Goal: Task Accomplishment & Management: Use online tool/utility

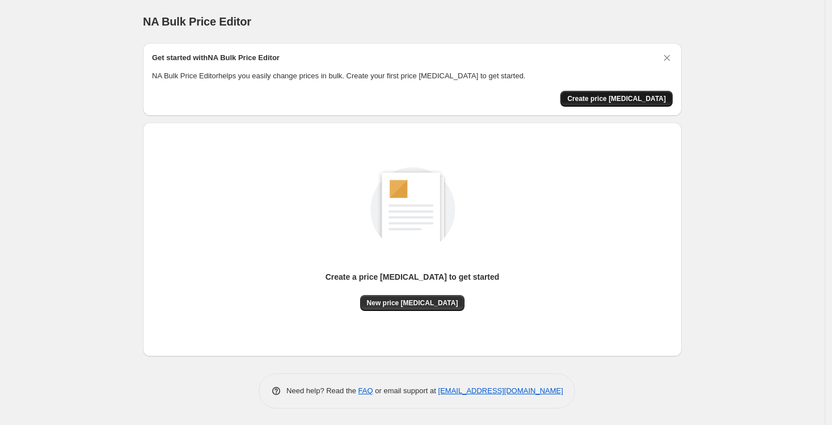
click at [635, 98] on span "Create price [MEDICAL_DATA]" at bounding box center [616, 98] width 99 height 9
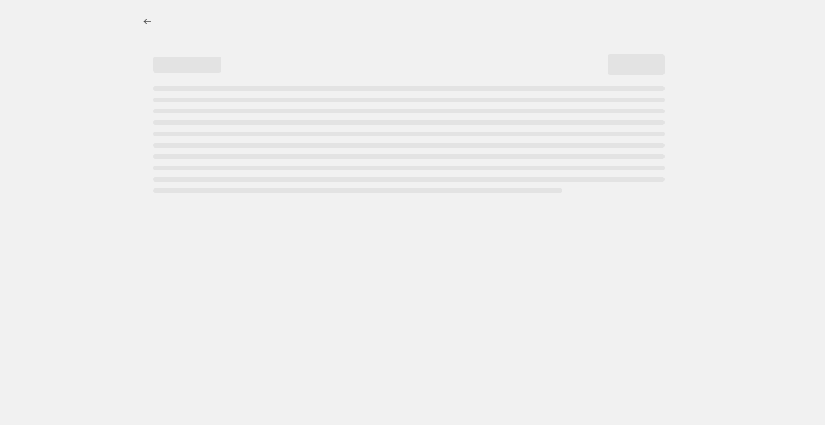
select select "percentage"
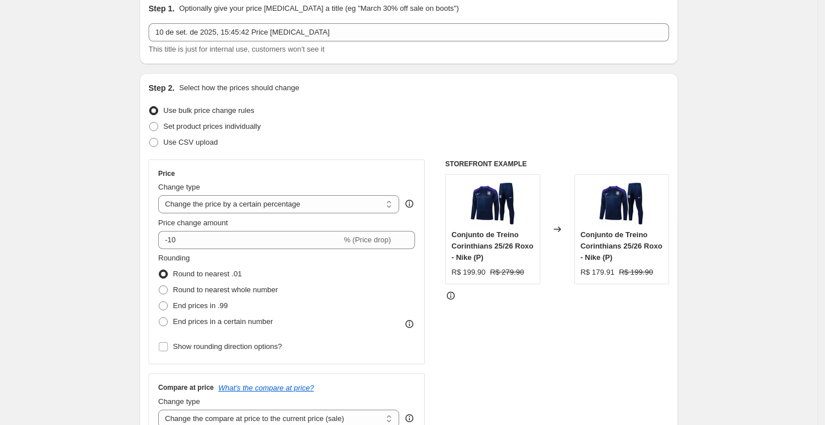
scroll to position [63, 0]
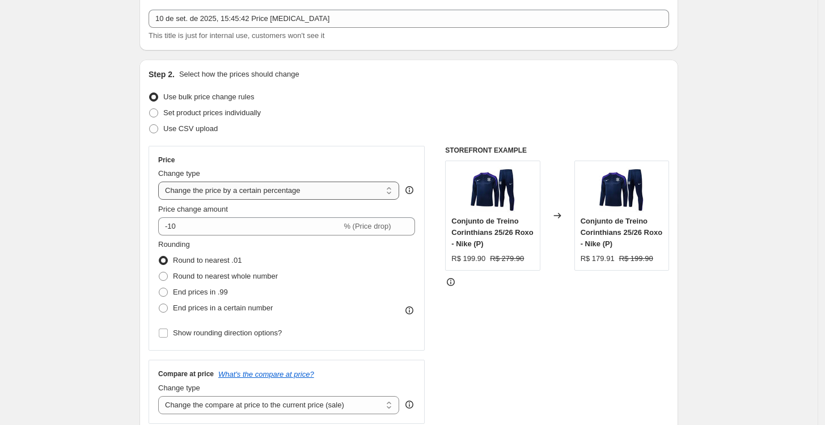
click at [280, 191] on select "Change the price to a certain amount Change the price by a certain amount Chang…" at bounding box center [278, 190] width 241 height 18
click at [239, 145] on div "Step 2. Select how the prices should change Use bulk price change rules Set pro…" at bounding box center [409, 259] width 521 height 380
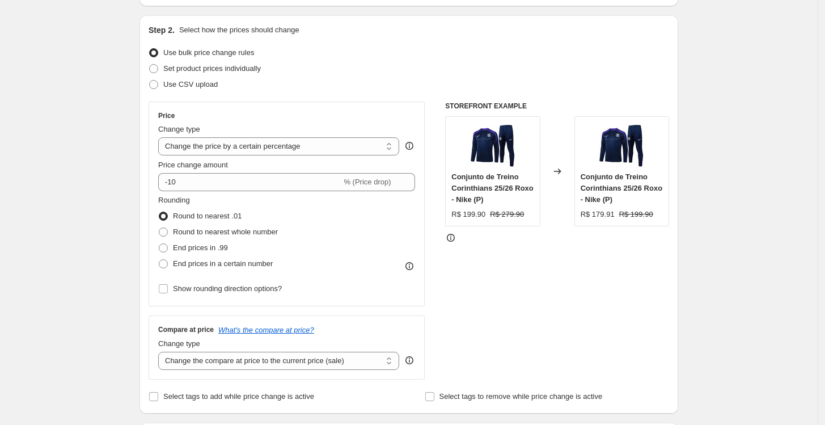
scroll to position [126, 0]
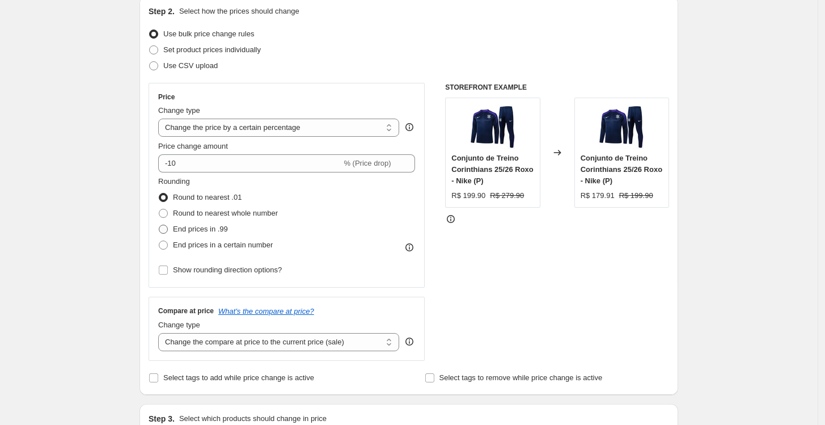
click at [212, 228] on span "End prices in .99" at bounding box center [200, 229] width 55 height 9
click at [159, 225] on input "End prices in .99" at bounding box center [159, 225] width 1 height 1
radio input "true"
click at [298, 128] on select "Change the price to a certain amount Change the price by a certain amount Chang…" at bounding box center [278, 128] width 241 height 18
click at [161, 119] on select "Change the price to a certain amount Change the price by a certain amount Chang…" at bounding box center [278, 128] width 241 height 18
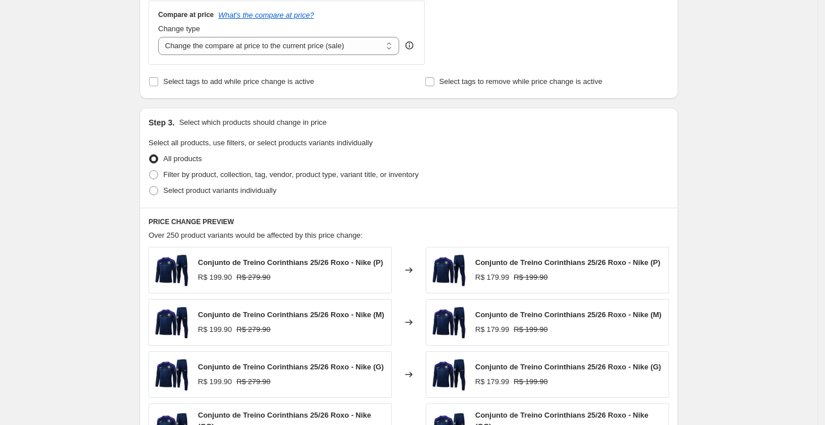
scroll to position [441, 0]
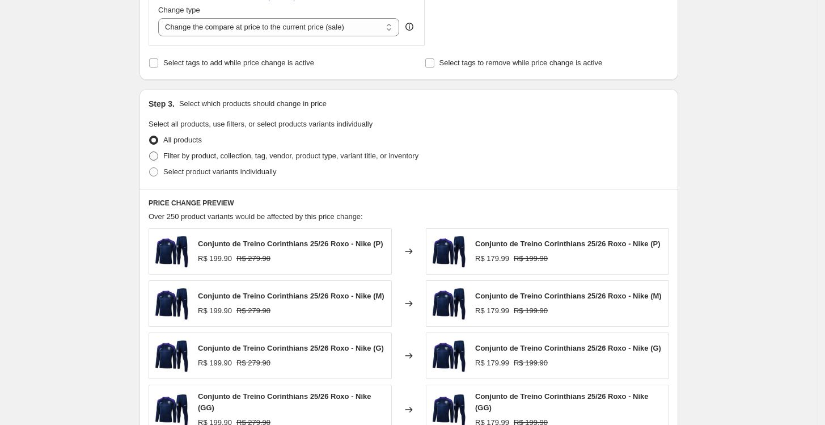
click at [218, 158] on span "Filter by product, collection, tag, vendor, product type, variant title, or inv…" at bounding box center [290, 155] width 255 height 9
click at [150, 152] on input "Filter by product, collection, tag, vendor, product type, variant title, or inv…" at bounding box center [149, 151] width 1 height 1
radio input "true"
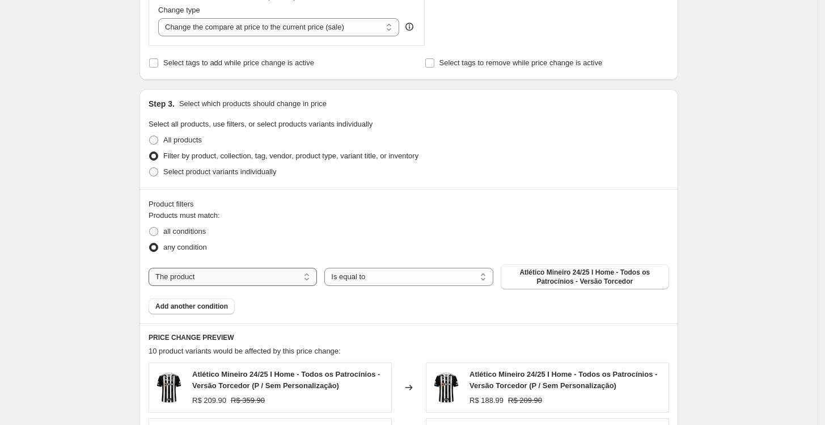
click at [268, 274] on select "The product The product's collection The product's tag The product's vendor The…" at bounding box center [233, 277] width 168 height 18
click at [360, 246] on div "any condition" at bounding box center [409, 247] width 521 height 16
click at [191, 230] on span "all conditions" at bounding box center [184, 231] width 43 height 9
click at [150, 227] on input "all conditions" at bounding box center [149, 227] width 1 height 1
radio input "true"
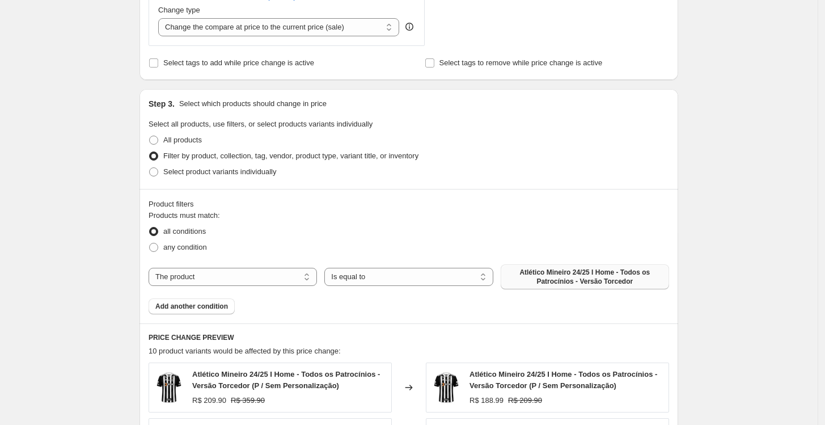
click at [578, 280] on span "Atlético Mineiro 24/25 I Home - Todos os Patrocínios - Versão Torcedor" at bounding box center [584, 277] width 155 height 18
click at [200, 175] on span "Select product variants individually" at bounding box center [219, 171] width 113 height 9
click at [150, 168] on input "Select product variants individually" at bounding box center [149, 167] width 1 height 1
radio input "true"
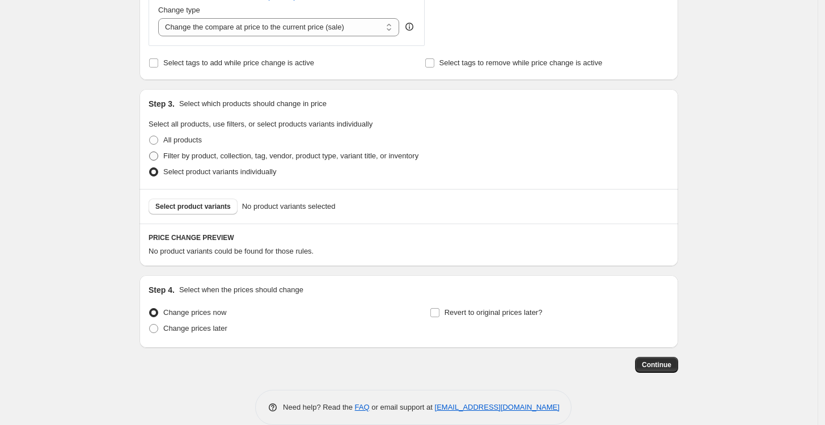
click at [182, 155] on span "Filter by product, collection, tag, vendor, product type, variant title, or inv…" at bounding box center [290, 155] width 255 height 9
click at [150, 152] on input "Filter by product, collection, tag, vendor, product type, variant title, or inv…" at bounding box center [149, 151] width 1 height 1
radio input "true"
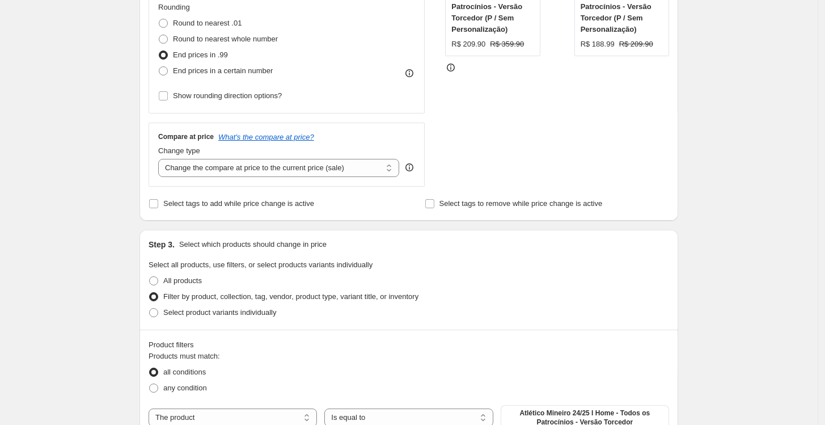
scroll to position [189, 0]
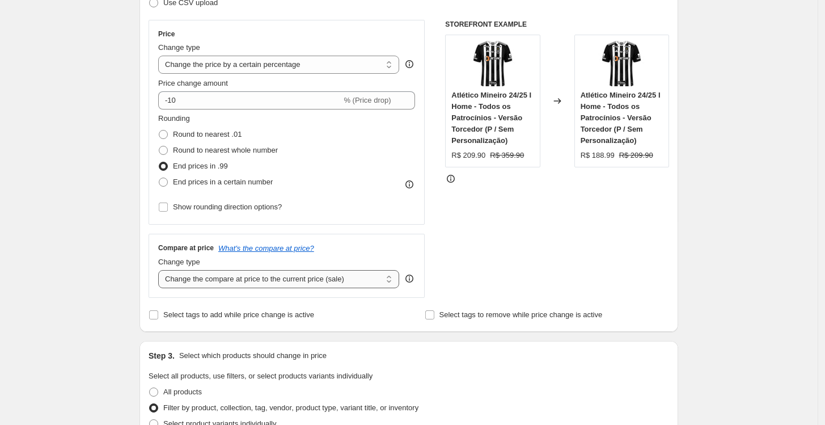
click at [277, 281] on select "Change the compare at price to the current price (sale) Change the compare at p…" at bounding box center [278, 279] width 241 height 18
click at [462, 245] on div "STOREFRONT EXAMPLE Atlético Mineiro 24/25 I Home - Todos os Patrocínios - Versã…" at bounding box center [557, 159] width 224 height 278
click at [408, 108] on icon at bounding box center [406, 103] width 11 height 11
click at [412, 104] on icon at bounding box center [406, 103] width 11 height 11
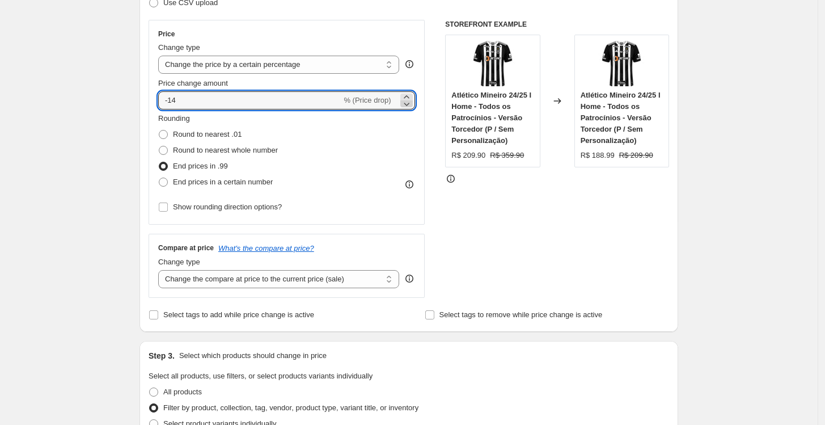
click at [412, 104] on icon at bounding box center [406, 103] width 11 height 11
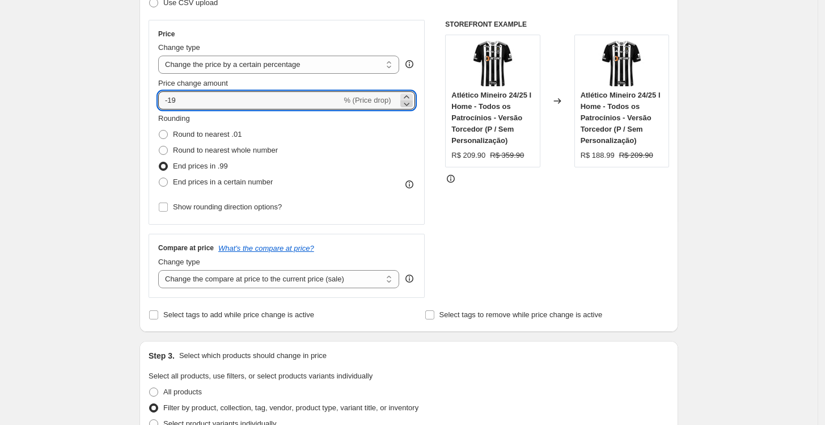
click at [412, 104] on icon at bounding box center [406, 103] width 11 height 11
type input "-20"
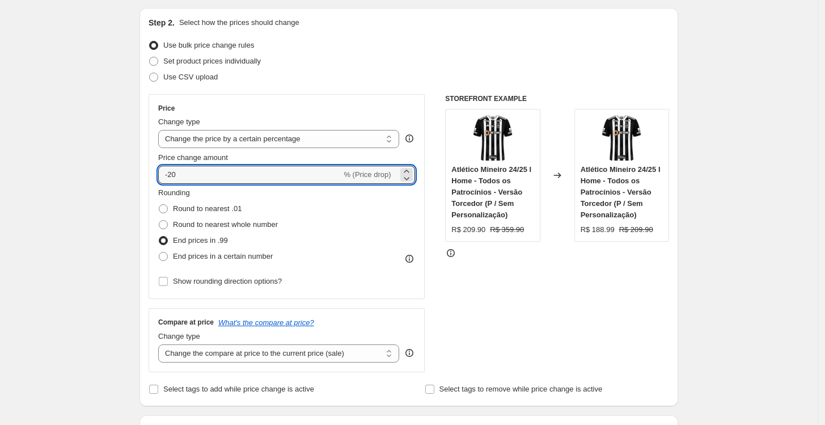
scroll to position [0, 0]
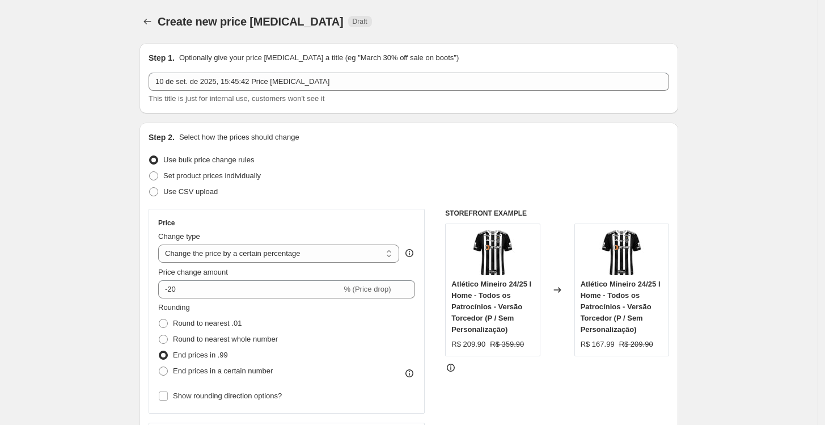
click at [339, 158] on div "Use bulk price change rules" at bounding box center [409, 160] width 521 height 16
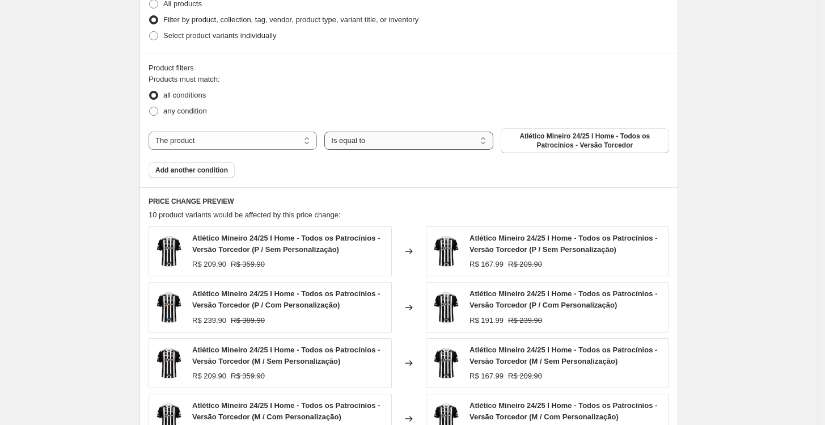
scroll to position [608, 0]
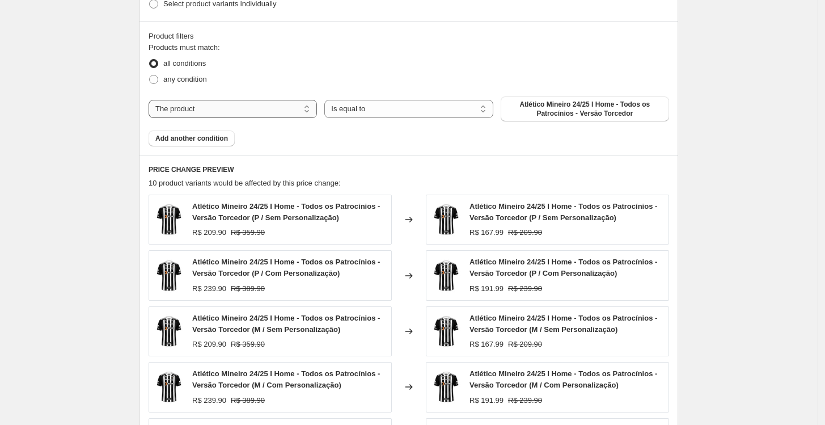
click at [303, 105] on select "The product The product's collection The product's tag The product's vendor The…" at bounding box center [233, 109] width 168 height 18
select select "collection"
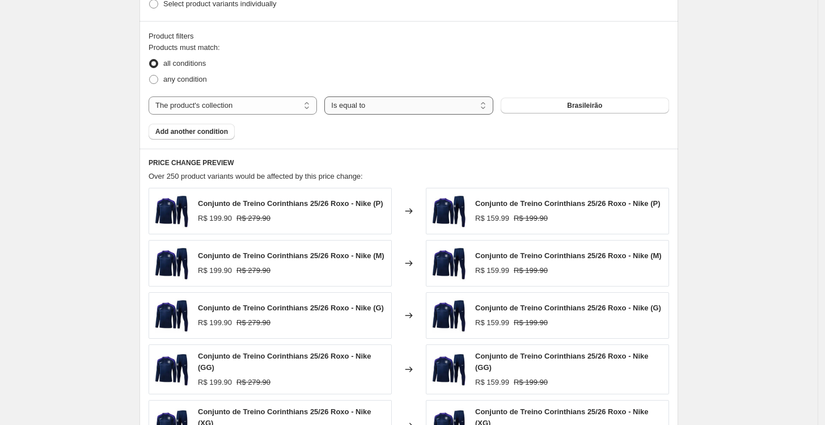
click at [405, 101] on select "Is equal to Is not equal to" at bounding box center [408, 105] width 168 height 18
click at [557, 104] on button "Brasileirão" at bounding box center [585, 106] width 168 height 16
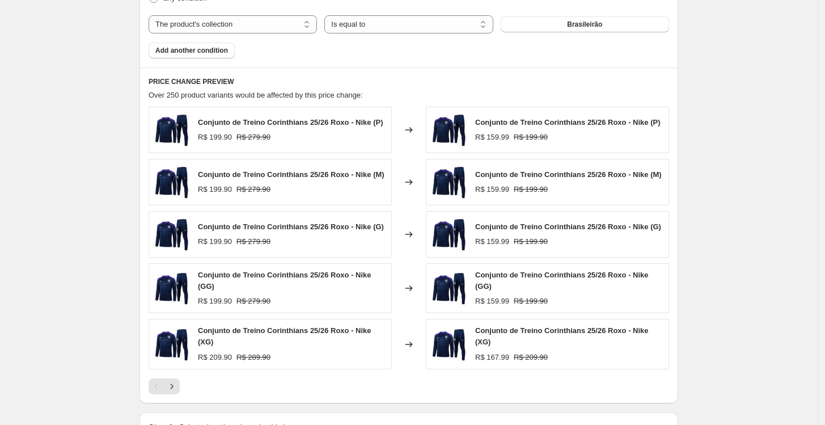
scroll to position [798, 0]
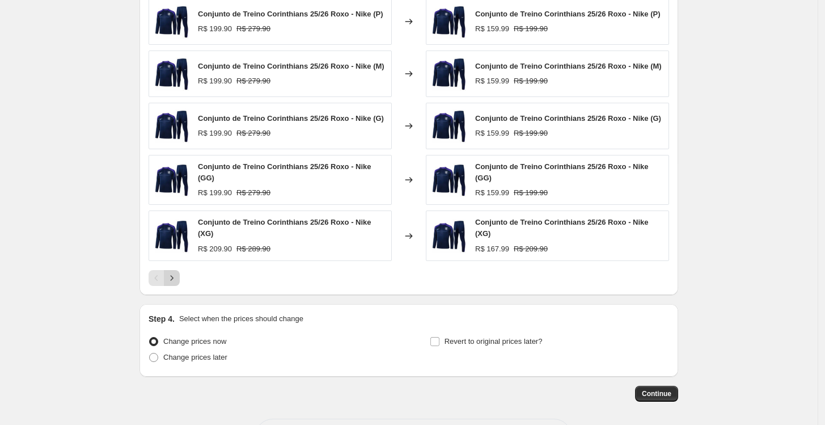
click at [180, 273] on button "Next" at bounding box center [172, 278] width 16 height 16
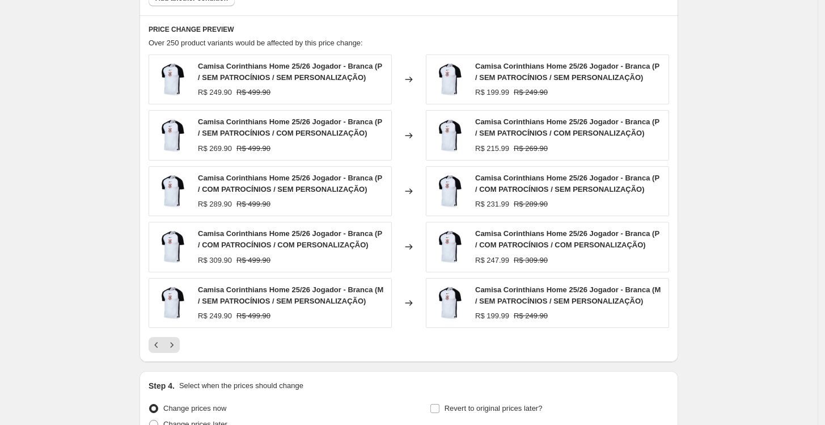
scroll to position [728, 0]
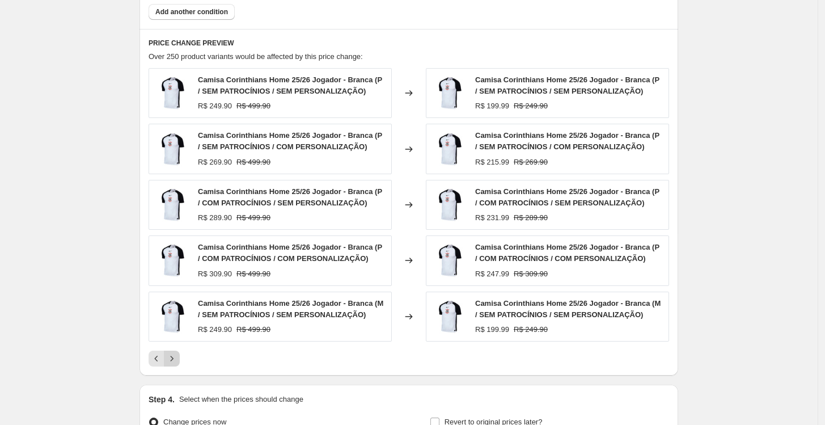
click at [174, 357] on icon "Next" at bounding box center [171, 358] width 11 height 11
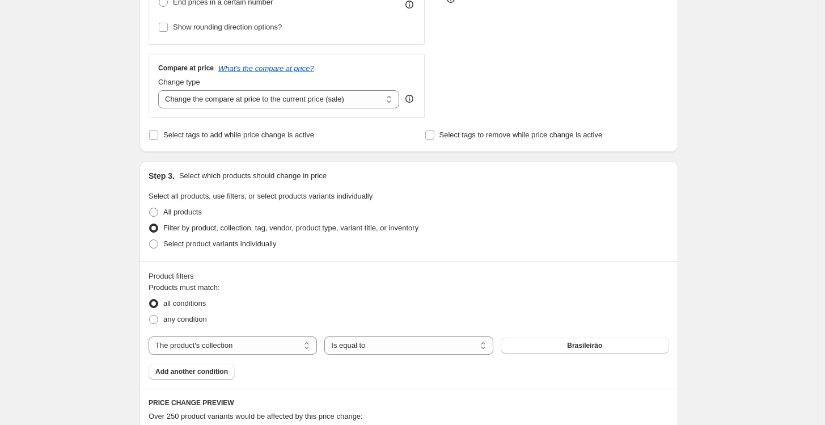
scroll to position [287, 0]
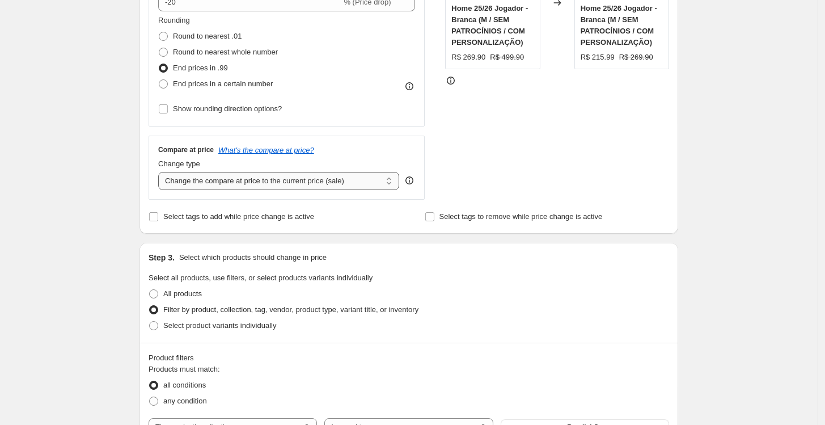
click at [268, 179] on select "Change the compare at price to the current price (sale) Change the compare at p…" at bounding box center [278, 181] width 241 height 18
click at [472, 169] on div "STOREFRONT EXAMPLE Camisa Corinthians Home 25/26 Jogador - Branca (M / SEM PATR…" at bounding box center [557, 61] width 224 height 278
click at [345, 176] on select "Change the compare at price to the current price (sale) Change the compare at p…" at bounding box center [278, 181] width 241 height 18
click at [161, 172] on select "Change the compare at price to the current price (sale) Change the compare at p…" at bounding box center [278, 181] width 241 height 18
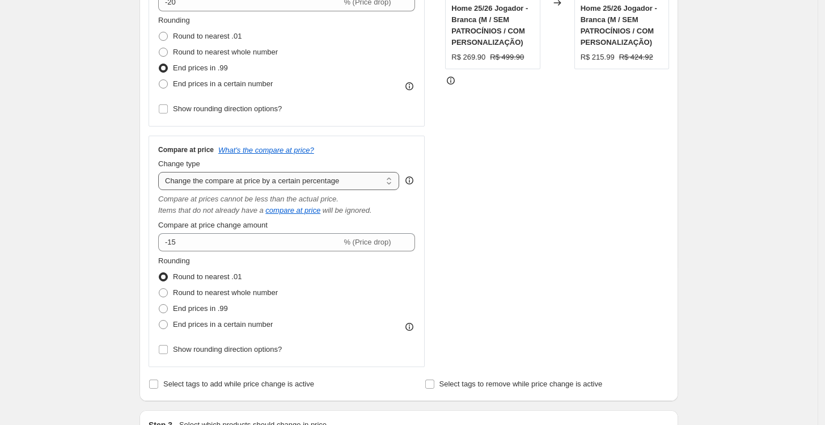
click at [376, 185] on select "Change the compare at price to the current price (sale) Change the compare at p…" at bounding box center [278, 181] width 241 height 18
select select "no_change"
click at [161, 172] on select "Change the compare at price to the current price (sale) Change the compare at p…" at bounding box center [278, 181] width 241 height 18
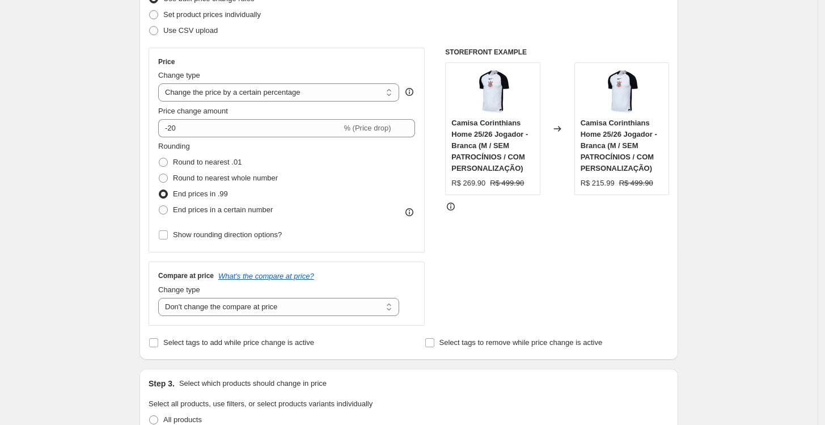
scroll to position [98, 0]
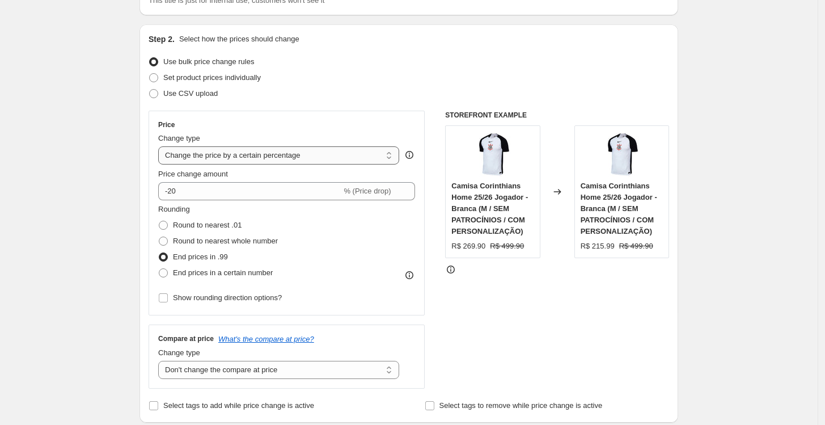
click at [267, 158] on select "Change the price to a certain amount Change the price by a certain amount Chang…" at bounding box center [278, 155] width 241 height 18
click at [327, 124] on div "Price" at bounding box center [286, 124] width 257 height 9
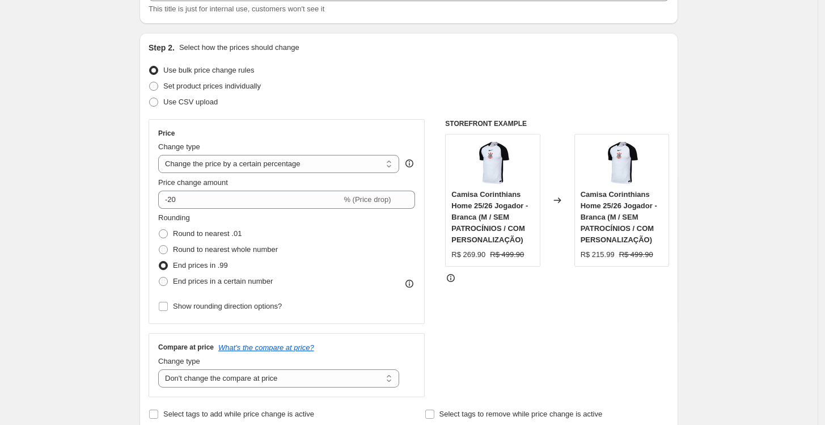
scroll to position [0, 0]
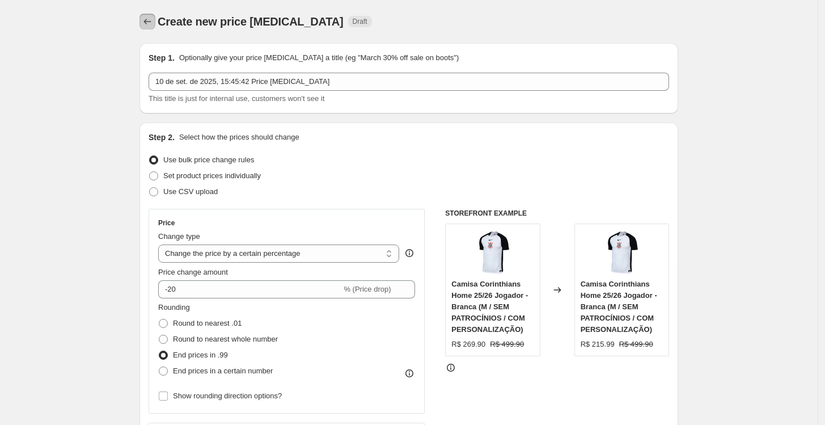
click at [150, 19] on icon "Price change jobs" at bounding box center [147, 21] width 11 height 11
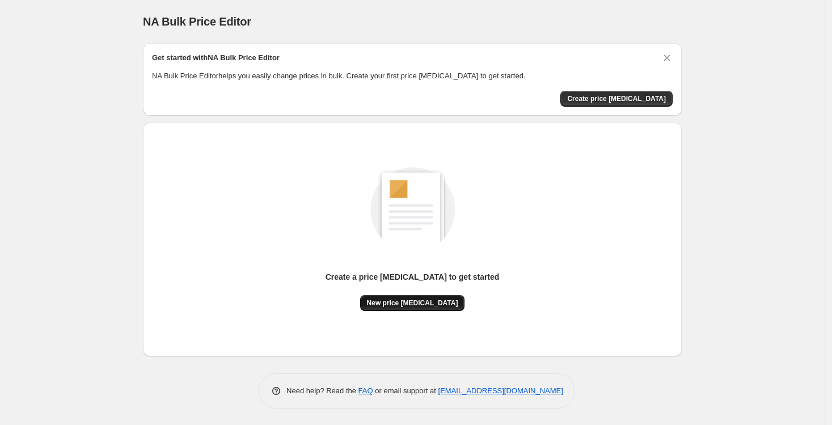
click at [435, 302] on span "New price [MEDICAL_DATA]" at bounding box center [412, 302] width 91 height 9
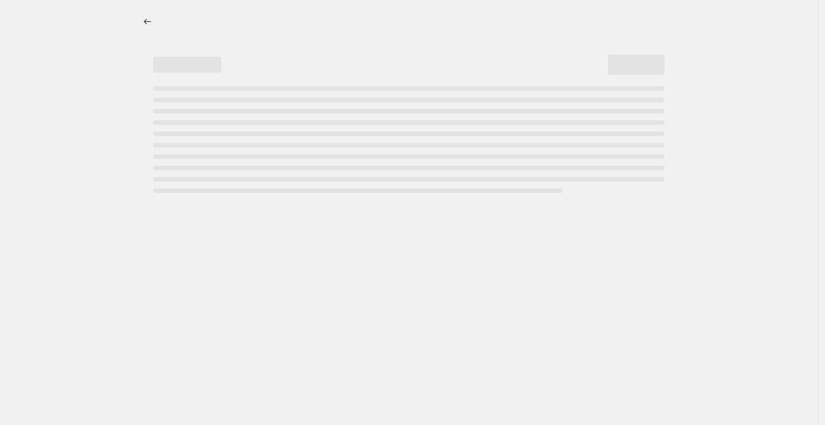
select select "percentage"
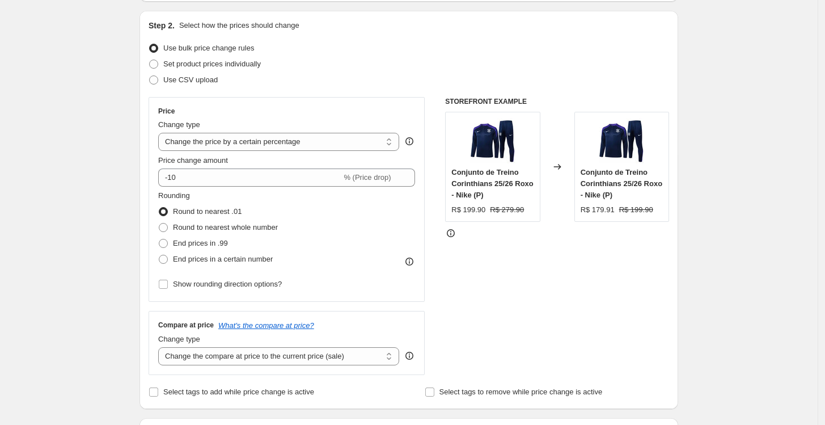
scroll to position [126, 0]
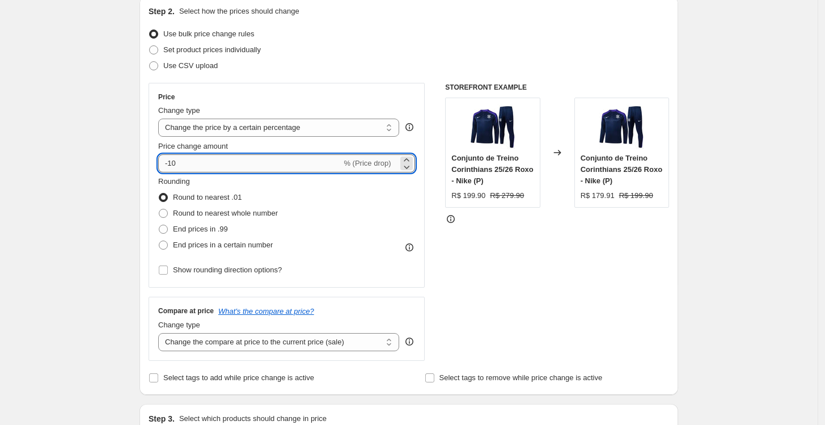
drag, startPoint x: 308, startPoint y: 166, endPoint x: 171, endPoint y: 168, distance: 137.8
click at [171, 168] on input "-10" at bounding box center [249, 163] width 183 height 18
type input "-26"
click at [185, 231] on span "End prices in .99" at bounding box center [200, 229] width 55 height 9
click at [159, 225] on input "End prices in .99" at bounding box center [159, 225] width 1 height 1
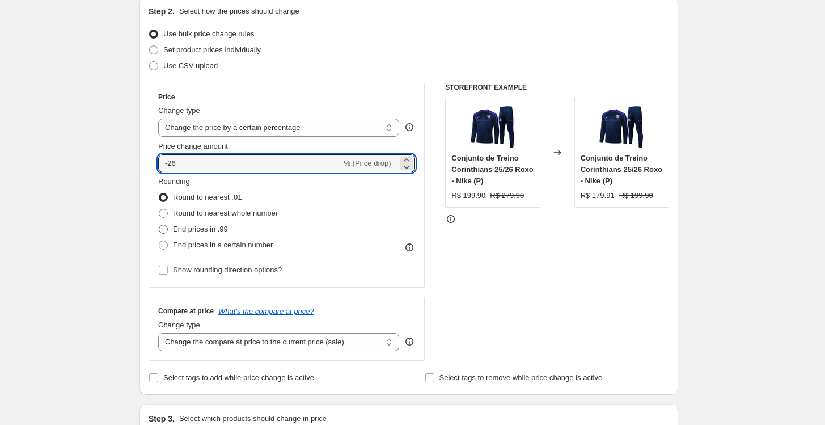
radio input "true"
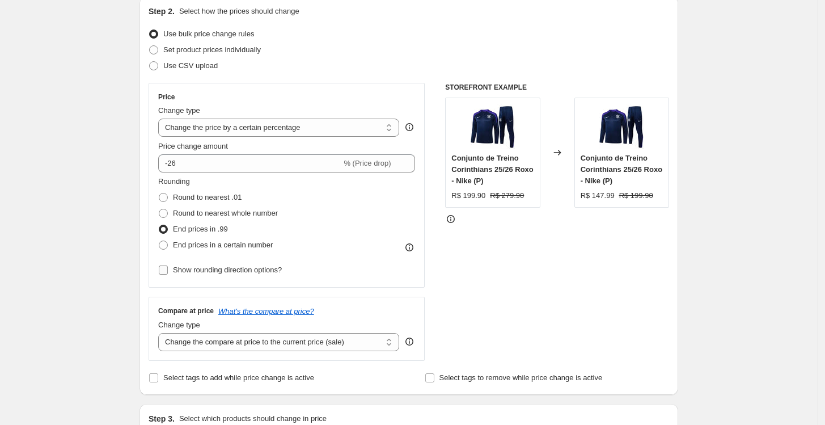
click at [251, 272] on span "Show rounding direction options?" at bounding box center [227, 269] width 109 height 9
click at [168, 272] on input "Show rounding direction options?" at bounding box center [163, 269] width 9 height 9
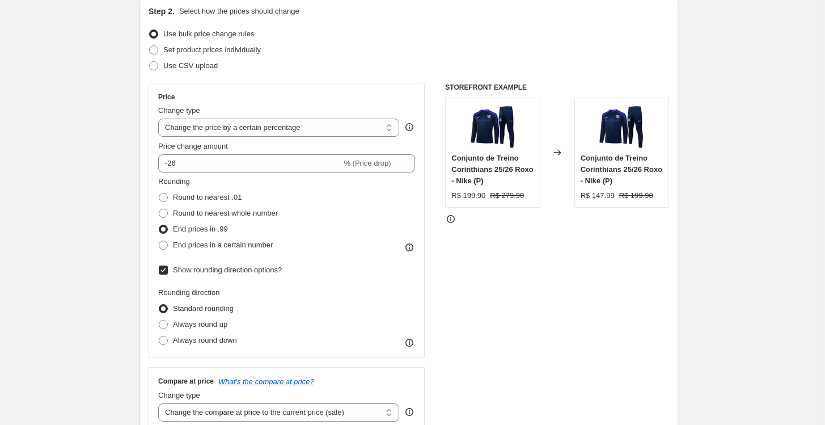
click at [245, 272] on span "Show rounding direction options?" at bounding box center [227, 269] width 109 height 9
click at [168, 272] on input "Show rounding direction options?" at bounding box center [163, 269] width 9 height 9
checkbox input "false"
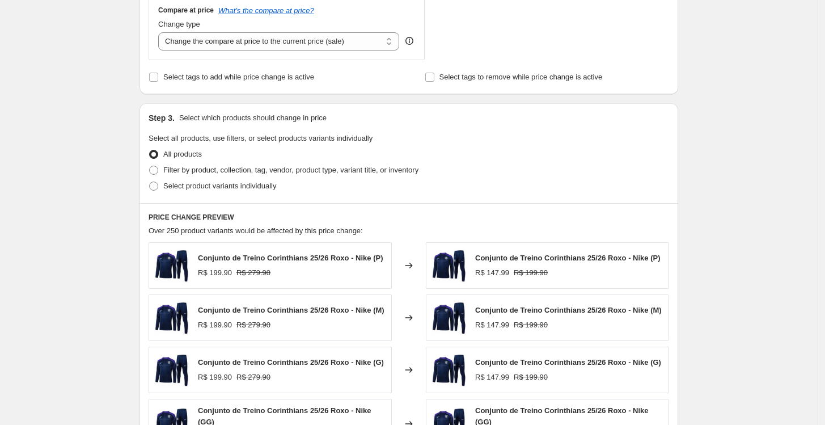
scroll to position [441, 0]
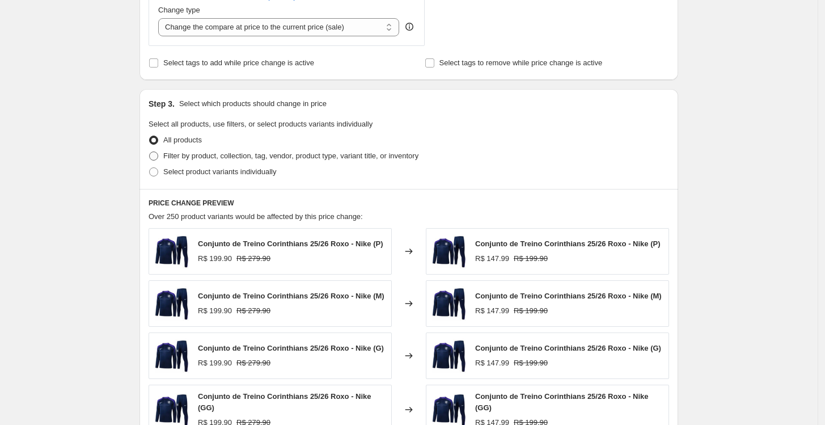
click at [235, 155] on span "Filter by product, collection, tag, vendor, product type, variant title, or inv…" at bounding box center [290, 155] width 255 height 9
click at [150, 152] on input "Filter by product, collection, tag, vendor, product type, variant title, or inv…" at bounding box center [149, 151] width 1 height 1
radio input "true"
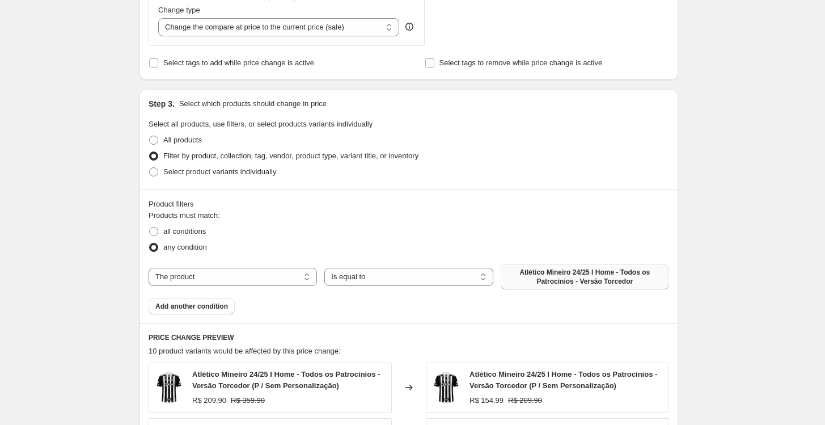
click at [548, 280] on span "Atlético Mineiro 24/25 I Home - Todos os Patrocínios - Versão Torcedor" at bounding box center [584, 277] width 155 height 18
click at [236, 278] on select "The product The product's collection The product's tag The product's vendor The…" at bounding box center [233, 277] width 168 height 18
select select "collection"
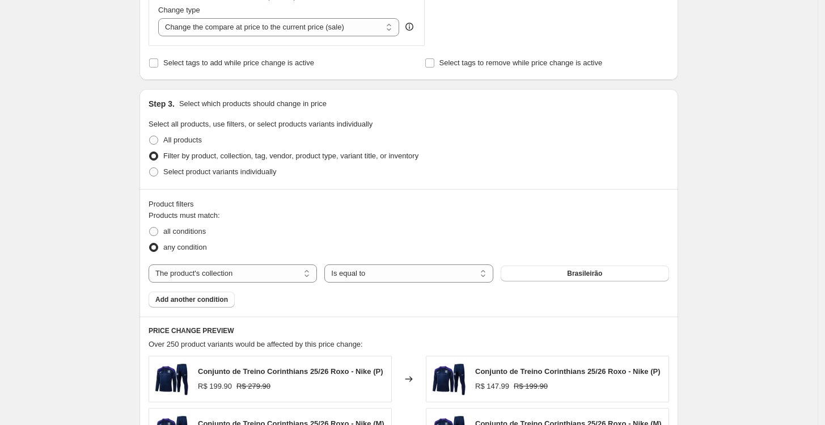
click at [598, 276] on span "Brasileirão" at bounding box center [584, 273] width 35 height 9
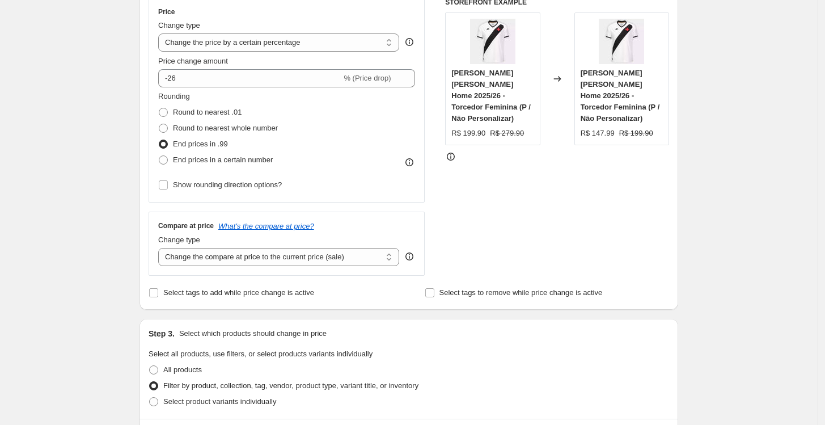
scroll to position [189, 0]
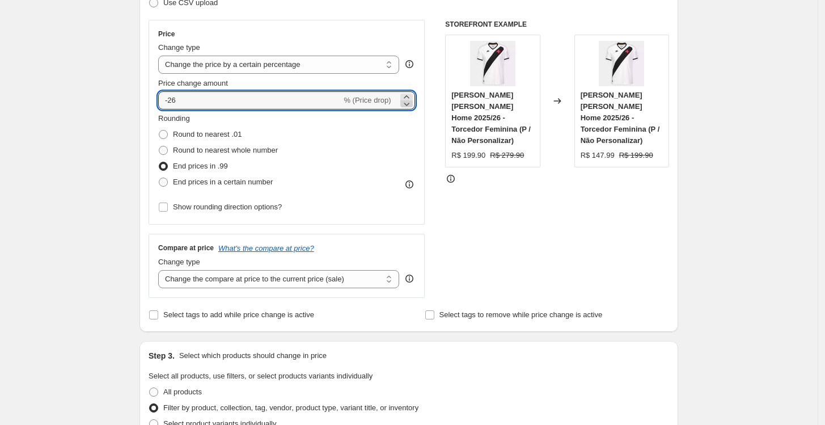
click at [412, 102] on icon at bounding box center [406, 103] width 11 height 11
click at [411, 92] on icon at bounding box center [406, 96] width 11 height 11
click at [409, 94] on icon at bounding box center [406, 96] width 11 height 11
click at [409, 107] on icon at bounding box center [406, 103] width 11 height 11
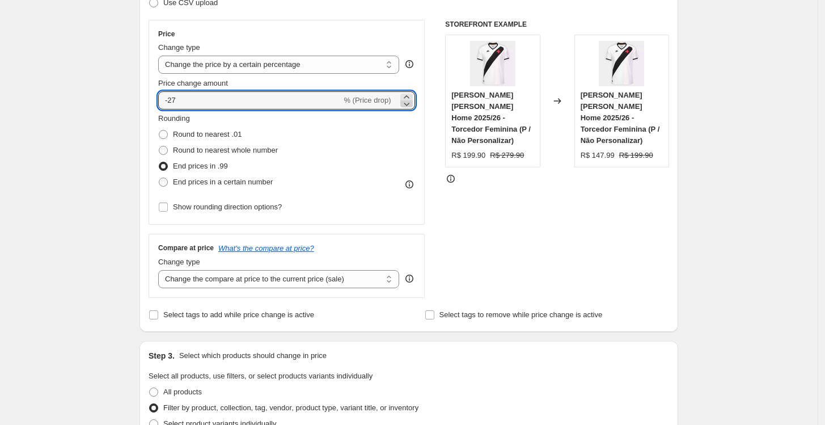
click at [409, 107] on icon at bounding box center [406, 103] width 11 height 11
type input "-30"
click at [409, 139] on div "Rounding Round to nearest .01 Round to nearest whole number End prices in .99 E…" at bounding box center [286, 151] width 257 height 77
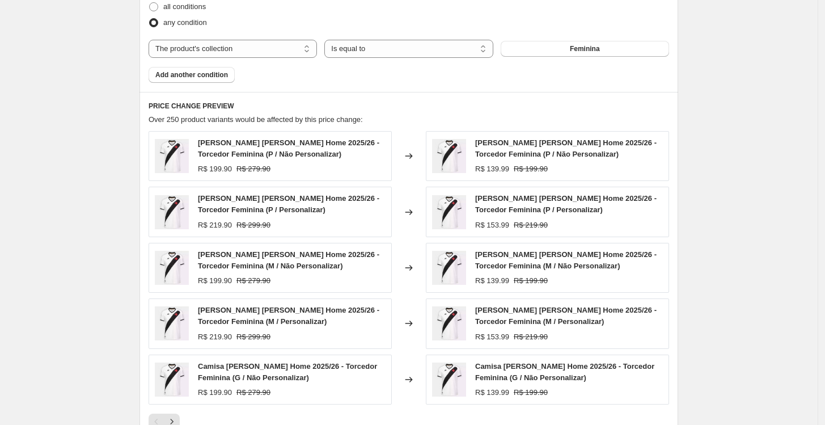
scroll to position [791, 0]
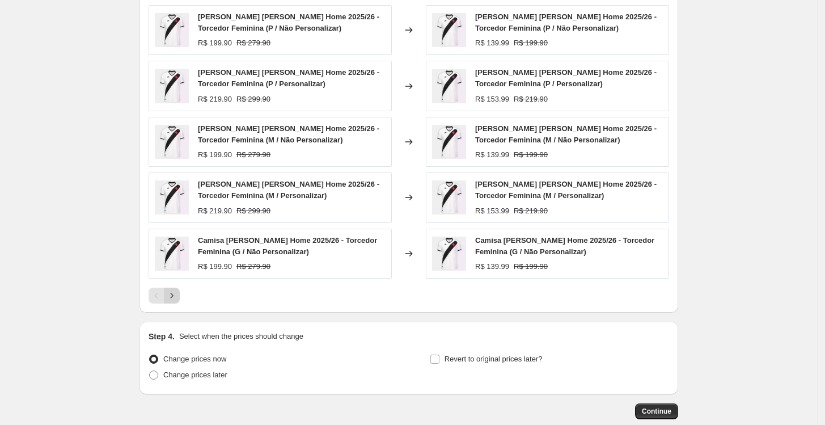
click at [180, 295] on button "Next" at bounding box center [172, 295] width 16 height 16
click at [180, 302] on button "Next" at bounding box center [172, 295] width 16 height 16
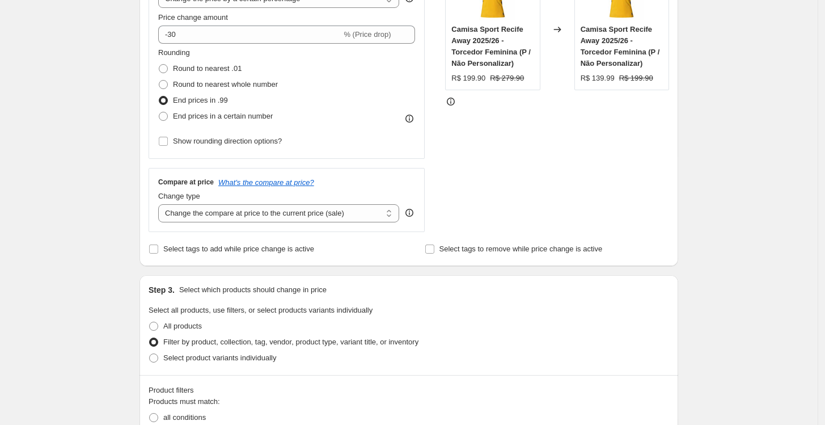
scroll to position [224, 0]
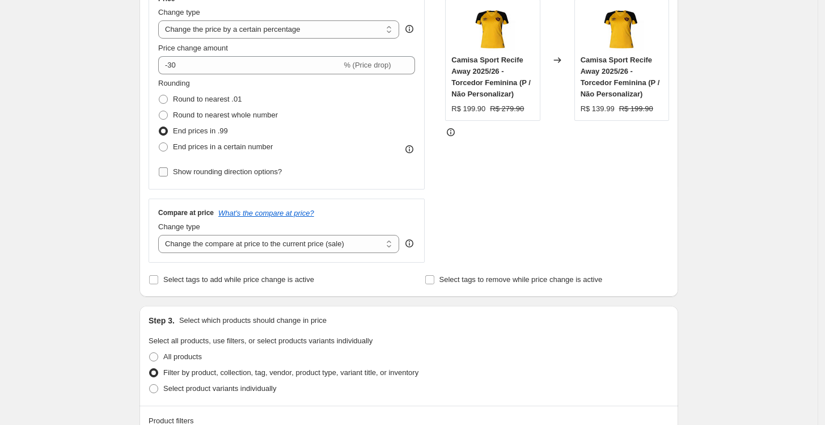
click at [253, 171] on span "Show rounding direction options?" at bounding box center [227, 171] width 109 height 9
click at [168, 171] on input "Show rounding direction options?" at bounding box center [163, 171] width 9 height 9
checkbox input "true"
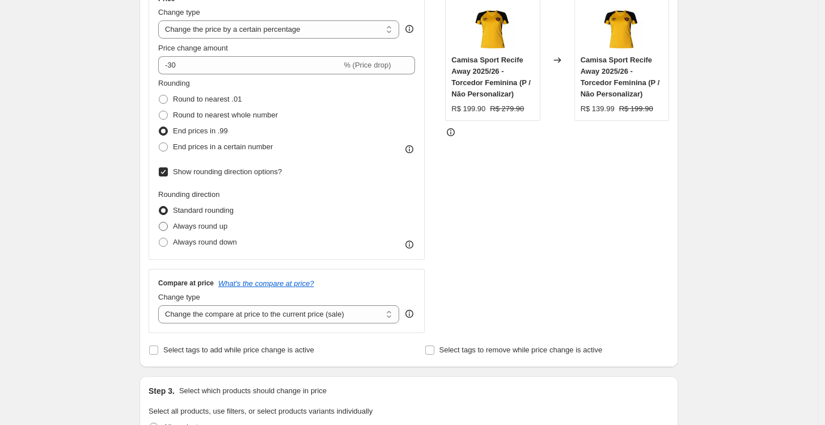
click at [207, 227] on span "Always round up" at bounding box center [200, 226] width 54 height 9
click at [159, 222] on input "Always round up" at bounding box center [159, 222] width 1 height 1
radio input "true"
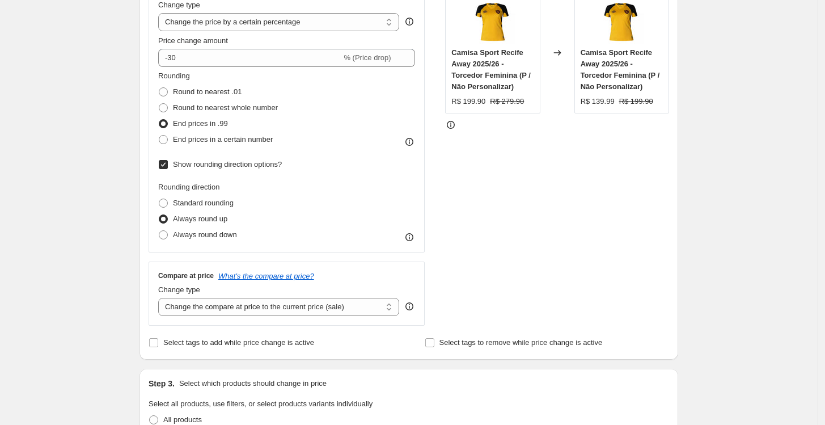
scroll to position [168, 0]
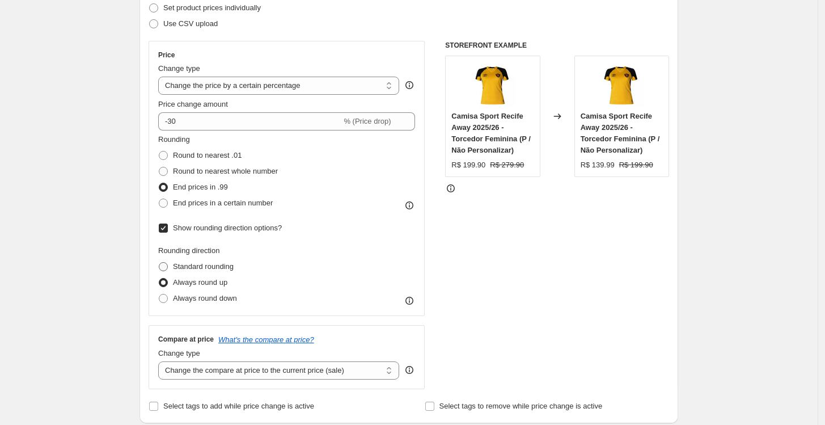
click at [200, 268] on span "Standard rounding" at bounding box center [203, 266] width 61 height 9
click at [159, 263] on input "Standard rounding" at bounding box center [159, 262] width 1 height 1
radio input "true"
click at [208, 295] on span "Always round down" at bounding box center [205, 298] width 64 height 9
click at [159, 294] on input "Always round down" at bounding box center [159, 294] width 1 height 1
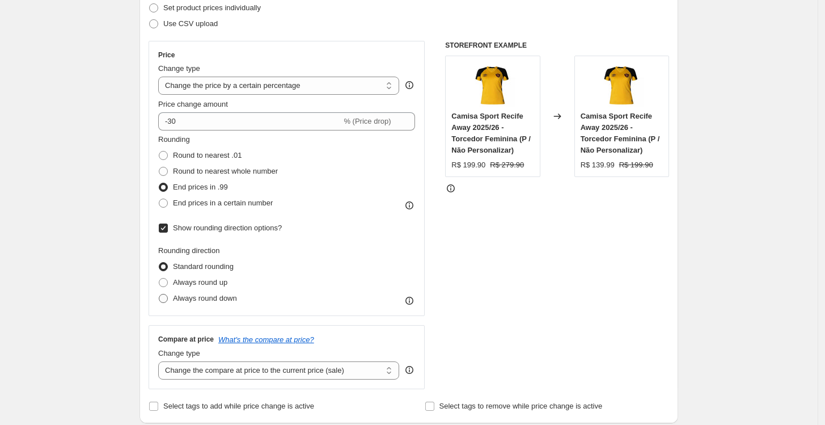
radio input "true"
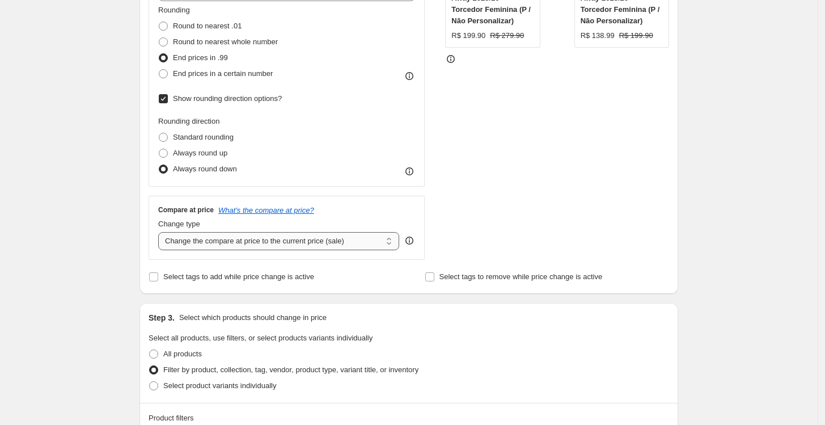
scroll to position [294, 0]
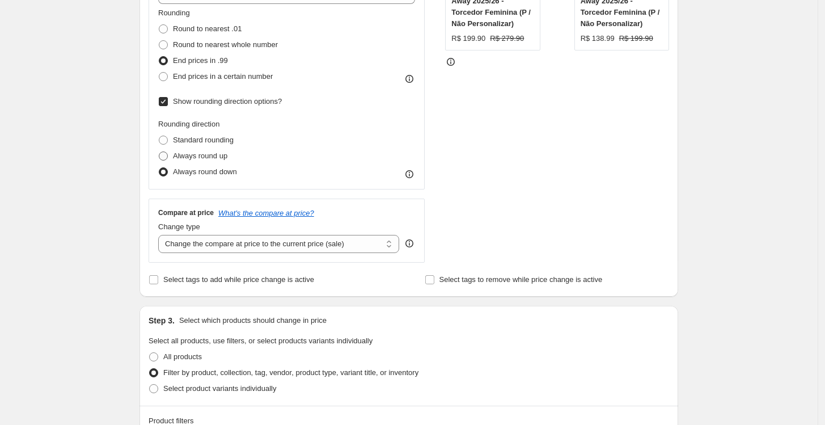
click at [199, 158] on span "Always round up" at bounding box center [200, 155] width 54 height 9
click at [159, 152] on input "Always round up" at bounding box center [159, 151] width 1 height 1
radio input "true"
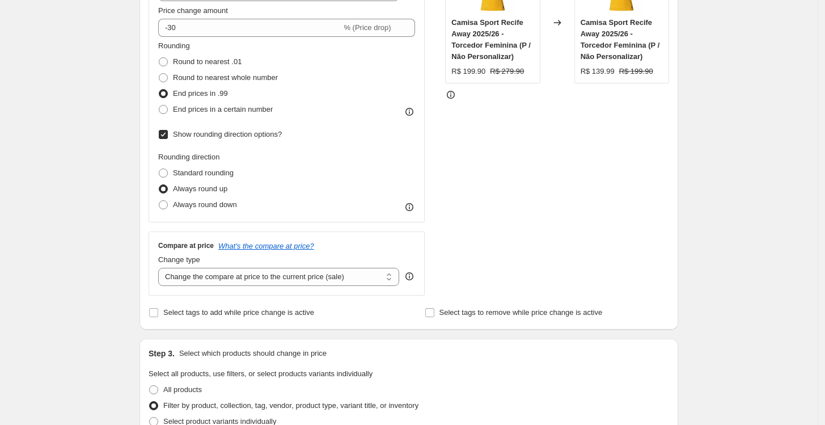
scroll to position [231, 0]
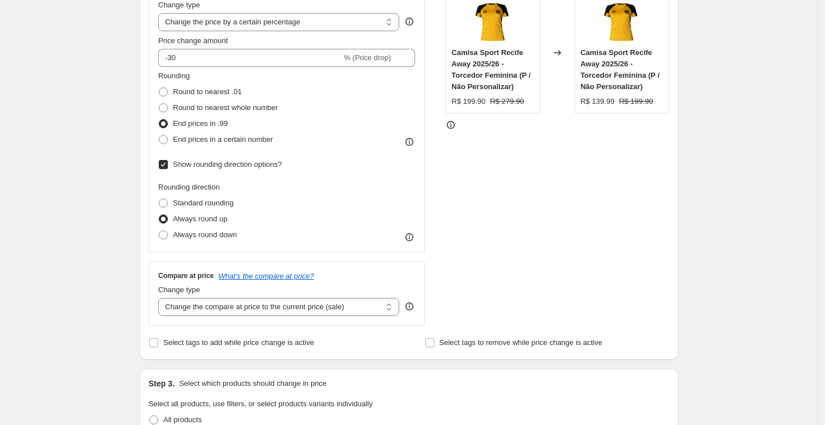
click at [141, 125] on div "Step 1. Optionally give your price change job a title (eg "March 30% off sale o…" at bounding box center [404, 426] width 548 height 1246
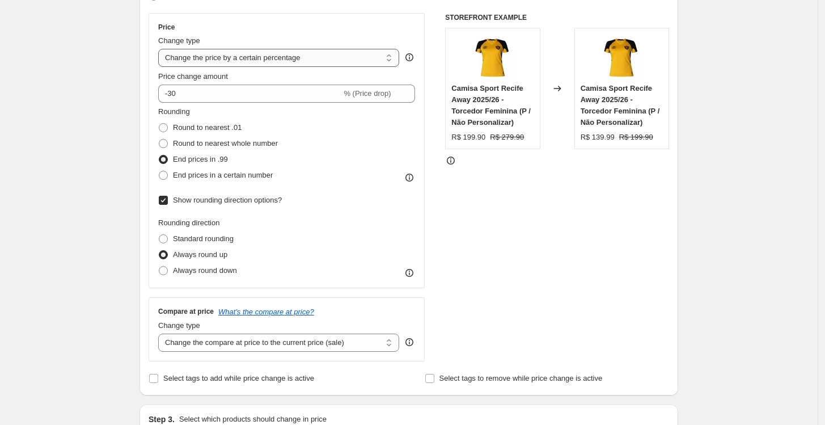
scroll to position [168, 0]
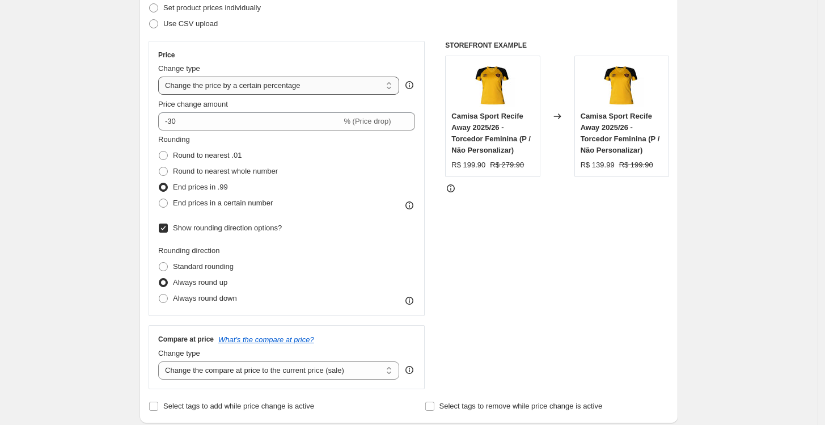
click at [359, 87] on select "Change the price to a certain amount Change the price by a certain amount Chang…" at bounding box center [278, 86] width 241 height 18
click at [354, 61] on div "Price Change type Change the price to a certain amount Change the price by a ce…" at bounding box center [286, 178] width 257 height 256
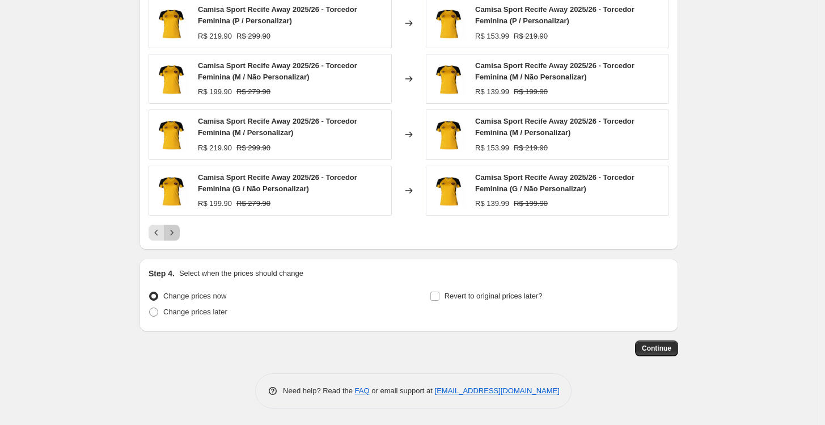
click at [177, 236] on icon "Next" at bounding box center [171, 232] width 11 height 11
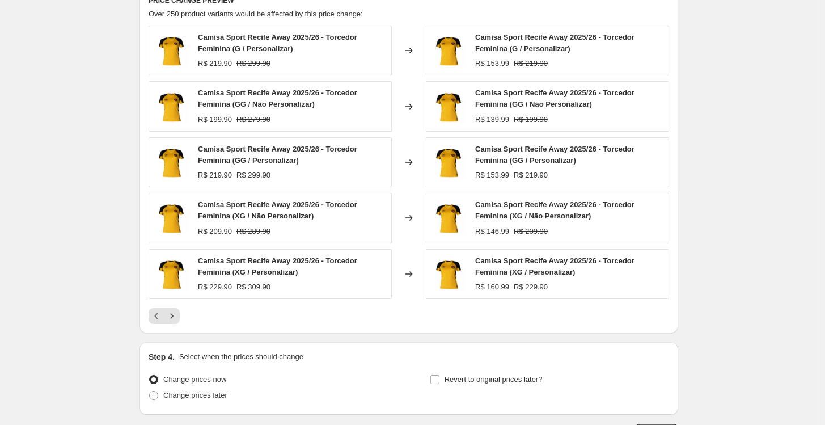
scroll to position [861, 0]
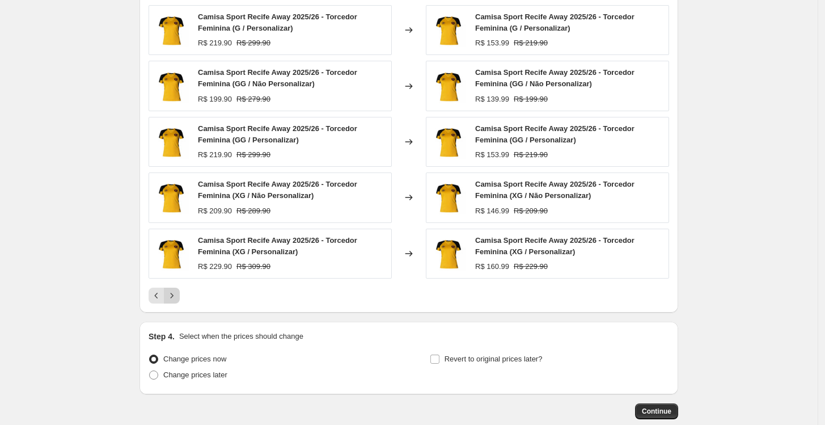
click at [170, 301] on icon "Next" at bounding box center [171, 295] width 11 height 11
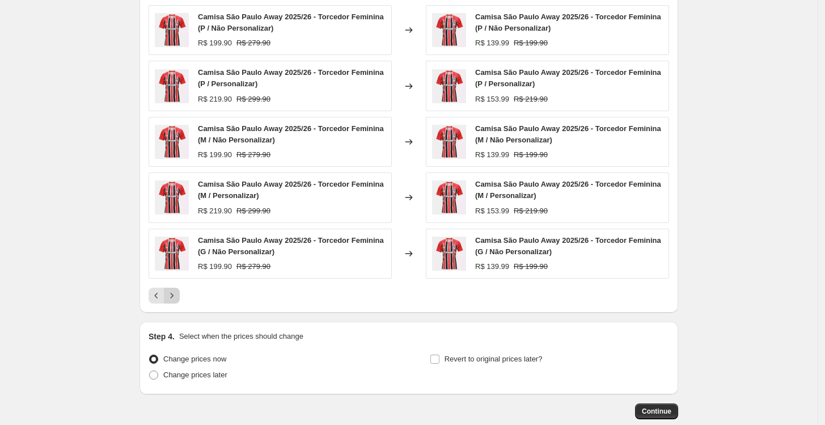
click at [172, 301] on icon "Next" at bounding box center [171, 295] width 11 height 11
click at [659, 414] on span "Continue" at bounding box center [656, 411] width 29 height 9
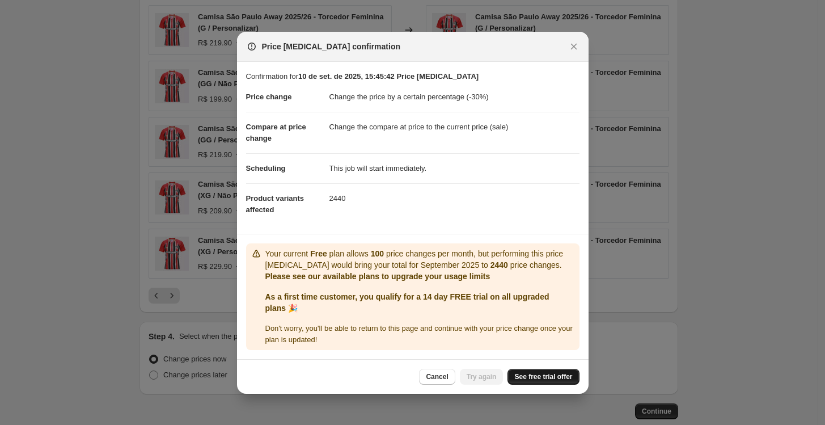
click at [540, 373] on span "See free trial offer" at bounding box center [543, 376] width 58 height 9
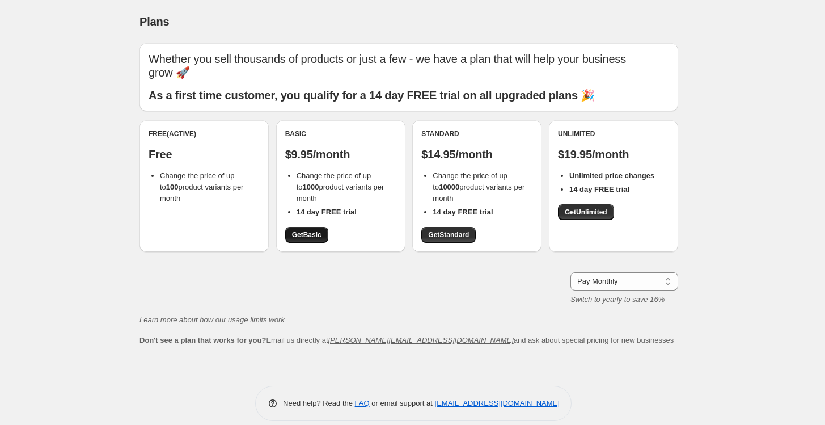
click at [310, 232] on span "Get Basic" at bounding box center [306, 234] width 29 height 9
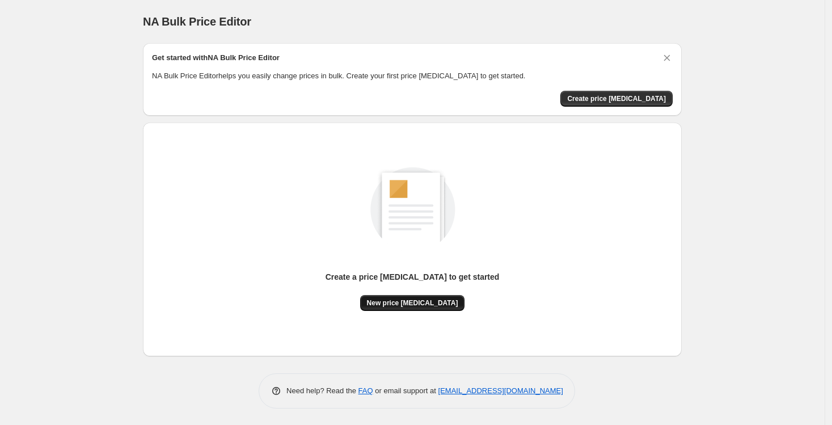
click at [404, 303] on span "New price [MEDICAL_DATA]" at bounding box center [412, 302] width 91 height 9
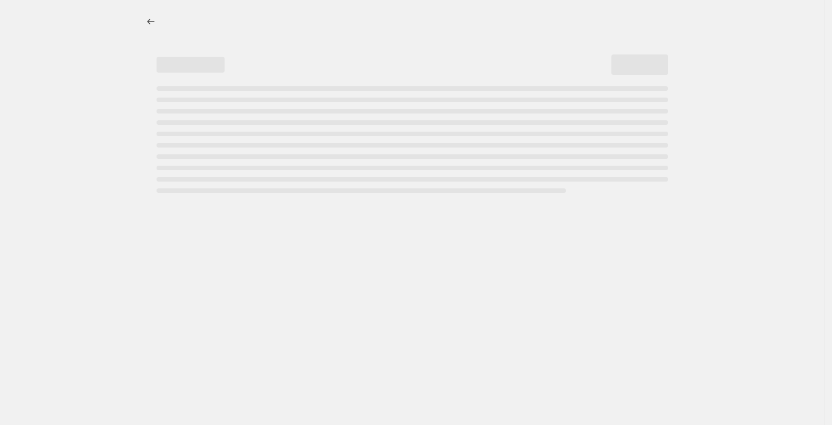
select select "percentage"
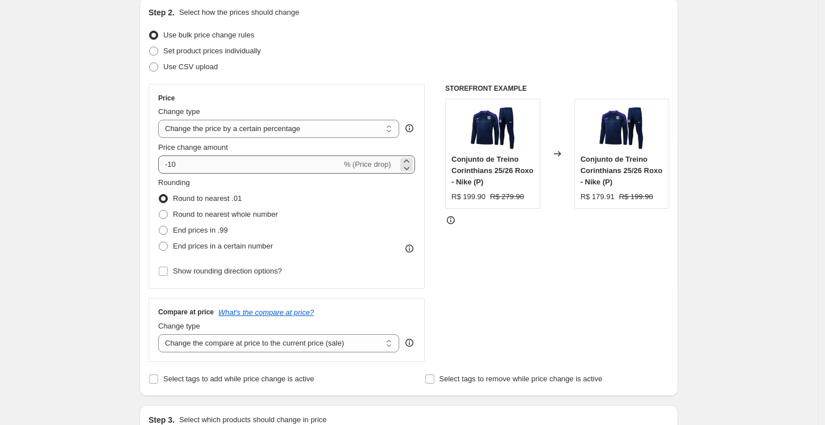
scroll to position [126, 0]
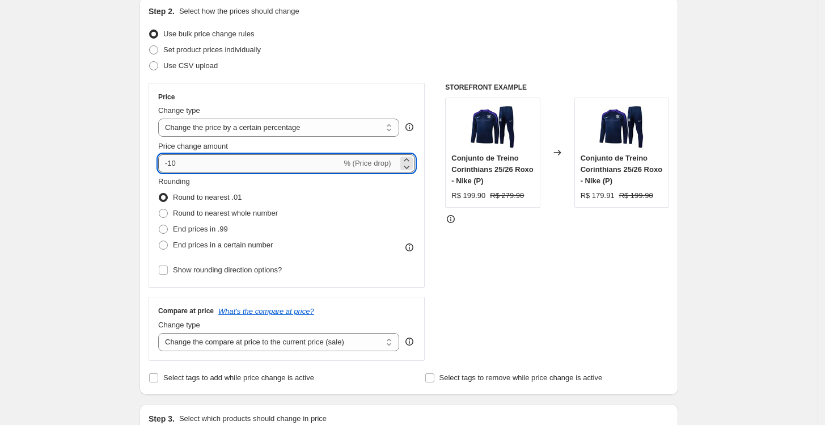
drag, startPoint x: 235, startPoint y: 162, endPoint x: 172, endPoint y: 159, distance: 63.0
click at [172, 159] on input "-10" at bounding box center [249, 163] width 183 height 18
type input "-30"
click at [135, 120] on div "Step 1. Optionally give your price change job a title (eg "March 30% off sale o…" at bounding box center [404, 427] width 548 height 1038
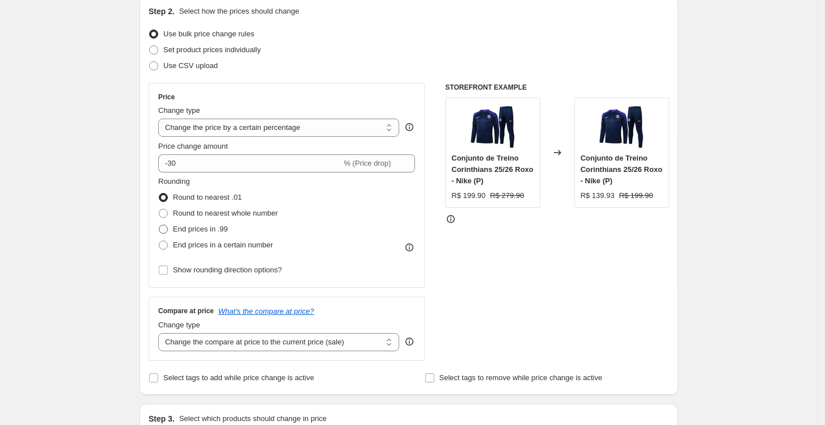
click at [202, 231] on span "End prices in .99" at bounding box center [200, 229] width 55 height 9
click at [159, 225] on input "End prices in .99" at bounding box center [159, 225] width 1 height 1
radio input "true"
click at [205, 270] on span "Show rounding direction options?" at bounding box center [227, 269] width 109 height 9
click at [168, 270] on input "Show rounding direction options?" at bounding box center [163, 269] width 9 height 9
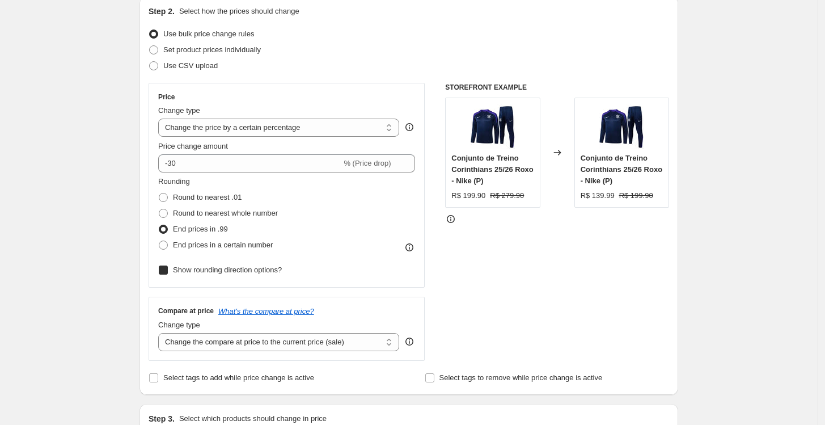
checkbox input "true"
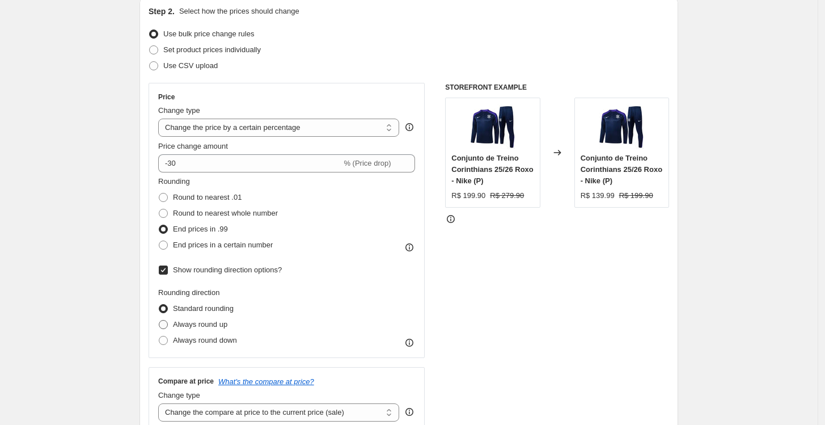
click at [201, 324] on span "Always round up" at bounding box center [200, 324] width 54 height 9
click at [159, 320] on input "Always round up" at bounding box center [159, 320] width 1 height 1
radio input "true"
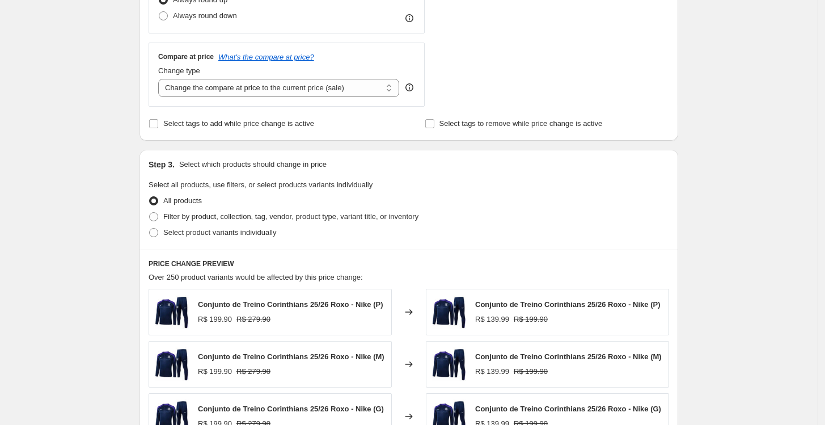
scroll to position [504, 0]
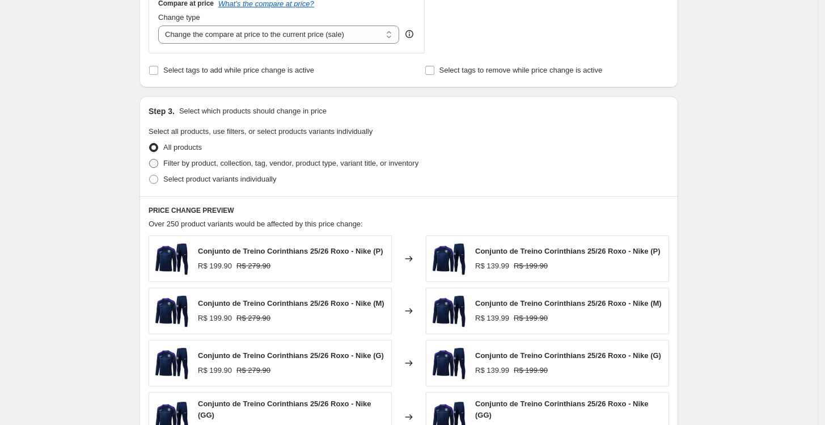
click at [224, 163] on span "Filter by product, collection, tag, vendor, product type, variant title, or inv…" at bounding box center [290, 163] width 255 height 9
click at [150, 159] on input "Filter by product, collection, tag, vendor, product type, variant title, or inv…" at bounding box center [149, 159] width 1 height 1
radio input "true"
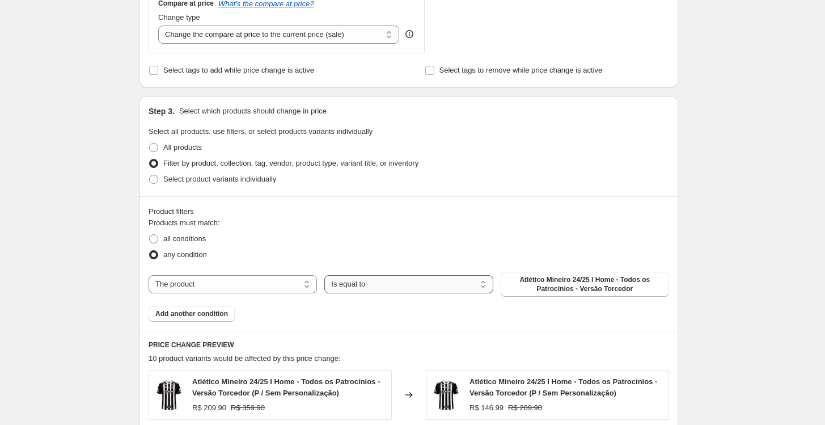
click at [416, 282] on select "Is equal to Is not equal to" at bounding box center [408, 284] width 168 height 18
click at [286, 282] on select "The product The product's collection The product's tag The product's vendor The…" at bounding box center [233, 284] width 168 height 18
select select "collection"
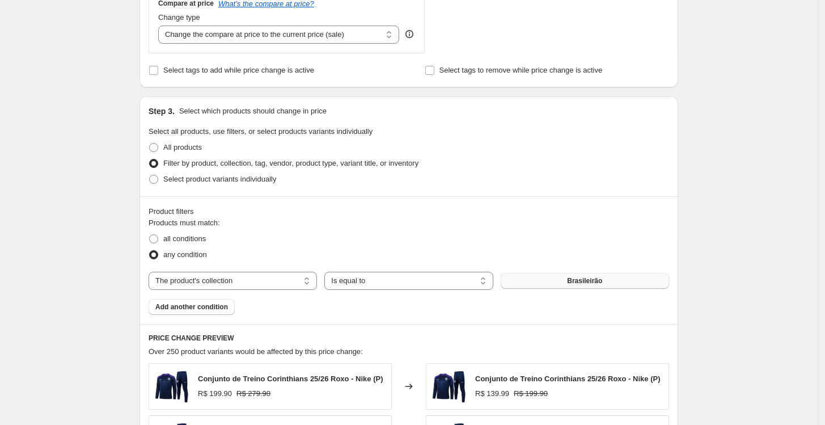
click at [575, 285] on button "Brasileirão" at bounding box center [585, 281] width 168 height 16
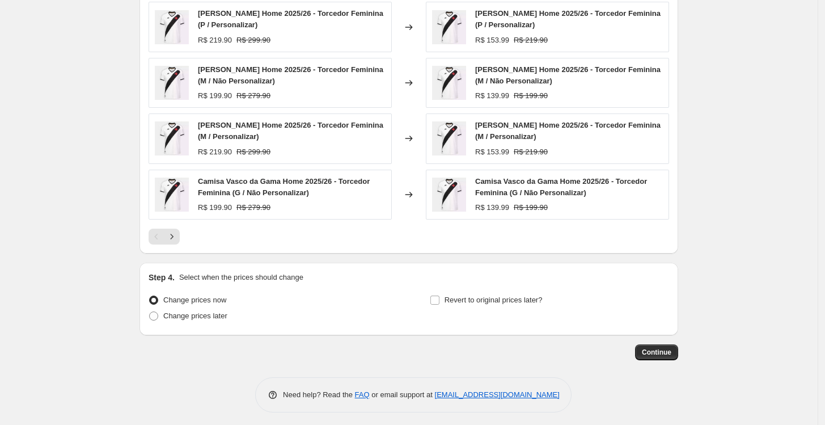
scroll to position [924, 0]
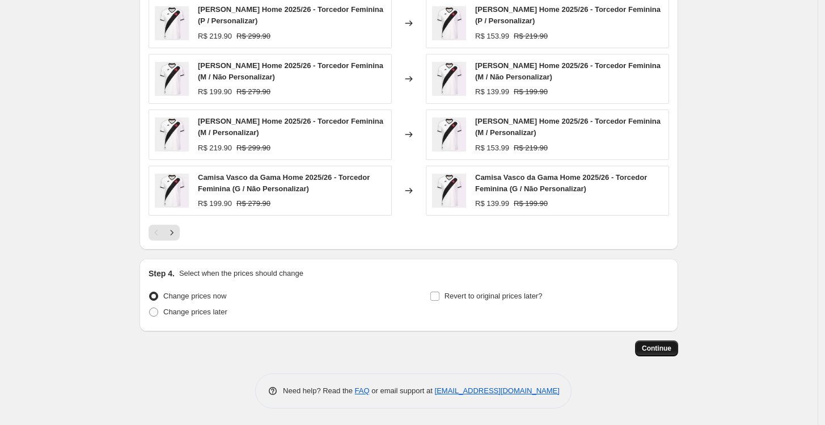
click at [670, 342] on button "Continue" at bounding box center [656, 348] width 43 height 16
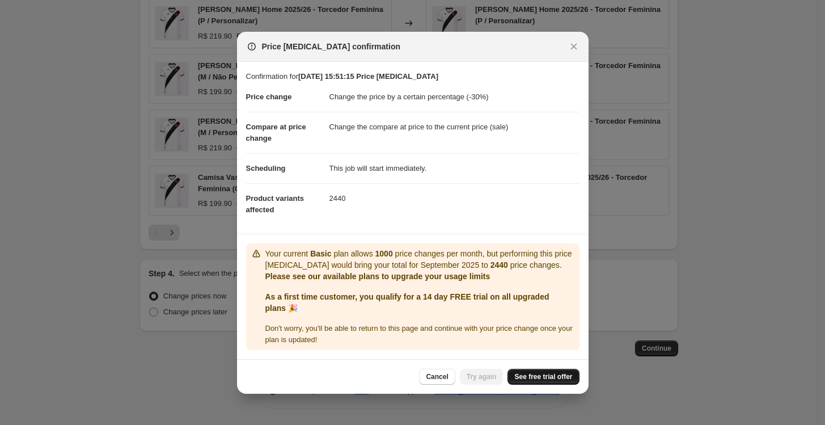
click at [538, 378] on span "See free trial offer" at bounding box center [543, 376] width 58 height 9
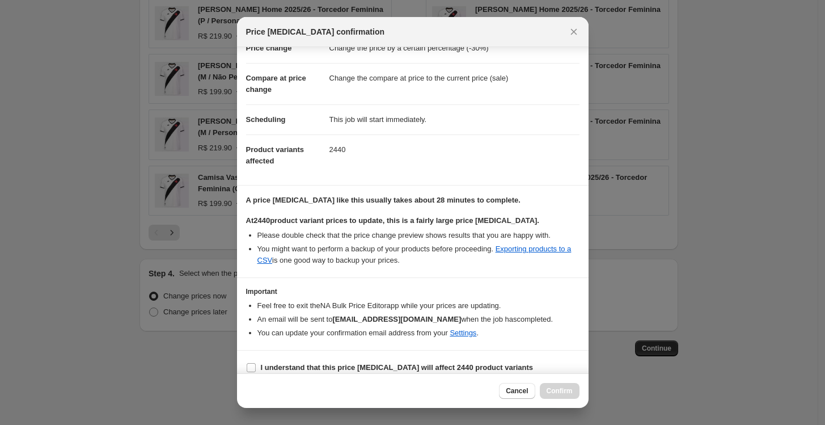
scroll to position [44, 0]
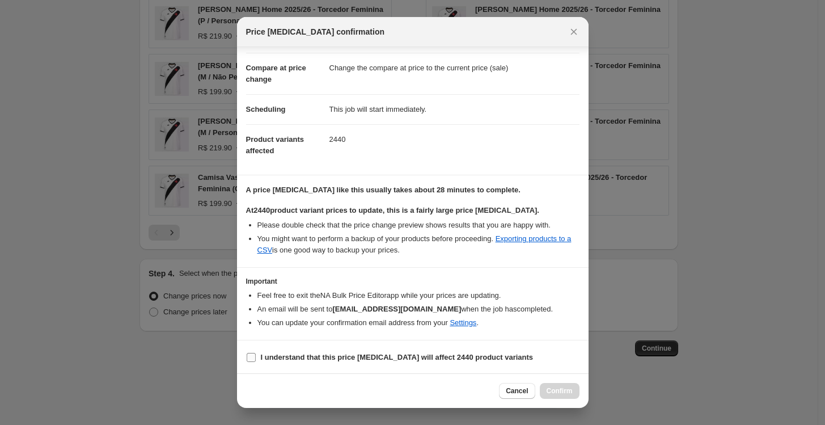
click at [318, 355] on b "I understand that this price change job will affect 2440 product variants" at bounding box center [397, 357] width 273 height 9
click at [256, 355] on input "I understand that this price change job will affect 2440 product variants" at bounding box center [251, 357] width 9 height 9
checkbox input "true"
click at [562, 392] on span "Confirm" at bounding box center [560, 390] width 26 height 9
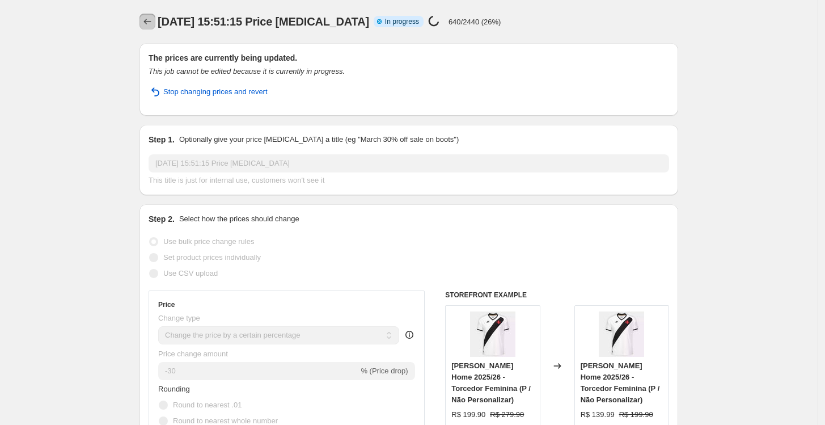
click at [143, 18] on button "Price change jobs" at bounding box center [147, 22] width 16 height 16
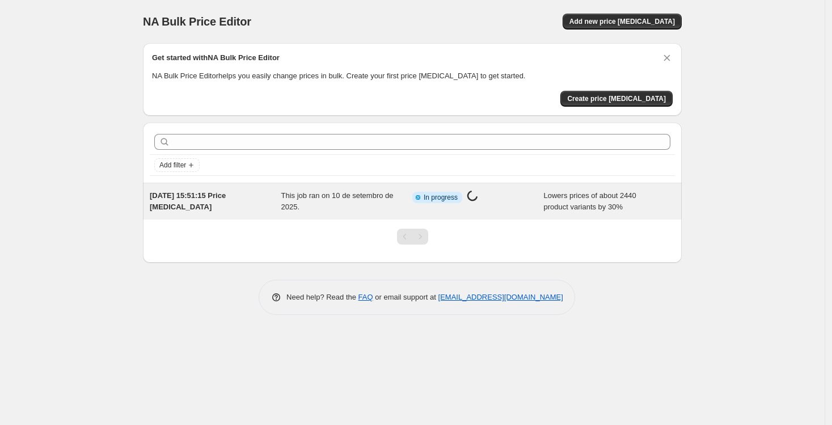
click at [435, 199] on span "In progress" at bounding box center [441, 197] width 34 height 9
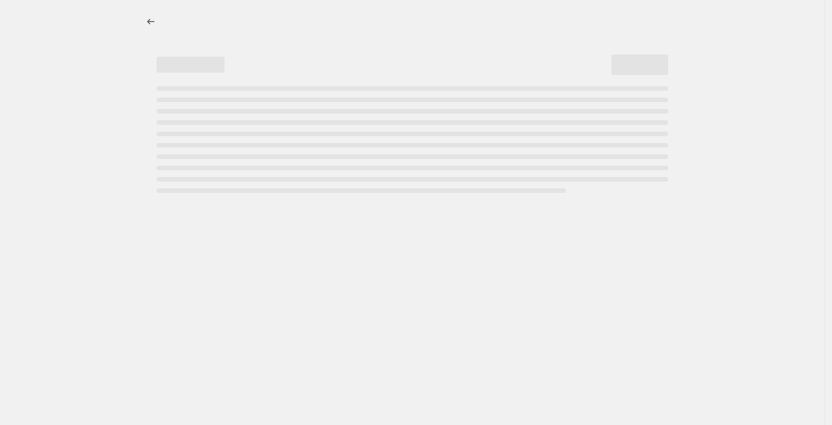
select select "percentage"
select select "collection"
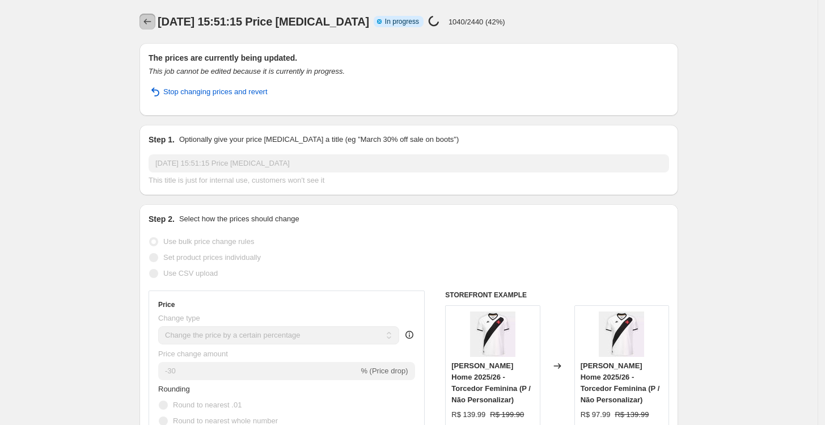
click at [149, 23] on icon "Price change jobs" at bounding box center [147, 21] width 11 height 11
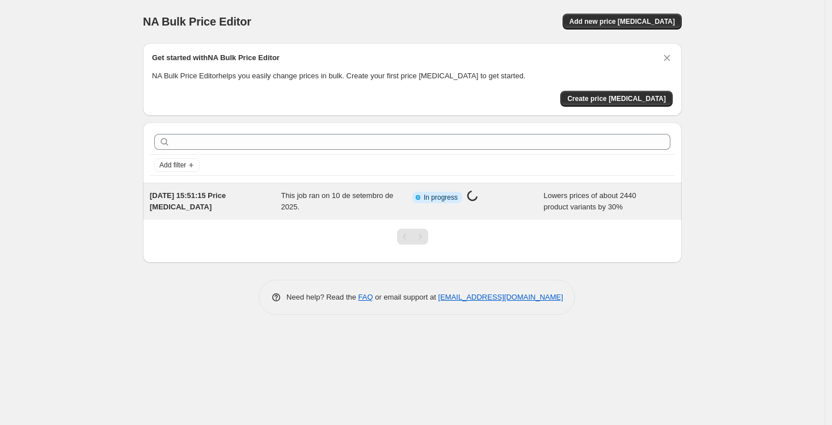
click at [370, 197] on span "This job ran on 10 de setembro de 2025." at bounding box center [337, 201] width 112 height 20
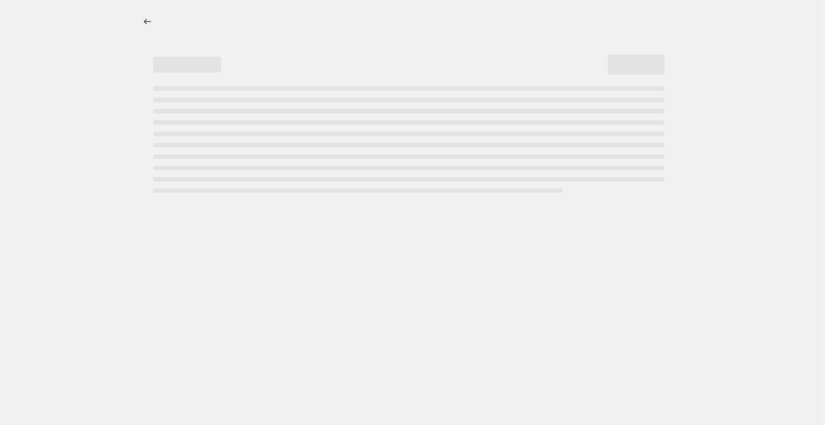
select select "percentage"
select select "collection"
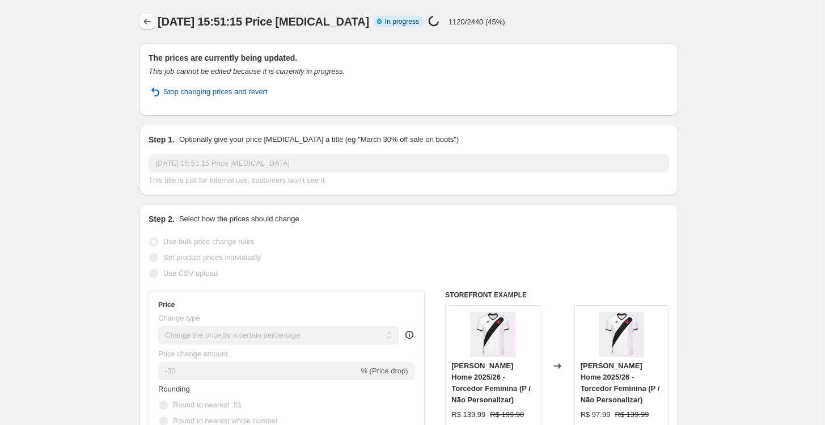
click at [149, 21] on icon "Price change jobs" at bounding box center [147, 21] width 11 height 11
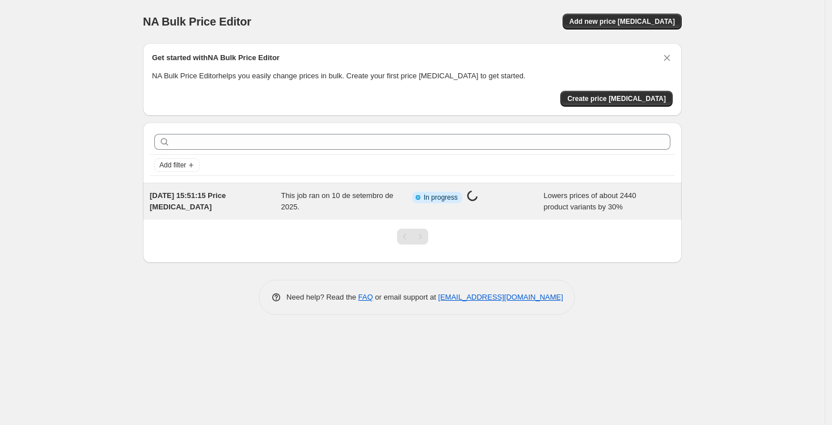
click at [443, 197] on span "In progress" at bounding box center [441, 197] width 34 height 9
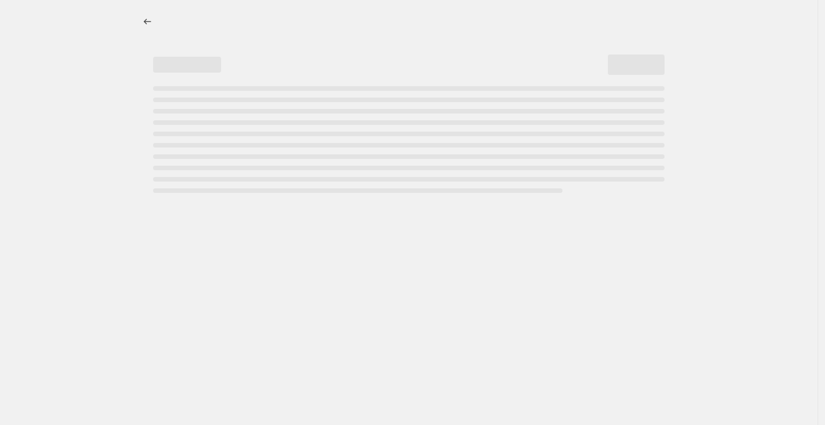
select select "percentage"
select select "collection"
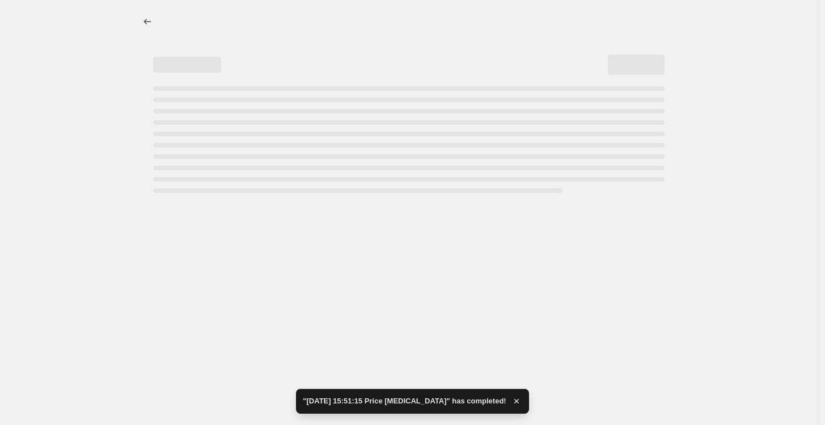
select select "percentage"
select select "collection"
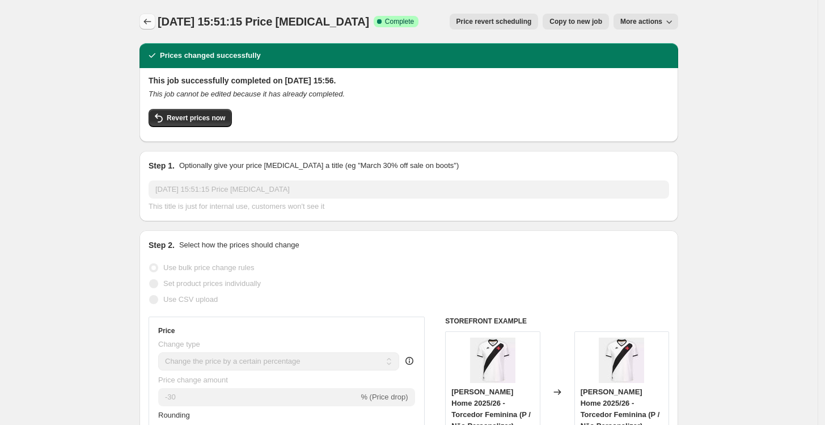
click at [153, 19] on icon "Price change jobs" at bounding box center [147, 21] width 11 height 11
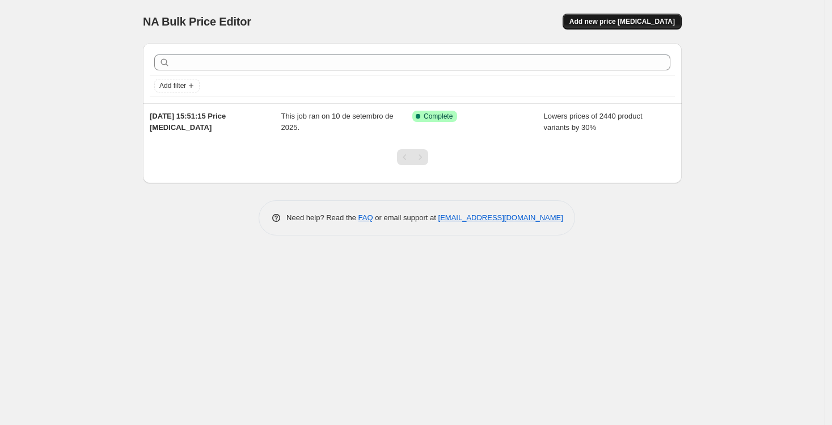
click at [628, 19] on span "Add new price change job" at bounding box center [621, 21] width 105 height 9
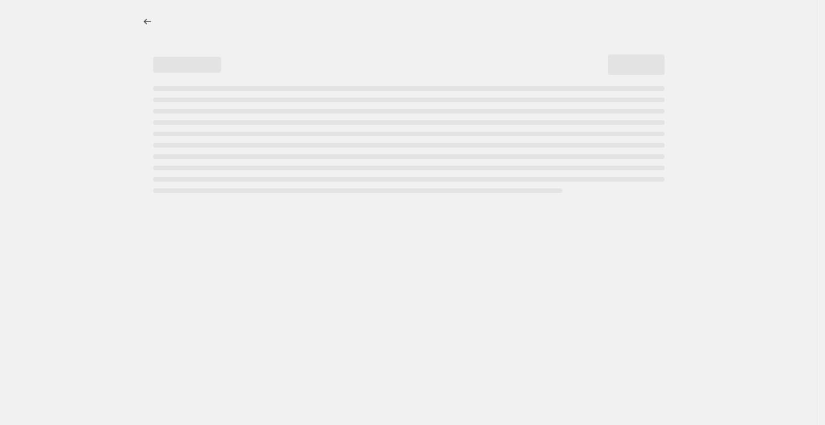
select select "percentage"
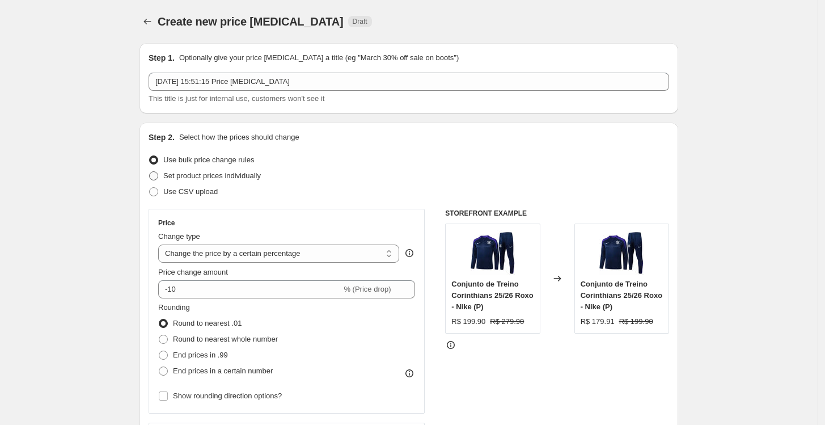
click at [236, 172] on span "Set product prices individually" at bounding box center [212, 175] width 98 height 9
click at [150, 172] on input "Set product prices individually" at bounding box center [149, 171] width 1 height 1
radio input "true"
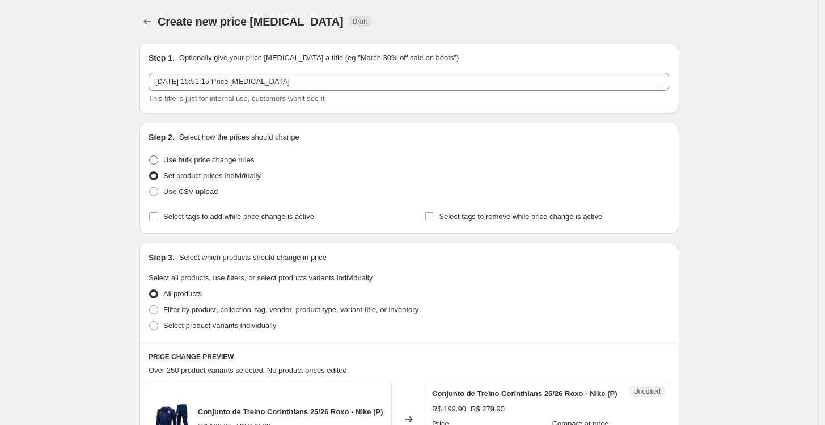
click at [219, 160] on span "Use bulk price change rules" at bounding box center [208, 159] width 91 height 9
click at [150, 156] on input "Use bulk price change rules" at bounding box center [149, 155] width 1 height 1
radio input "true"
select select "percentage"
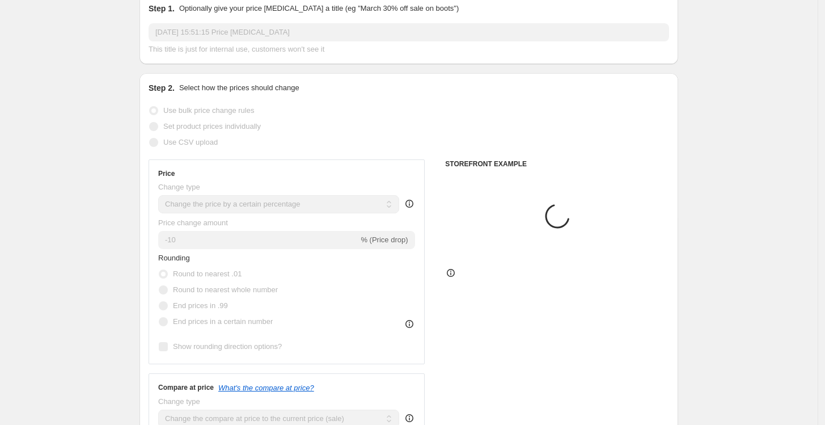
scroll to position [63, 0]
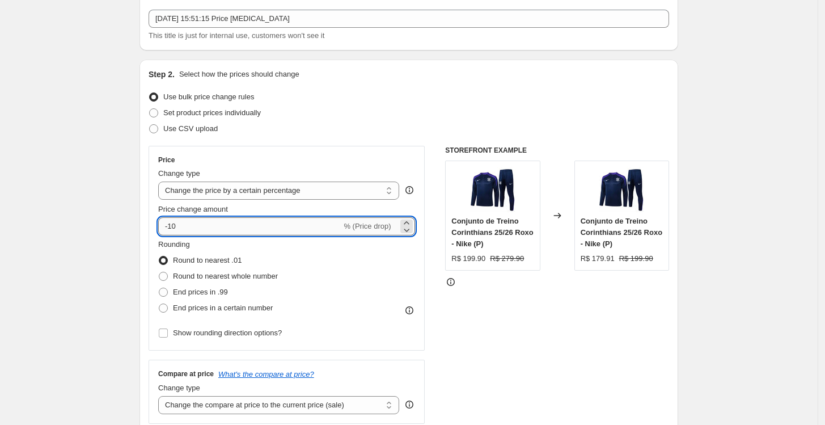
drag, startPoint x: 215, startPoint y: 223, endPoint x: 170, endPoint y: 223, distance: 44.8
click at [170, 223] on input "-10" at bounding box center [249, 226] width 183 height 18
type input "-30"
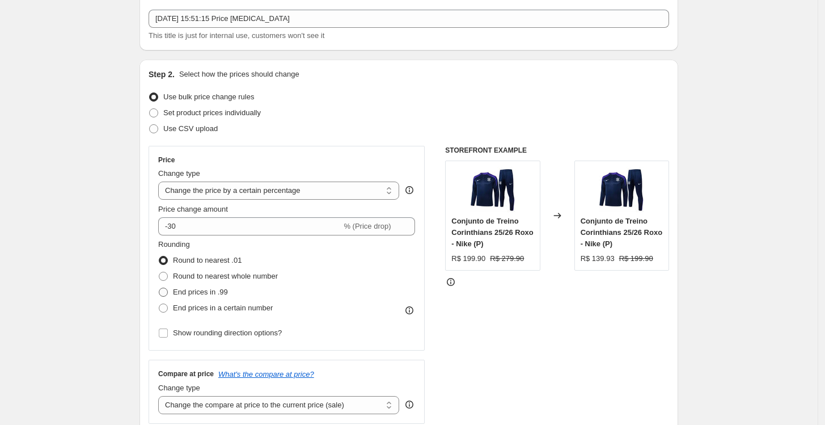
click at [222, 291] on span "End prices in .99" at bounding box center [200, 291] width 55 height 9
click at [159, 288] on input "End prices in .99" at bounding box center [159, 287] width 1 height 1
radio input "true"
click at [190, 327] on span "Show rounding direction options?" at bounding box center [227, 332] width 109 height 11
click at [168, 328] on input "Show rounding direction options?" at bounding box center [163, 332] width 9 height 9
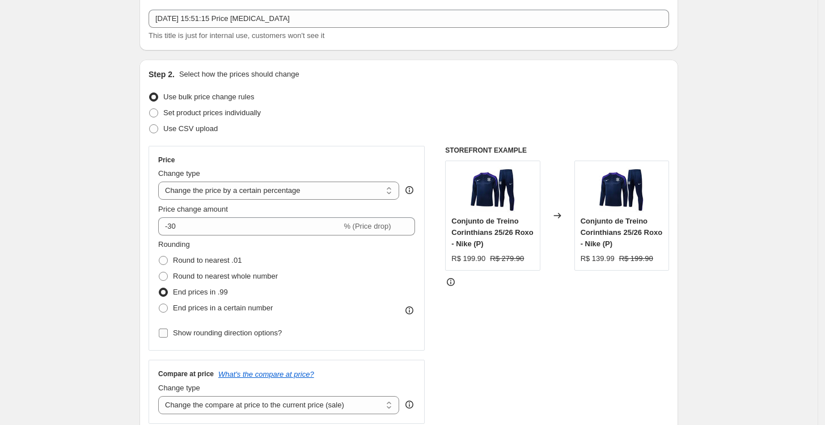
checkbox input "true"
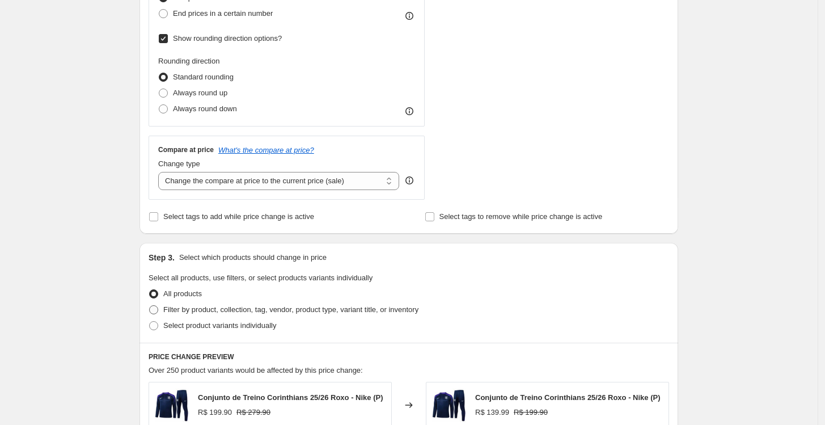
scroll to position [378, 0]
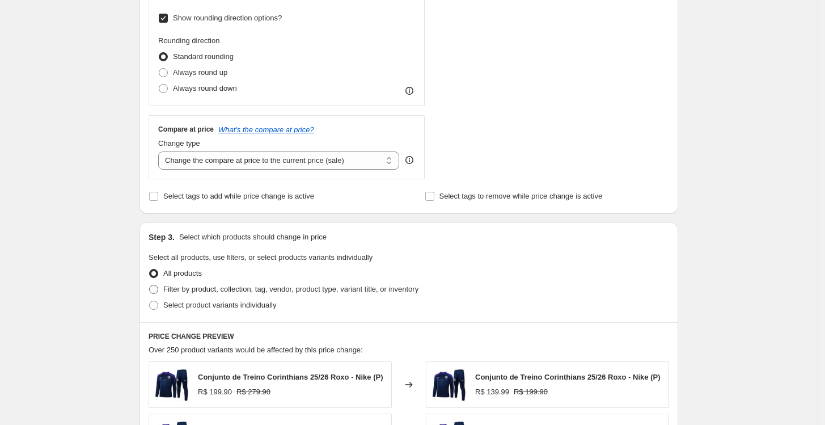
click at [268, 291] on span "Filter by product, collection, tag, vendor, product type, variant title, or inv…" at bounding box center [290, 289] width 255 height 9
click at [150, 285] on input "Filter by product, collection, tag, vendor, product type, variant title, or inv…" at bounding box center [149, 285] width 1 height 1
radio input "true"
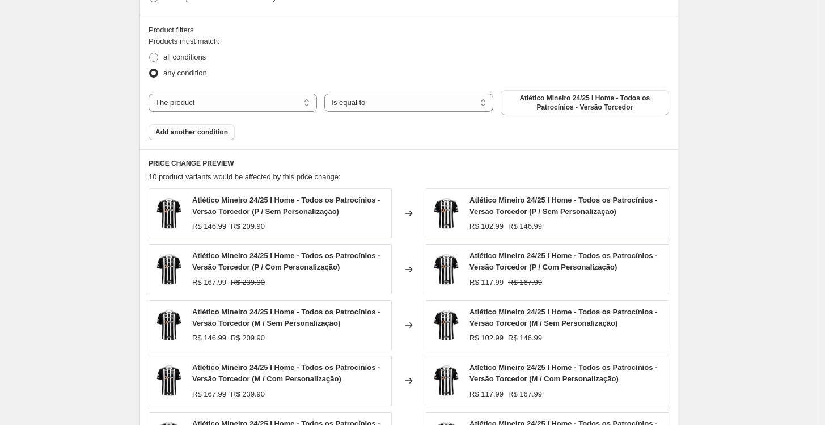
scroll to position [693, 0]
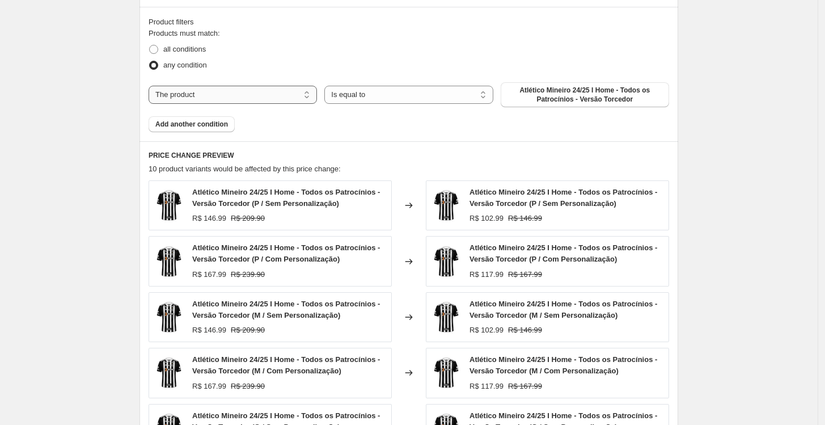
click at [289, 99] on select "The product The product's collection The product's tag The product's vendor The…" at bounding box center [233, 95] width 168 height 18
select select "collection"
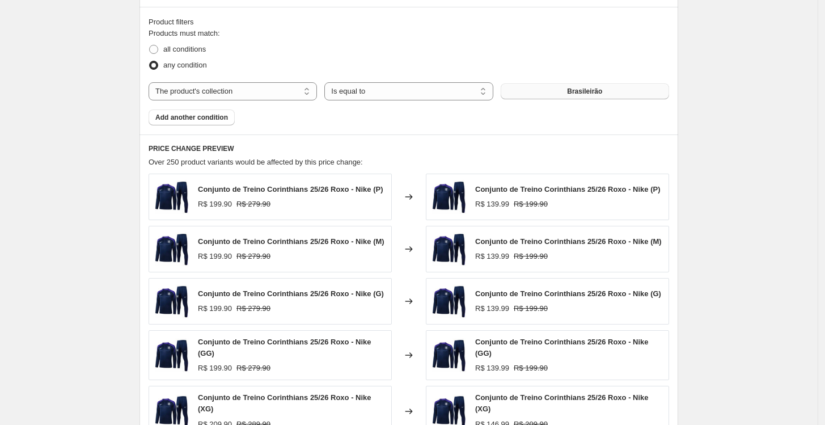
click at [597, 90] on span "Brasileirão" at bounding box center [584, 91] width 35 height 9
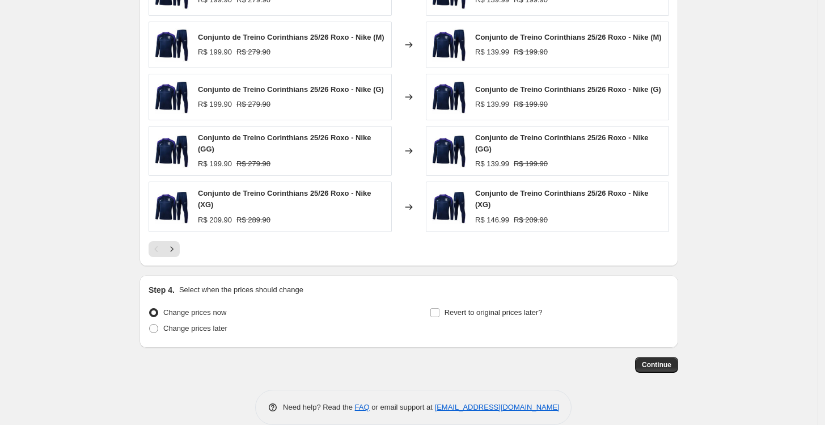
scroll to position [913, 0]
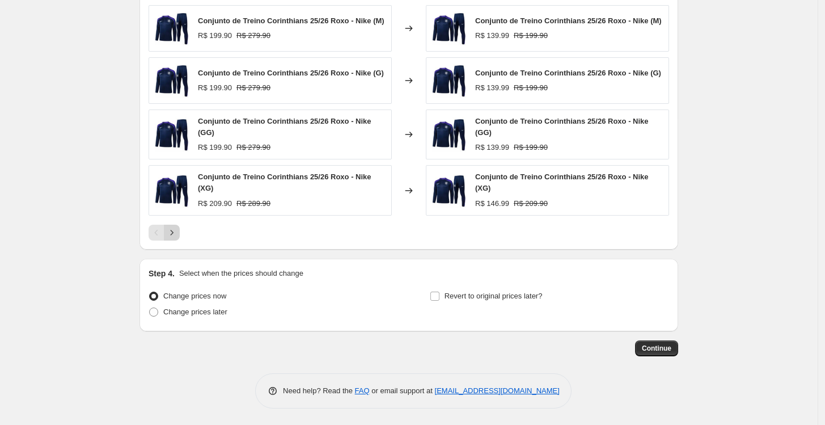
click at [177, 231] on icon "Next" at bounding box center [171, 232] width 11 height 11
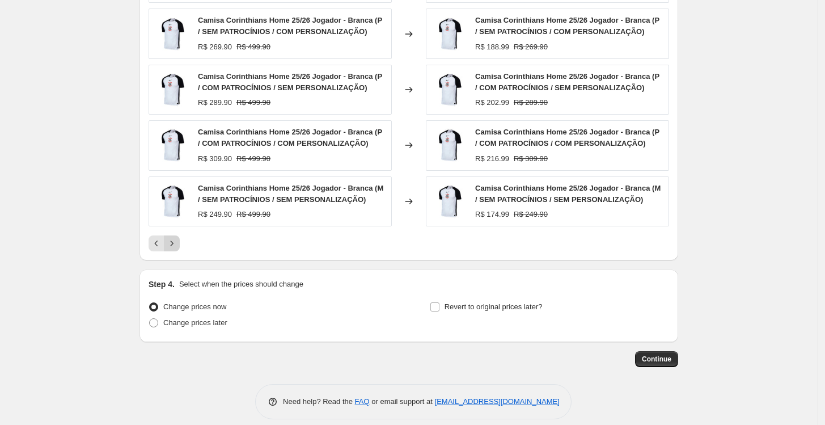
click at [177, 246] on icon "Next" at bounding box center [171, 243] width 11 height 11
click at [162, 244] on icon "Previous" at bounding box center [156, 243] width 11 height 11
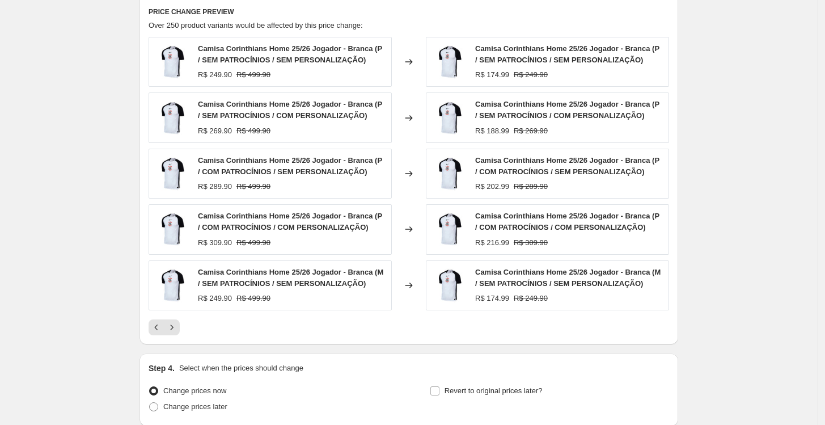
scroll to position [851, 0]
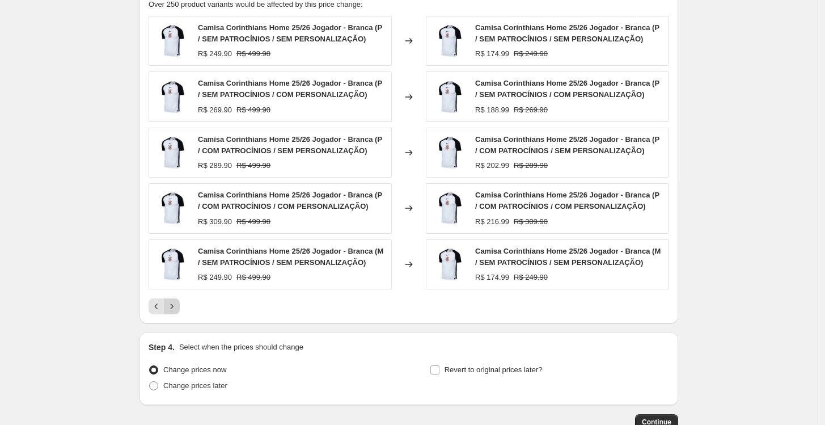
click at [175, 307] on icon "Next" at bounding box center [171, 306] width 11 height 11
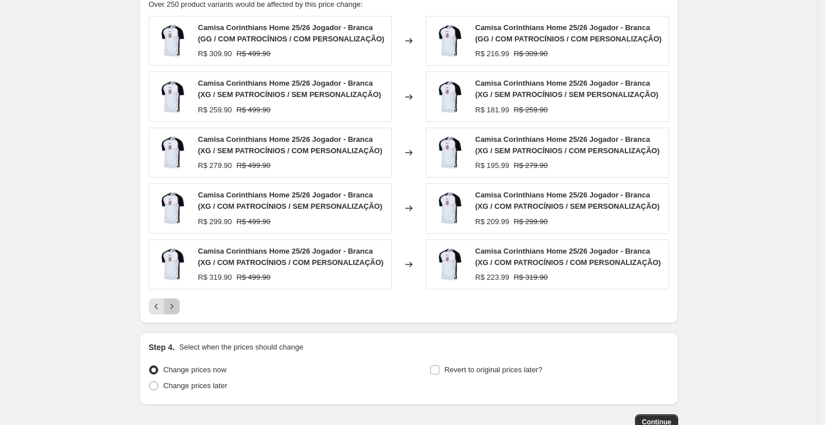
click at [175, 307] on icon "Next" at bounding box center [171, 306] width 11 height 11
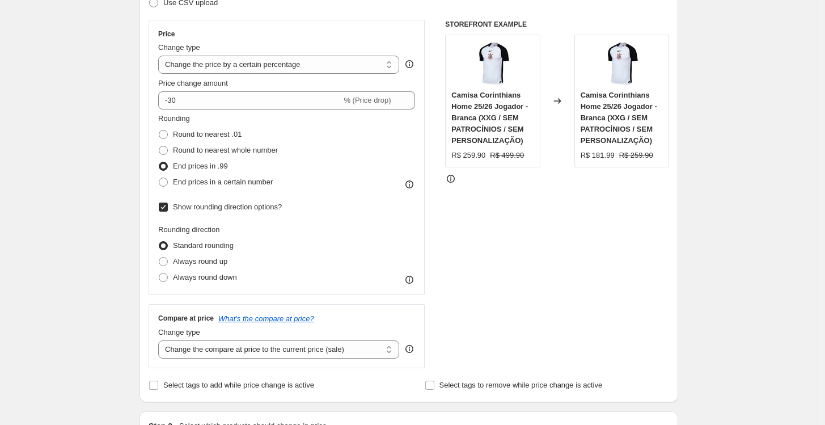
scroll to position [158, 0]
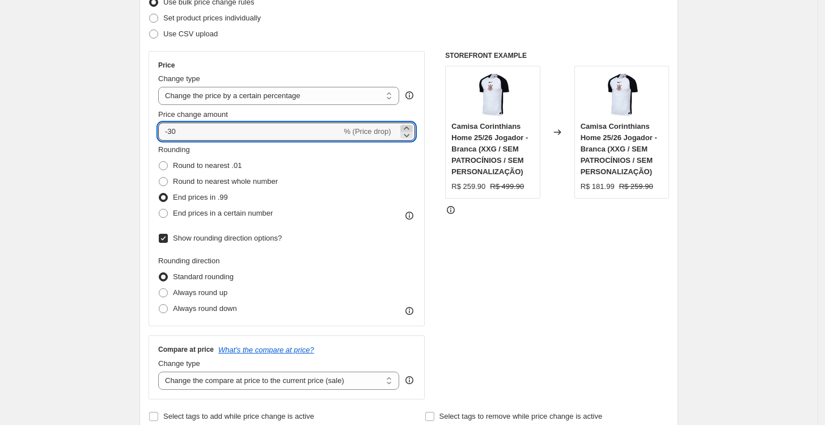
click at [412, 126] on icon at bounding box center [406, 127] width 11 height 11
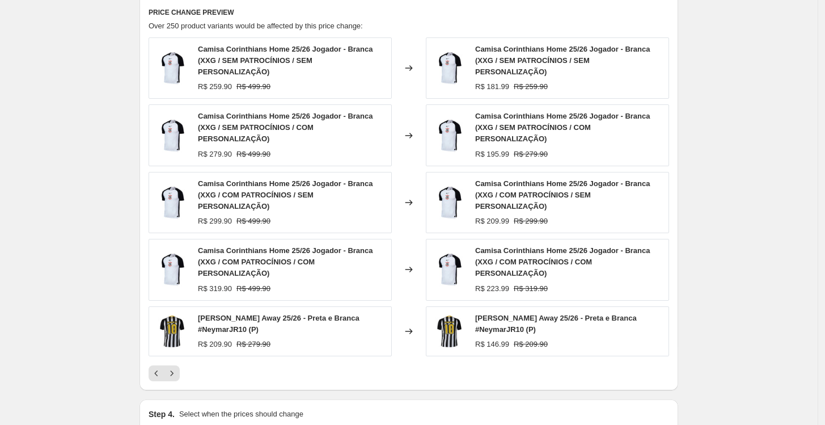
scroll to position [851, 0]
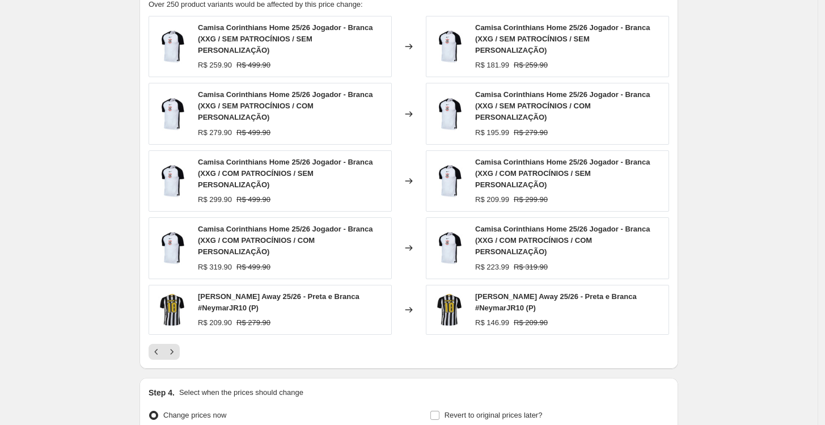
click at [303, 344] on div at bounding box center [409, 352] width 521 height 16
click at [176, 346] on icon "Next" at bounding box center [171, 351] width 11 height 11
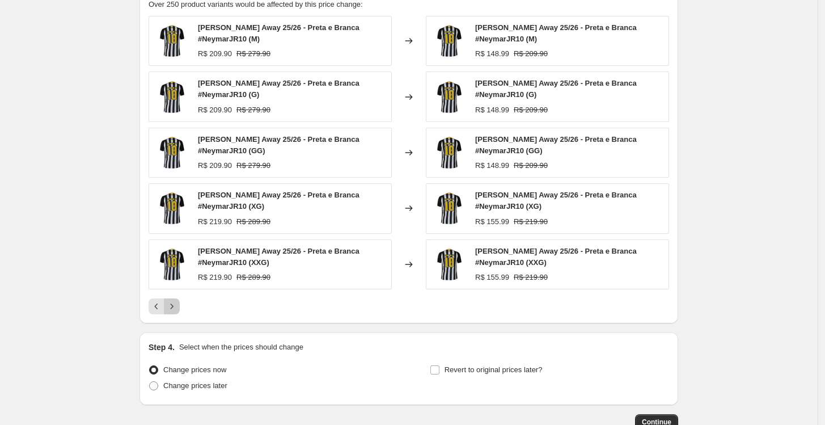
click at [172, 303] on icon "Next" at bounding box center [171, 306] width 11 height 11
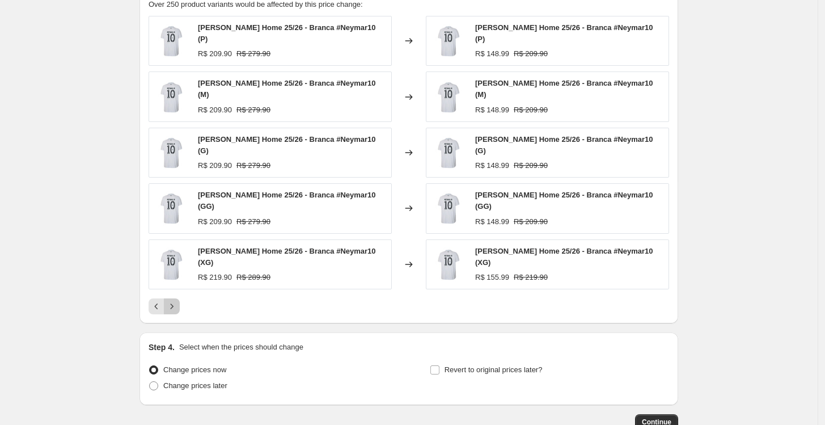
click at [176, 301] on icon "Next" at bounding box center [171, 306] width 11 height 11
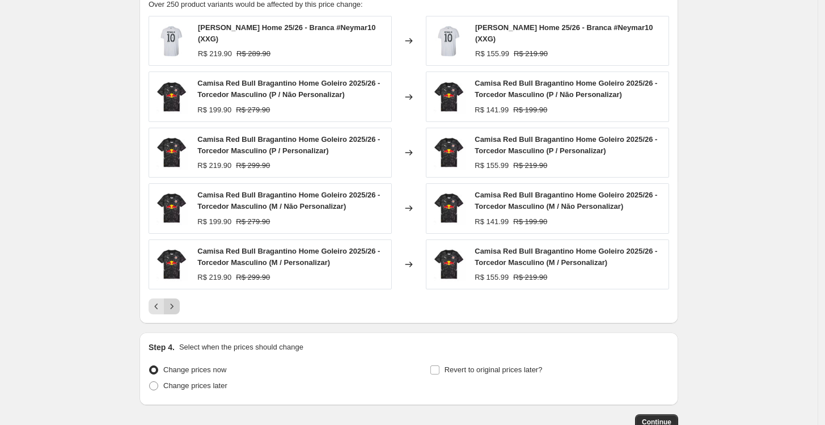
click at [176, 287] on div "Camisa Red Bull Bragantino Home Goleiro 2025/26 - Torcedor Masculino (M / Perso…" at bounding box center [270, 264] width 243 height 50
click at [169, 307] on icon "Next" at bounding box center [171, 306] width 11 height 11
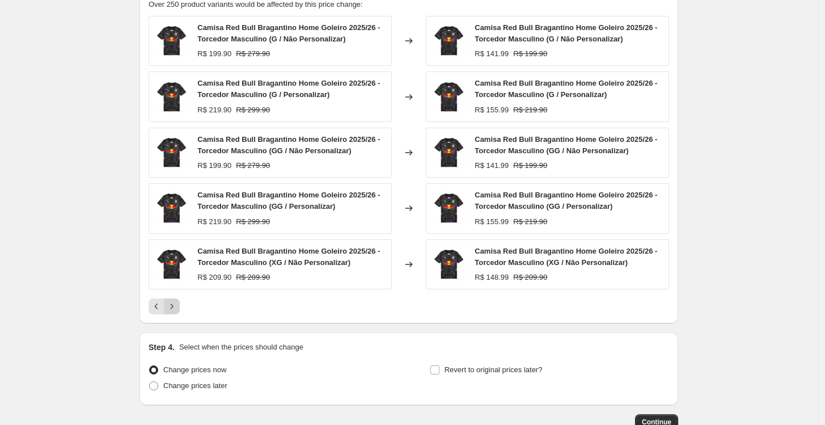
click at [174, 305] on icon "Next" at bounding box center [171, 306] width 11 height 11
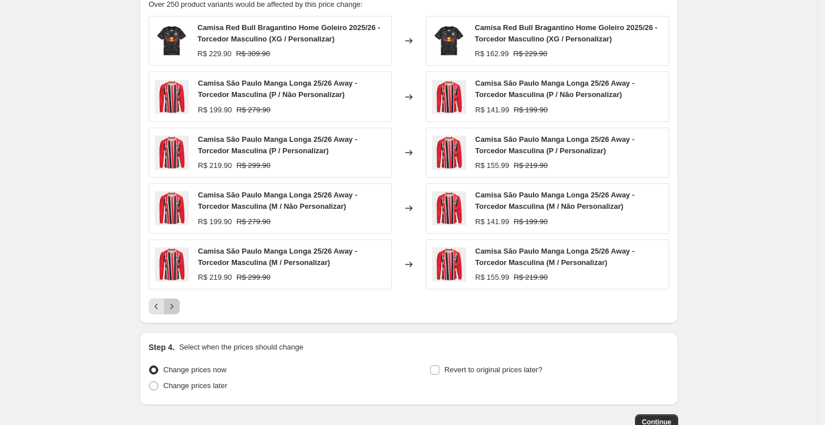
click at [173, 308] on icon "Next" at bounding box center [171, 306] width 11 height 11
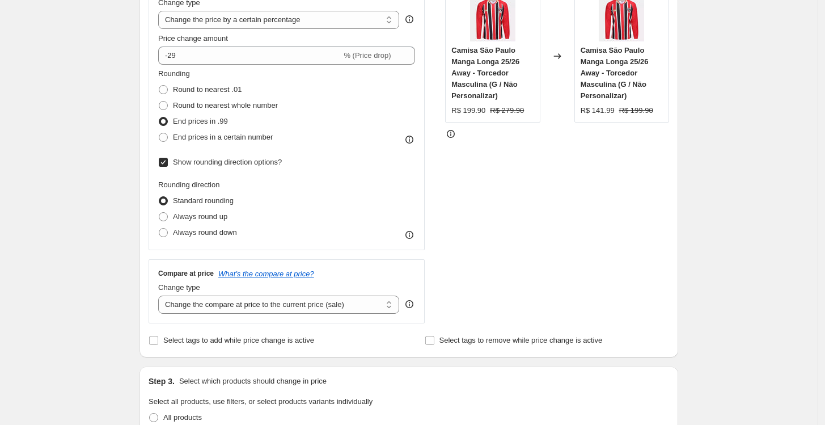
scroll to position [221, 0]
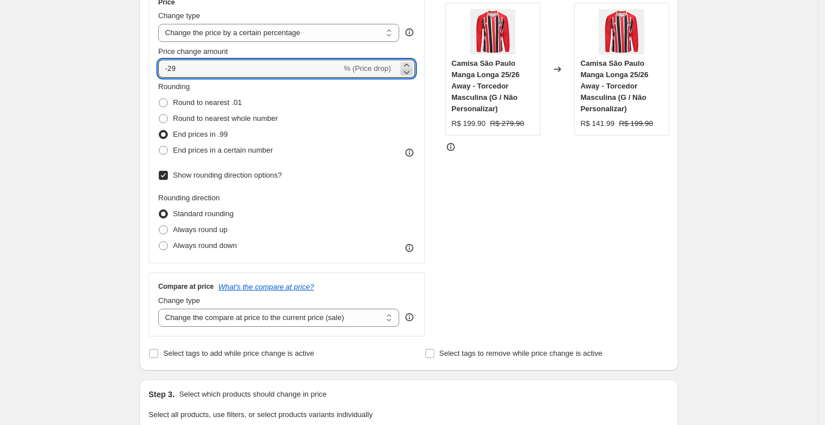
click at [408, 71] on icon at bounding box center [406, 71] width 11 height 11
type input "-30"
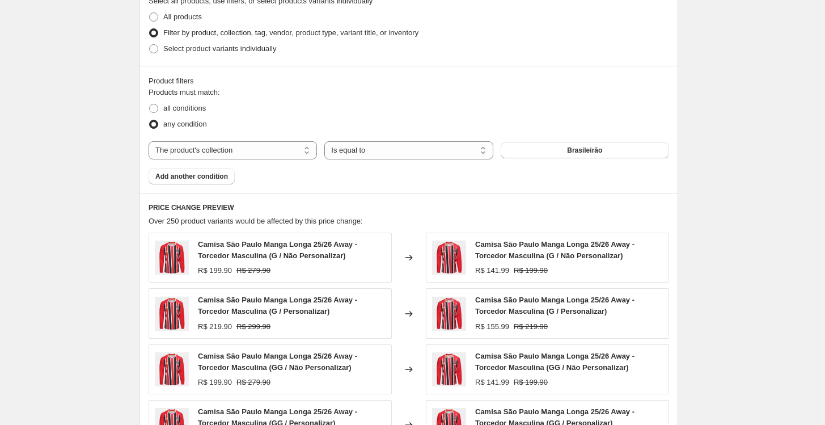
scroll to position [662, 0]
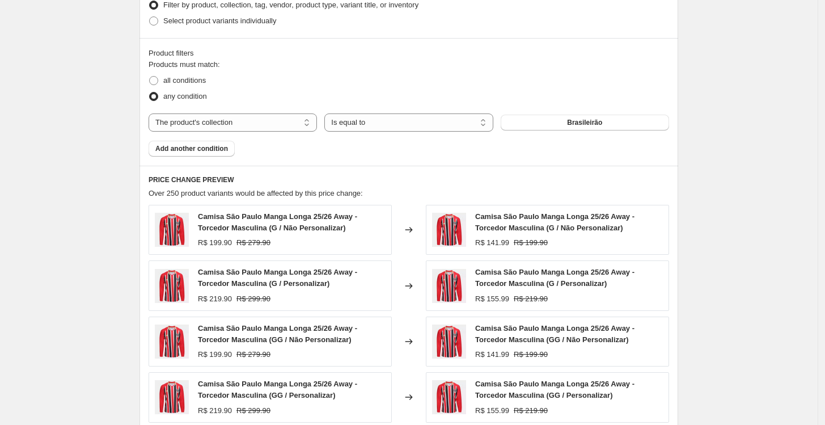
click at [413, 175] on div "PRICE CHANGE PREVIEW Over 250 product variants would be affected by this price …" at bounding box center [408, 339] width 539 height 346
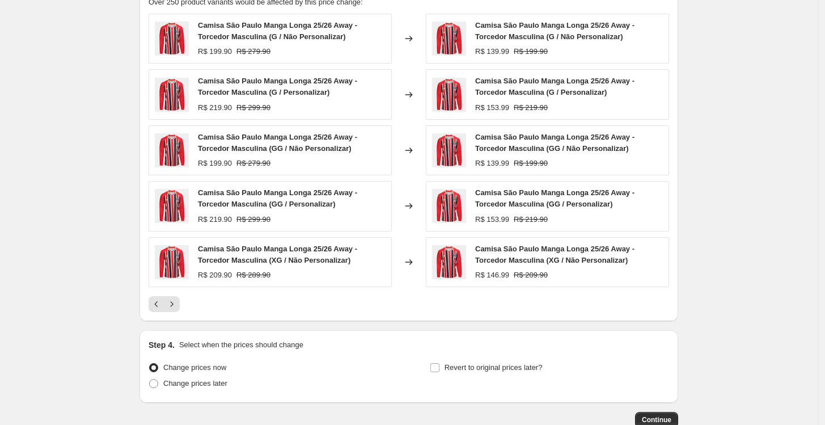
scroll to position [913, 0]
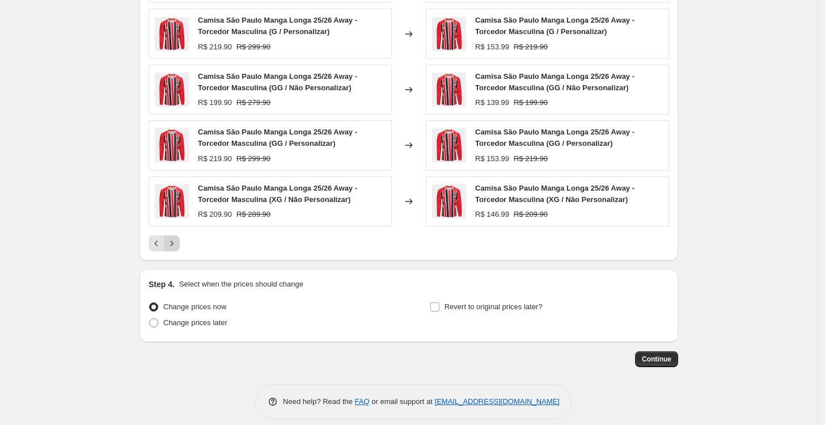
click at [177, 246] on icon "Next" at bounding box center [171, 243] width 11 height 11
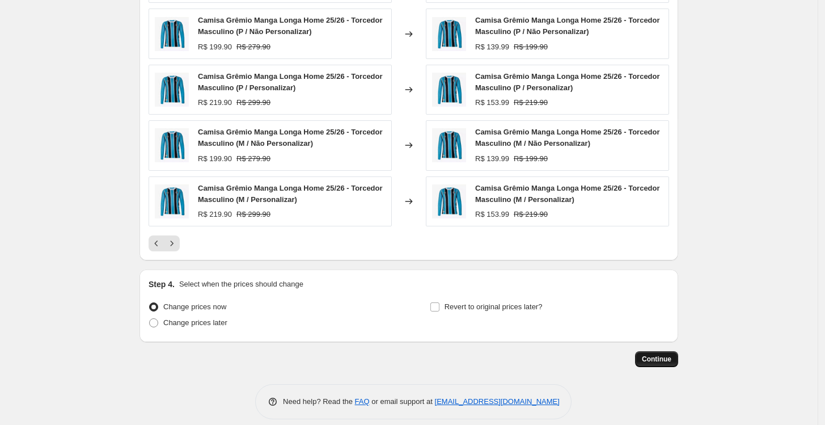
click at [653, 356] on span "Continue" at bounding box center [656, 358] width 29 height 9
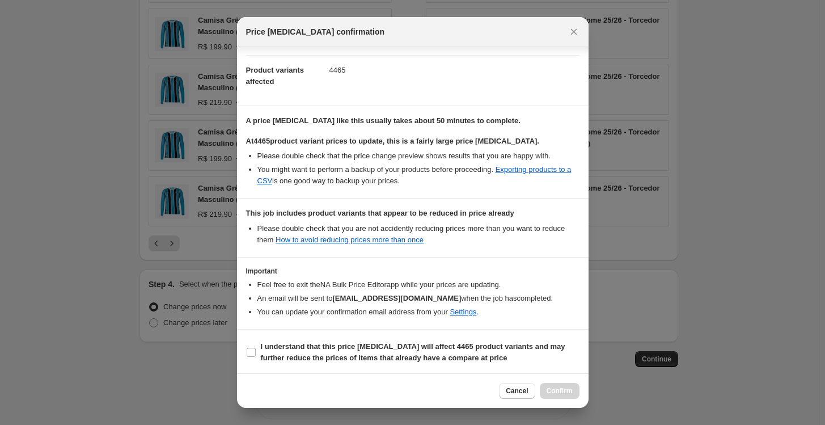
scroll to position [114, 0]
click at [350, 341] on b "I understand that this price change job will affect 4465 product variants and m…" at bounding box center [413, 351] width 304 height 20
click at [256, 347] on input "I understand that this price change job will affect 4465 product variants and m…" at bounding box center [251, 351] width 9 height 9
checkbox input "true"
click at [550, 387] on span "Confirm" at bounding box center [560, 390] width 26 height 9
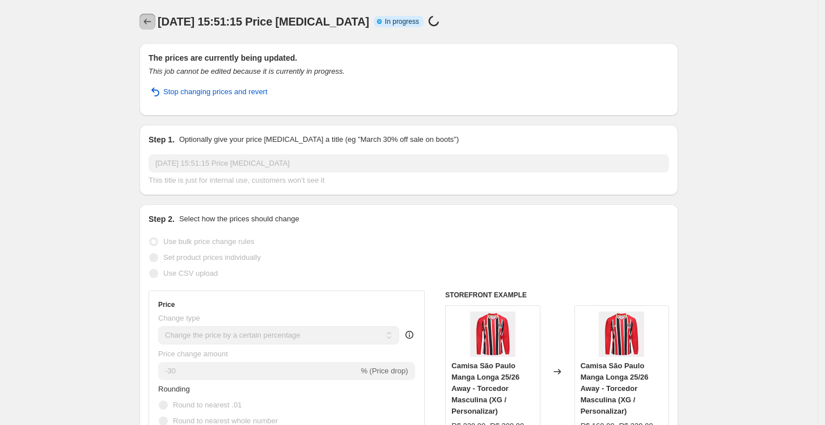
click at [153, 27] on icon "Price change jobs" at bounding box center [147, 21] width 11 height 11
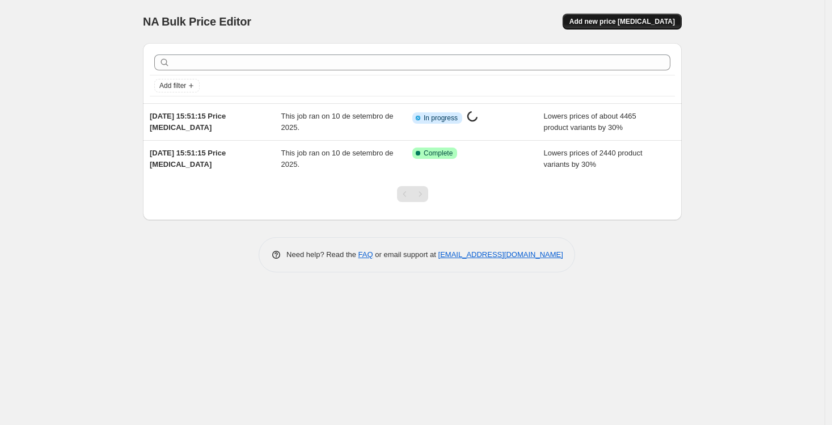
click at [625, 25] on span "Add new price change job" at bounding box center [621, 21] width 105 height 9
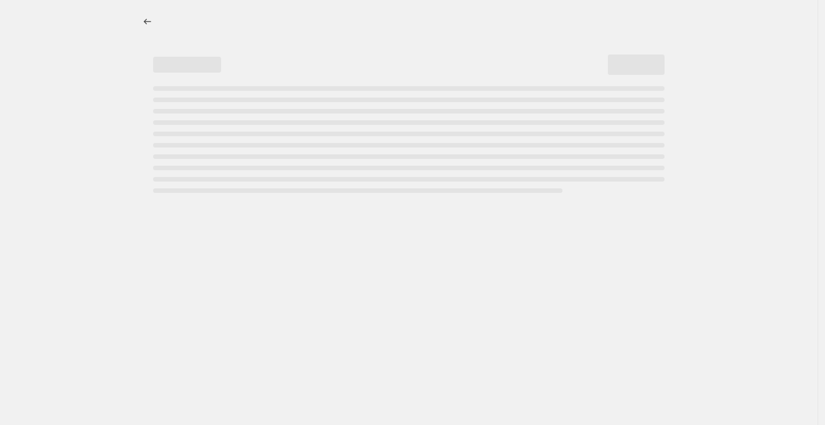
select select "percentage"
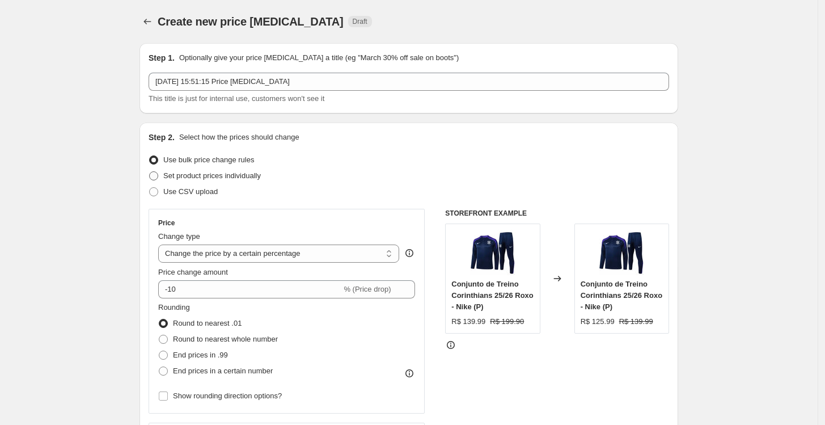
click at [246, 176] on span "Set product prices individually" at bounding box center [212, 175] width 98 height 9
click at [150, 172] on input "Set product prices individually" at bounding box center [149, 171] width 1 height 1
radio input "true"
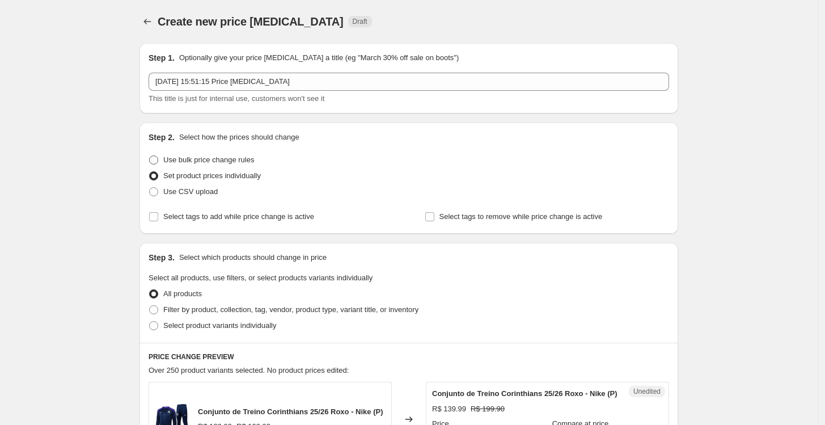
click at [202, 160] on span "Use bulk price change rules" at bounding box center [208, 159] width 91 height 9
click at [150, 156] on input "Use bulk price change rules" at bounding box center [149, 155] width 1 height 1
radio input "true"
select select "percentage"
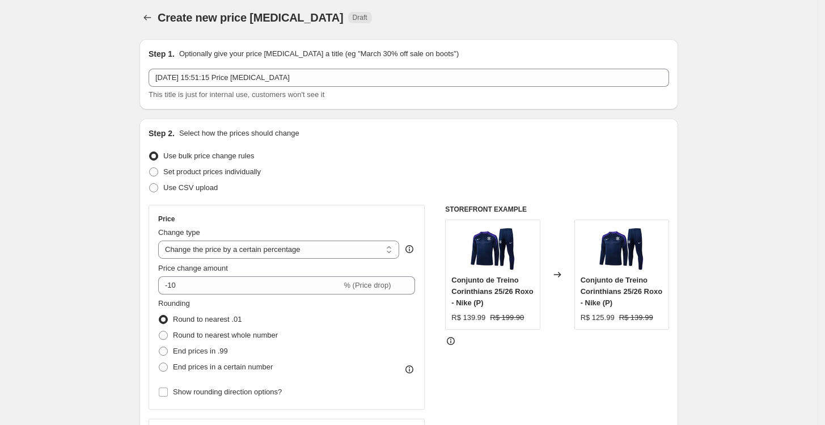
scroll to position [63, 0]
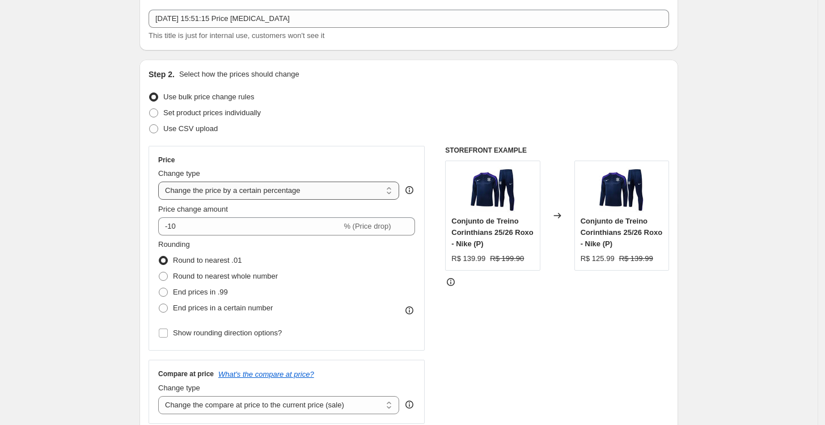
click at [302, 196] on select "Change the price to a certain amount Change the price by a certain amount Chang…" at bounding box center [278, 190] width 241 height 18
click at [161, 181] on select "Change the price to a certain amount Change the price by a certain amount Chang…" at bounding box center [278, 190] width 241 height 18
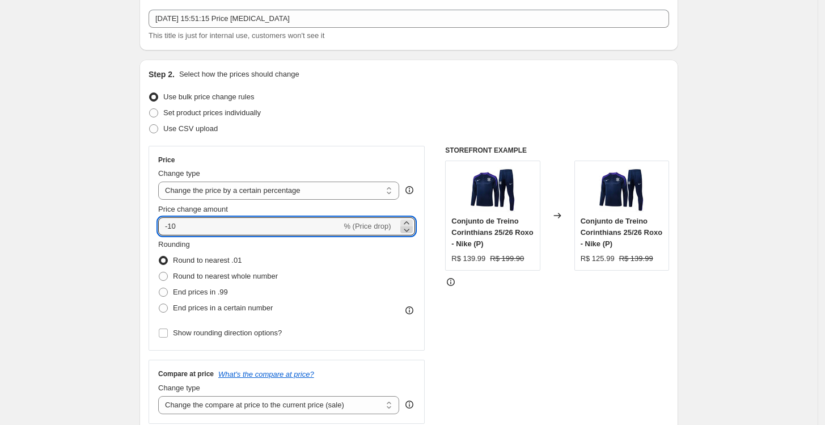
click at [405, 225] on icon at bounding box center [406, 229] width 11 height 11
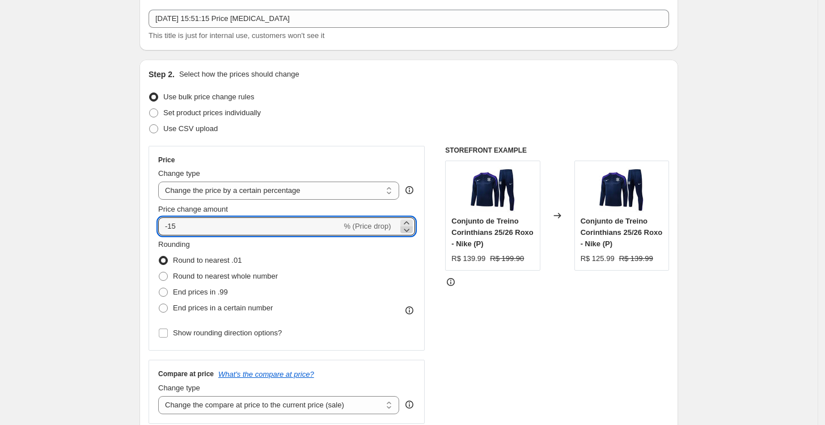
click at [405, 225] on icon at bounding box center [406, 229] width 11 height 11
drag, startPoint x: 252, startPoint y: 228, endPoint x: 172, endPoint y: 226, distance: 80.0
click at [172, 226] on input "-17" at bounding box center [249, 226] width 183 height 18
type input "-30"
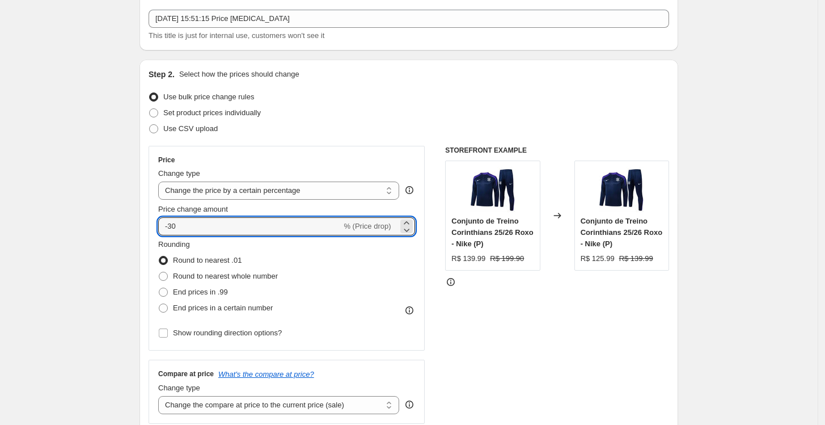
click at [486, 291] on div "STOREFRONT EXAMPLE Conjunto de Treino Corinthians 25/26 Roxo - Nike (P) R$ 139.…" at bounding box center [557, 285] width 224 height 278
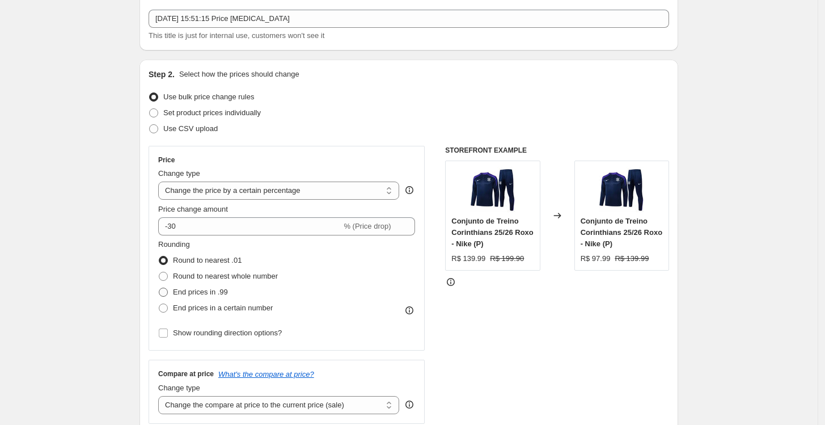
click at [211, 291] on span "End prices in .99" at bounding box center [200, 291] width 55 height 9
click at [159, 288] on input "End prices in .99" at bounding box center [159, 287] width 1 height 1
radio input "true"
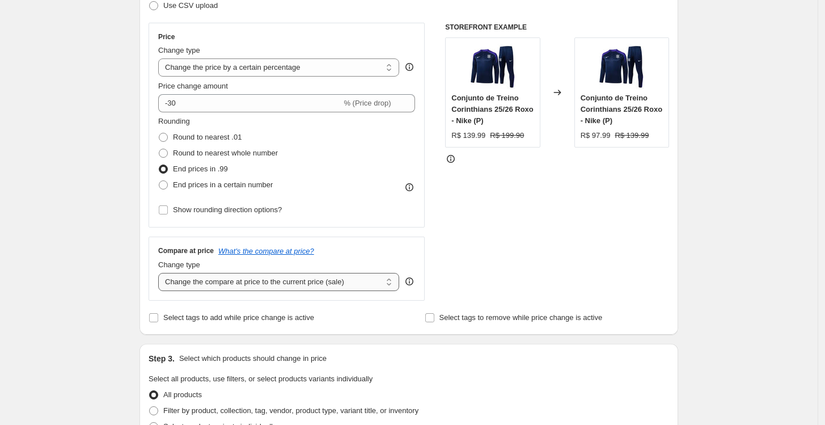
scroll to position [189, 0]
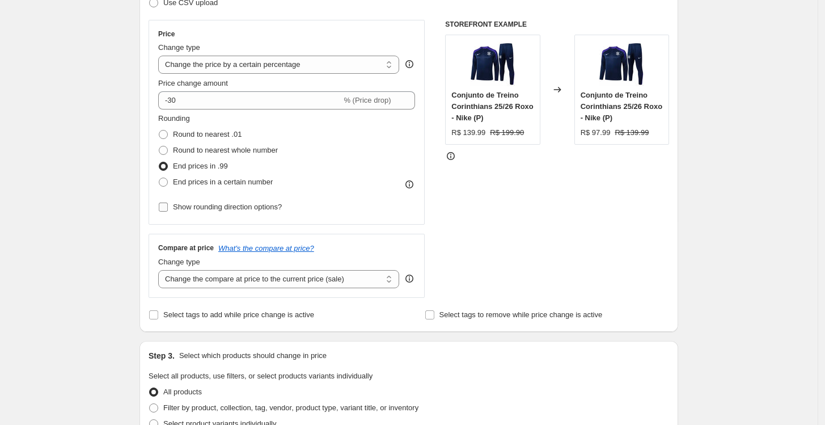
click at [231, 208] on span "Show rounding direction options?" at bounding box center [227, 206] width 109 height 9
click at [168, 208] on input "Show rounding direction options?" at bounding box center [163, 206] width 9 height 9
checkbox input "true"
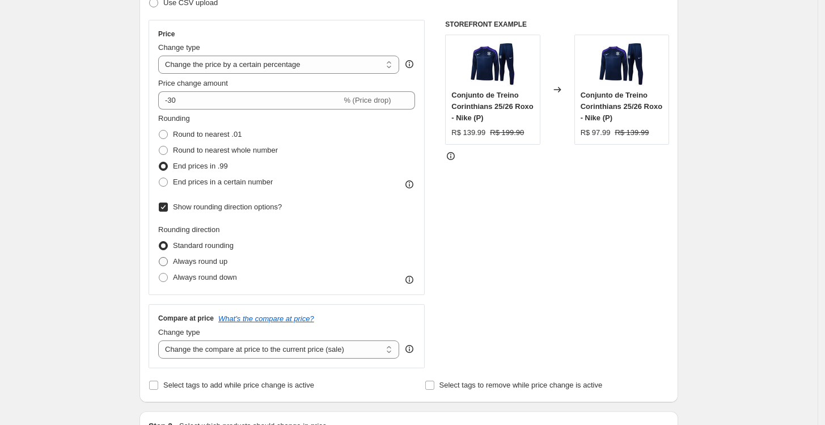
click at [194, 255] on label "Always round up" at bounding box center [192, 261] width 69 height 16
click at [159, 257] on input "Always round up" at bounding box center [159, 257] width 1 height 1
radio input "true"
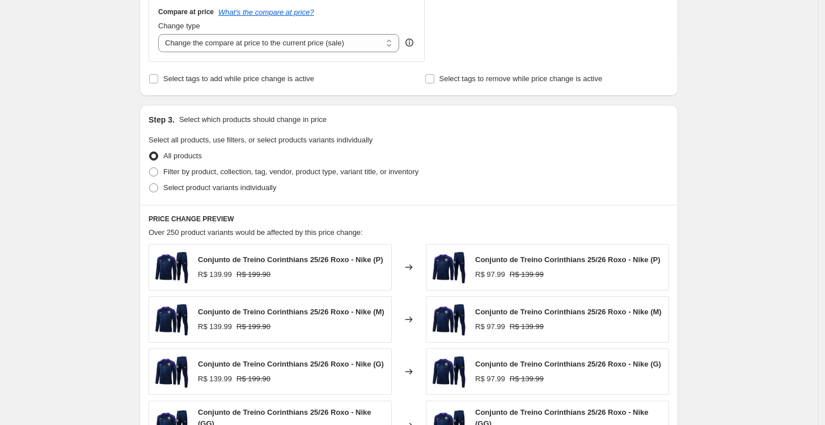
scroll to position [504, 0]
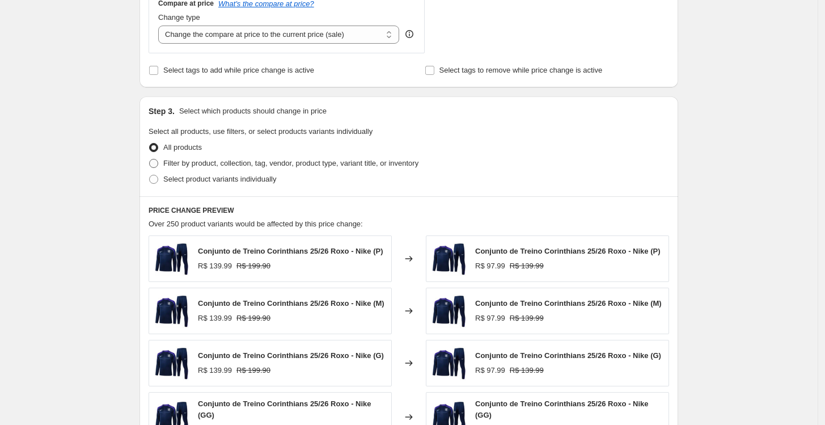
click at [200, 162] on span "Filter by product, collection, tag, vendor, product type, variant title, or inv…" at bounding box center [290, 163] width 255 height 9
click at [150, 159] on input "Filter by product, collection, tag, vendor, product type, variant title, or inv…" at bounding box center [149, 159] width 1 height 1
radio input "true"
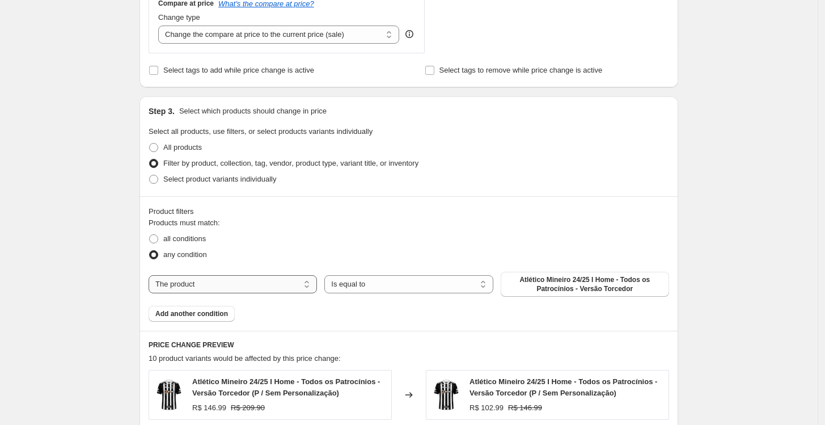
click at [204, 285] on select "The product The product's collection The product's tag The product's vendor The…" at bounding box center [233, 284] width 168 height 18
select select "collection"
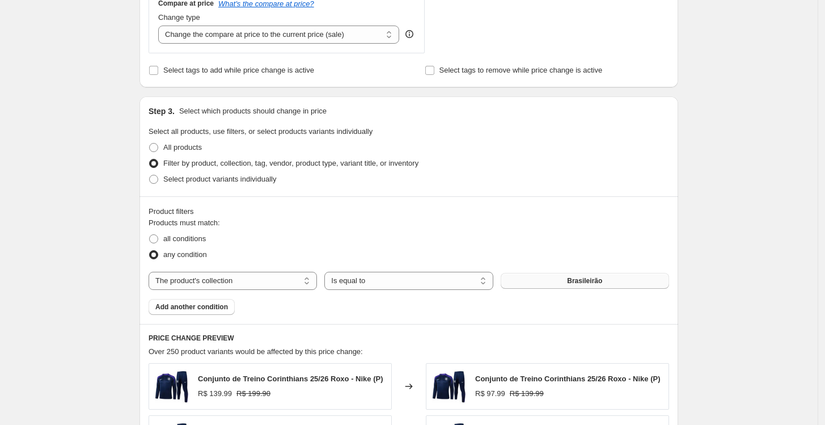
click at [589, 279] on span "Brasileirão" at bounding box center [584, 280] width 35 height 9
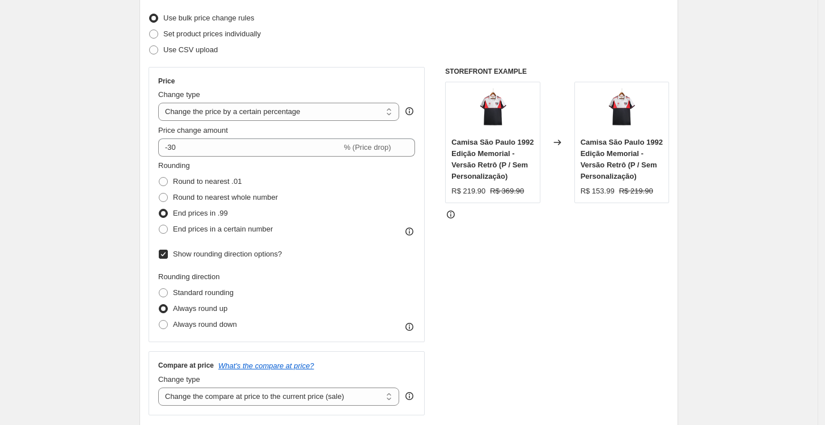
scroll to position [126, 0]
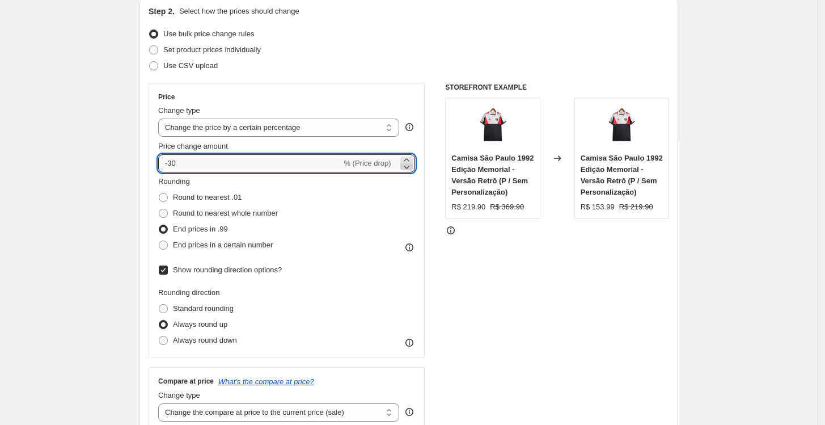
click at [410, 161] on icon at bounding box center [406, 166] width 11 height 11
drag, startPoint x: 410, startPoint y: 163, endPoint x: 382, endPoint y: 167, distance: 28.7
click at [410, 163] on icon at bounding box center [406, 166] width 11 height 11
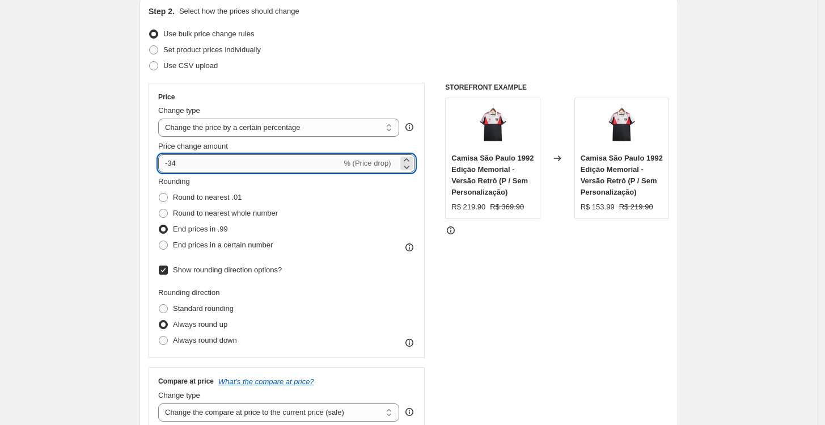
drag, startPoint x: 278, startPoint y: 166, endPoint x: 171, endPoint y: 164, distance: 106.6
click at [171, 164] on input "-34" at bounding box center [249, 163] width 183 height 18
click at [481, 258] on div "STOREFRONT EXAMPLE Camisa São Paulo 1992 Edição Memorial - Versão Retrô (P / Se…" at bounding box center [557, 257] width 224 height 348
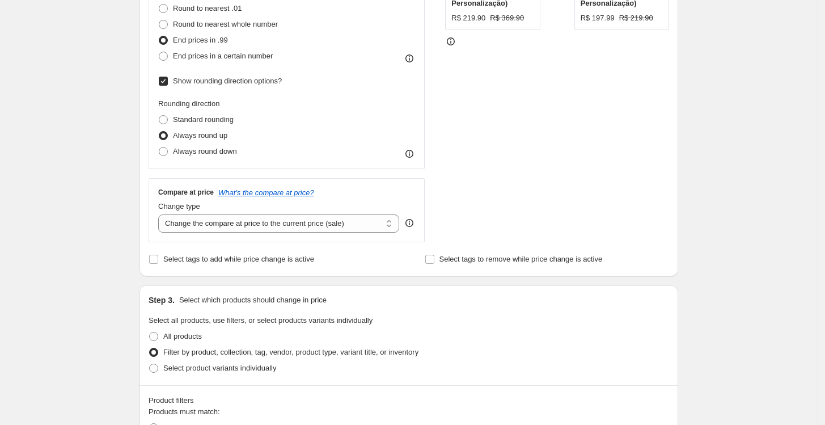
scroll to position [189, 0]
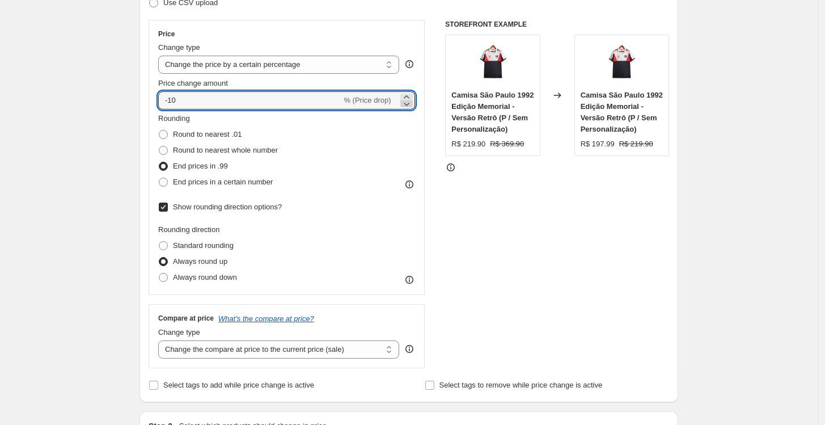
click at [409, 100] on icon at bounding box center [406, 103] width 11 height 11
click at [409, 101] on icon at bounding box center [406, 103] width 11 height 11
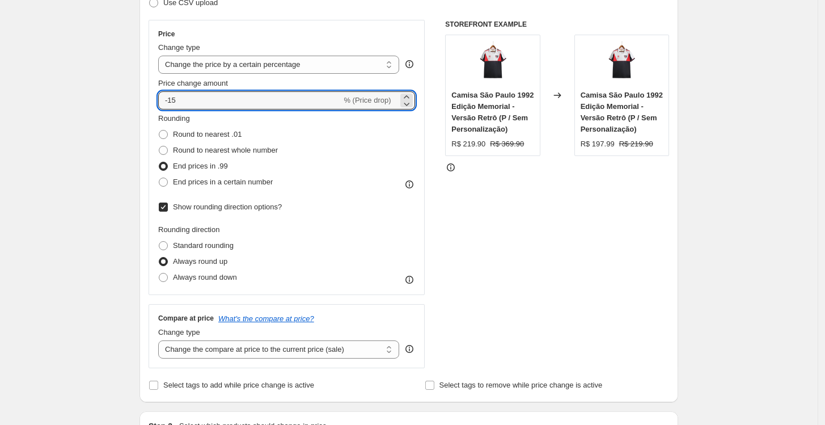
click at [508, 238] on div "STOREFRONT EXAMPLE Camisa São Paulo 1992 Edição Memorial - Versão Retrô (P / Se…" at bounding box center [557, 194] width 224 height 348
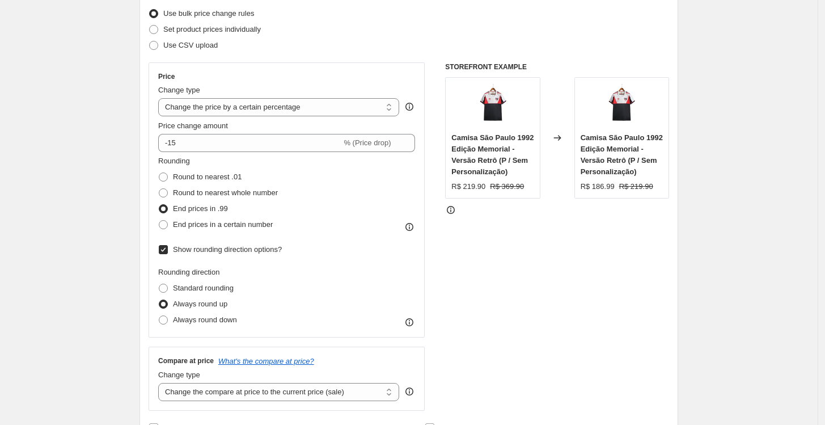
scroll to position [126, 0]
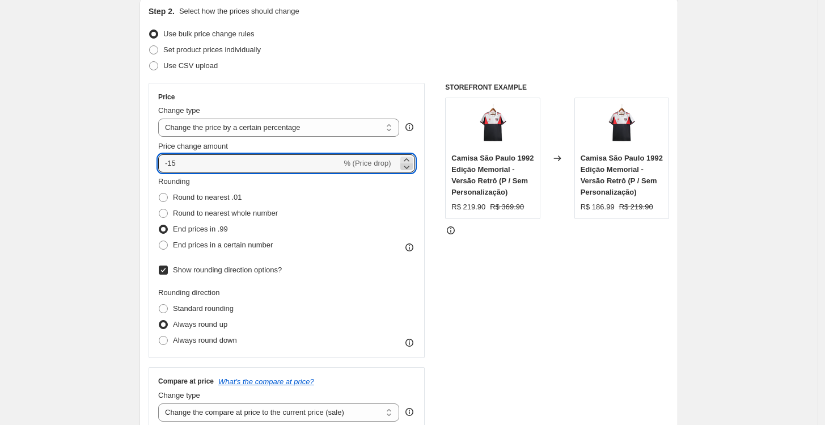
click at [408, 161] on icon at bounding box center [406, 166] width 11 height 11
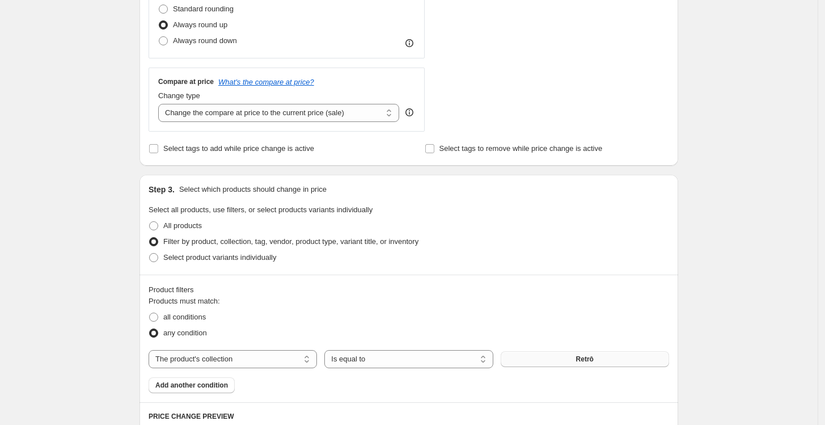
scroll to position [63, 0]
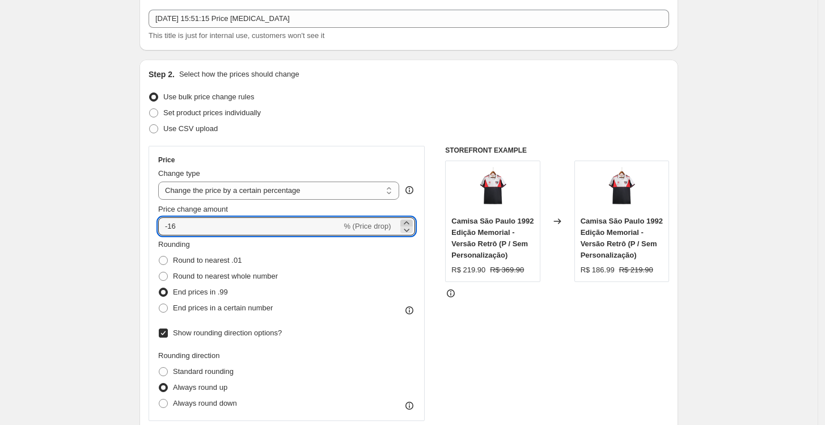
click at [412, 223] on icon at bounding box center [406, 222] width 11 height 11
type input "-14"
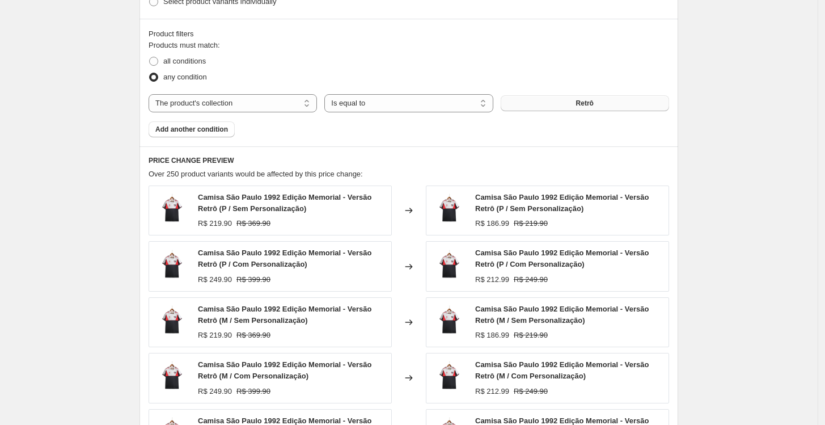
scroll to position [693, 0]
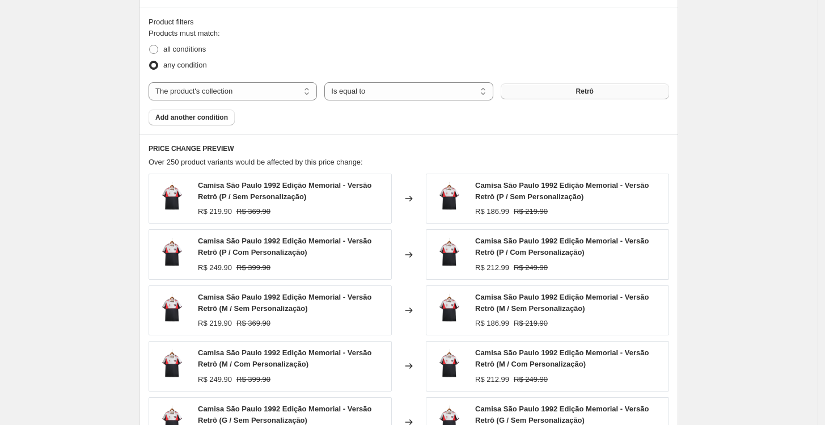
click at [508, 147] on h6 "PRICE CHANGE PREVIEW" at bounding box center [409, 148] width 521 height 9
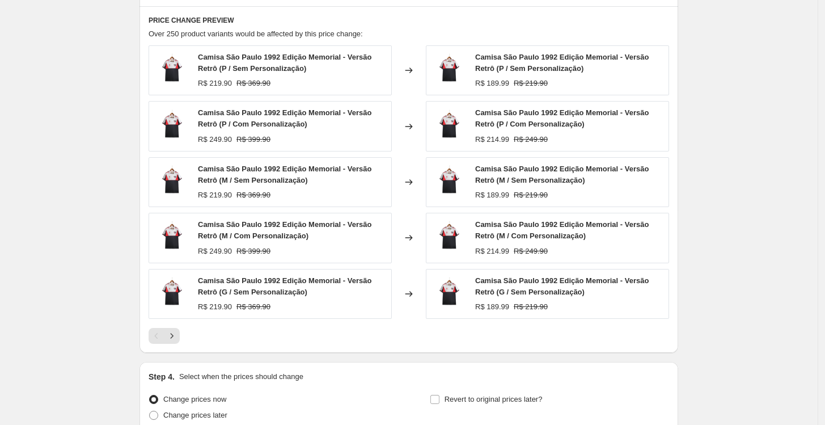
scroll to position [924, 0]
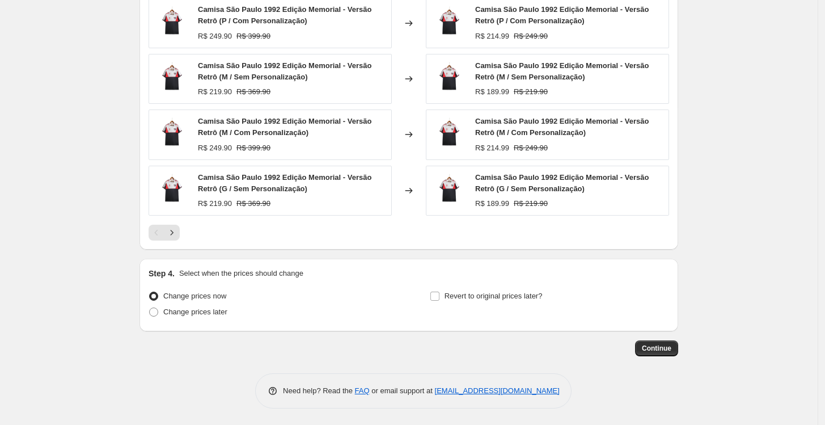
click at [183, 234] on div at bounding box center [409, 233] width 521 height 16
click at [177, 234] on icon "Next" at bounding box center [171, 232] width 11 height 11
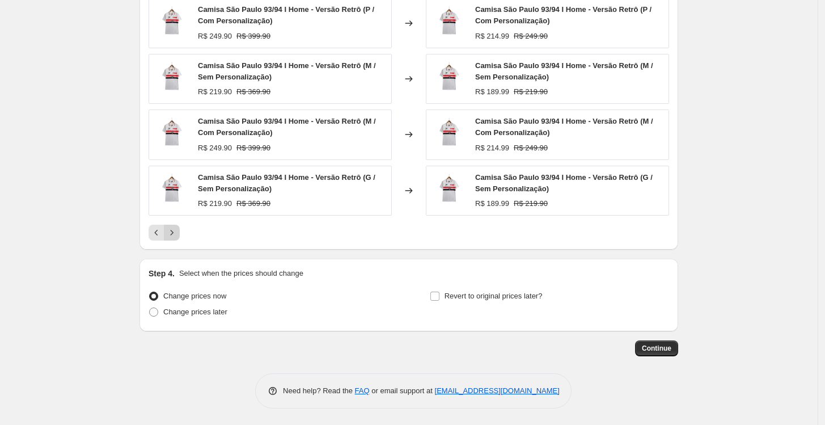
click at [177, 234] on icon "Next" at bounding box center [171, 232] width 11 height 11
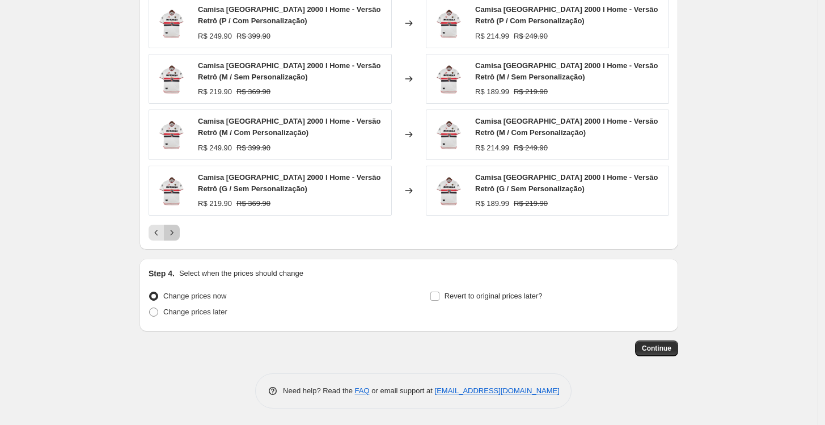
click at [177, 234] on icon "Next" at bounding box center [171, 232] width 11 height 11
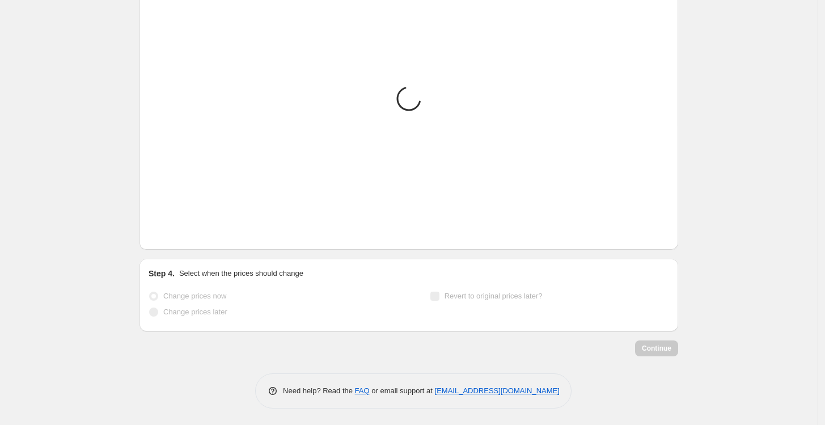
click at [177, 234] on icon "Next" at bounding box center [171, 232] width 11 height 11
click at [179, 234] on div "Loading... Placeholder R$ 59.05 R$ 65.61 Changed to Placeholder R$ 53.15 R$ 59.…" at bounding box center [409, 100] width 521 height 280
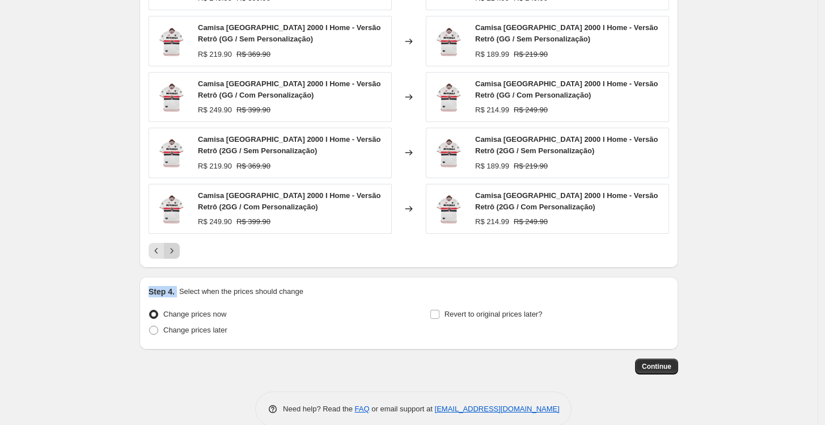
click at [179, 234] on div "Camisa São Paulo 2000 I Home - Versão Retrô (G / Com Personalização) R$ 249.90 …" at bounding box center [409, 109] width 521 height 298
click at [175, 247] on icon "Next" at bounding box center [171, 250] width 11 height 11
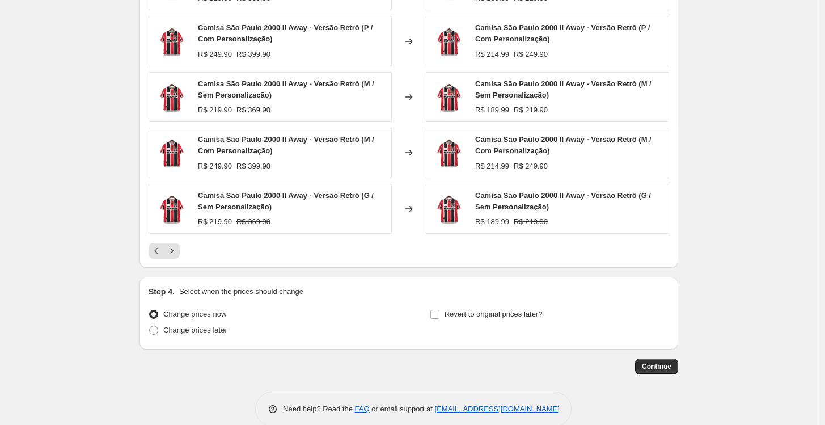
click at [175, 260] on div "PRICE CHANGE PREVIEW Over 250 product variants would be affected by this price …" at bounding box center [408, 94] width 539 height 346
click at [175, 258] on button "Next" at bounding box center [172, 251] width 16 height 16
click at [176, 251] on icon "Next" at bounding box center [171, 250] width 11 height 11
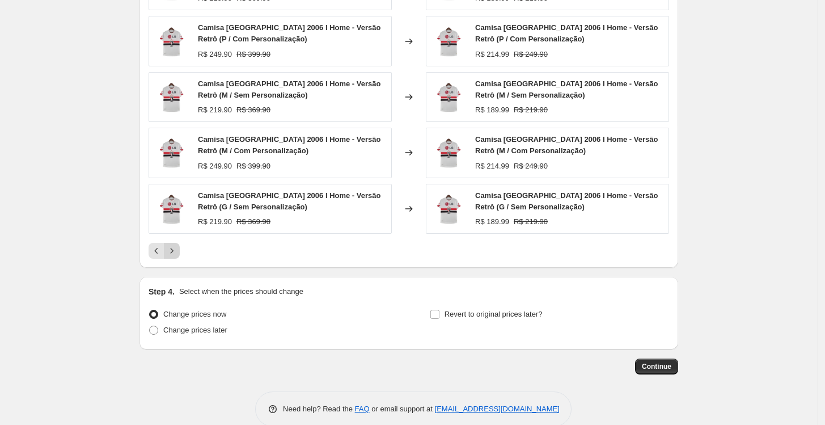
click at [177, 251] on icon "Next" at bounding box center [171, 250] width 11 height 11
click at [176, 250] on icon "Next" at bounding box center [171, 250] width 11 height 11
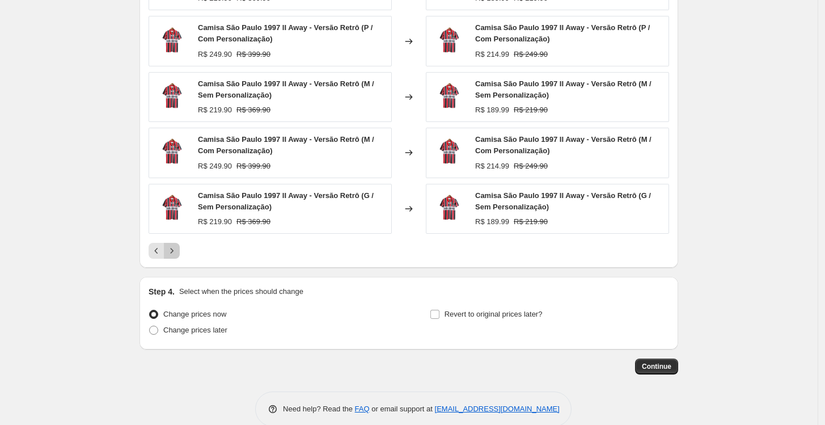
click at [176, 250] on icon "Next" at bounding box center [171, 250] width 11 height 11
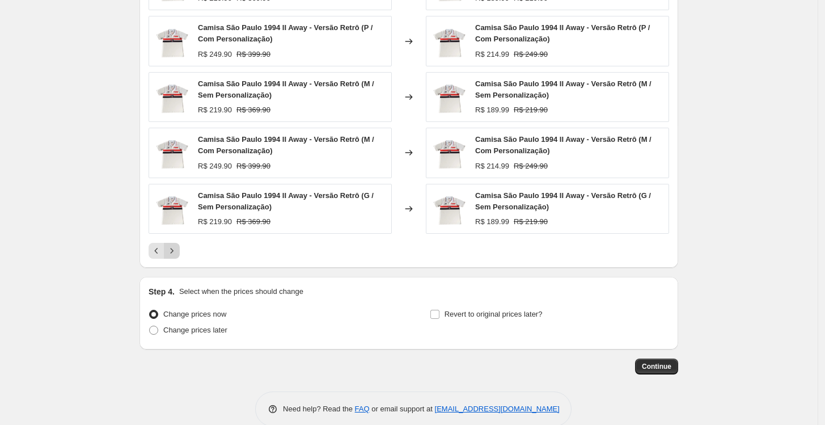
click at [176, 250] on icon "Next" at bounding box center [171, 250] width 11 height 11
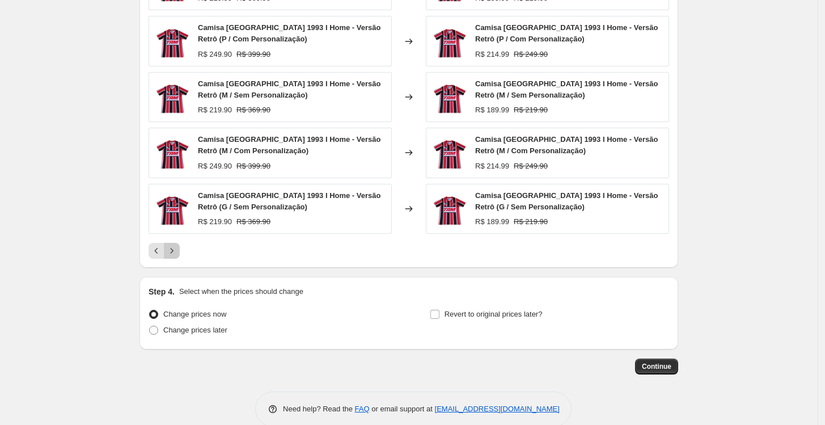
click at [176, 250] on icon "Next" at bounding box center [171, 250] width 11 height 11
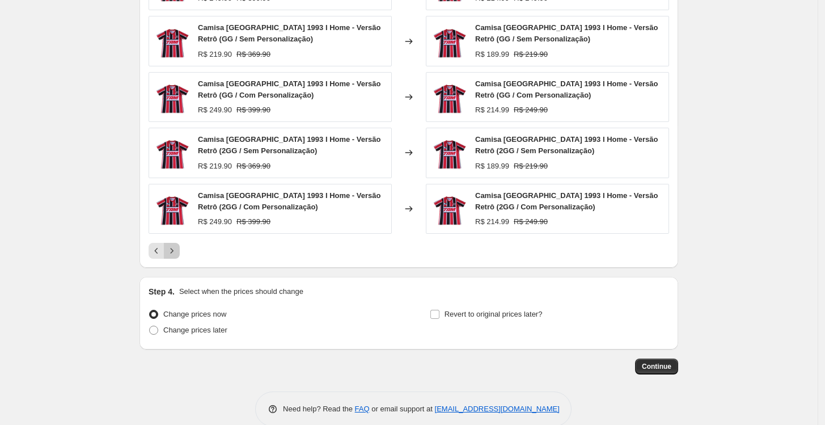
click at [176, 250] on icon "Next" at bounding box center [171, 250] width 11 height 11
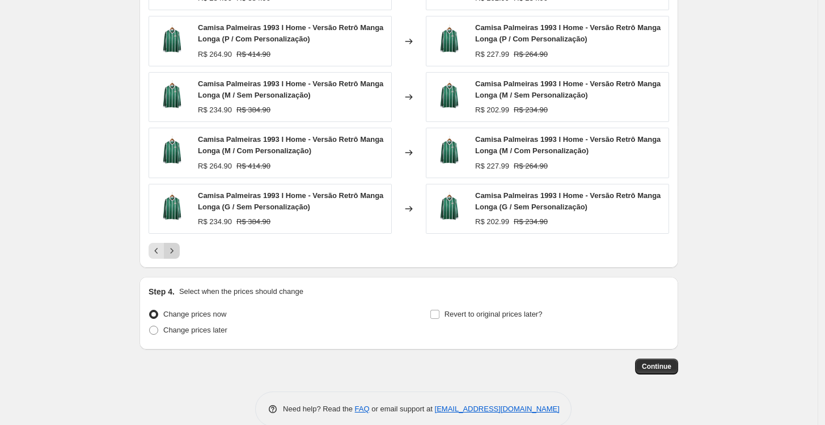
click at [176, 250] on icon "Next" at bounding box center [171, 250] width 11 height 11
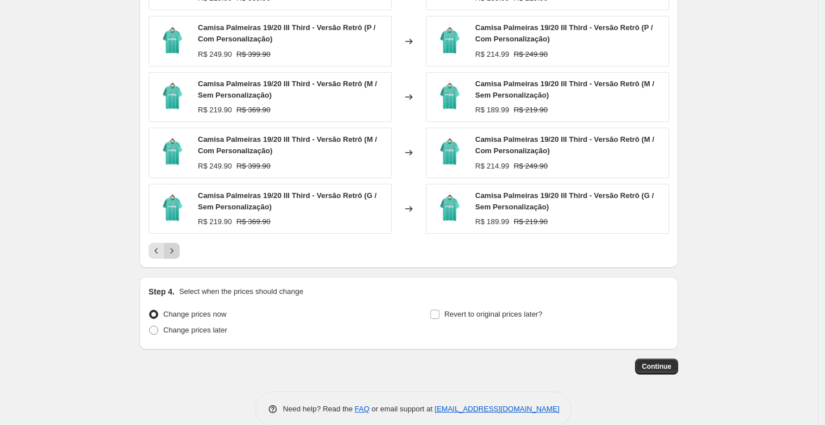
click at [176, 250] on icon "Next" at bounding box center [171, 250] width 11 height 11
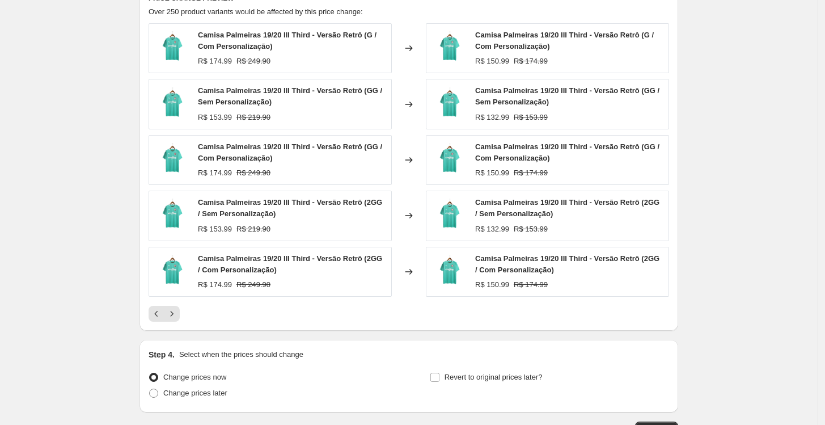
scroll to position [780, 0]
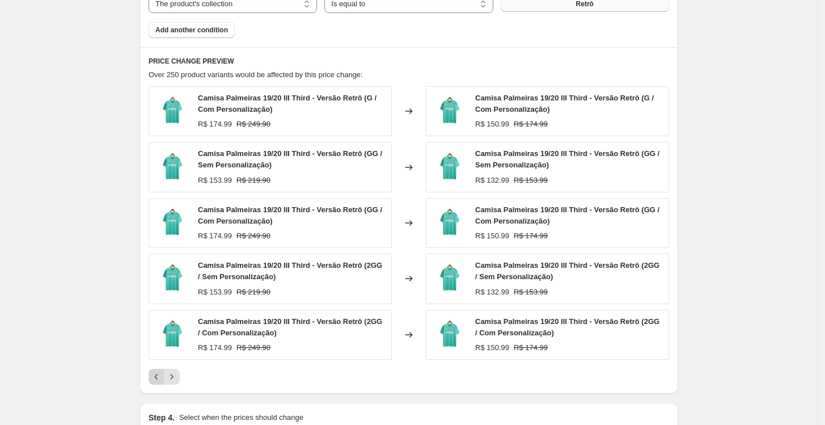
click at [154, 369] on button "Previous" at bounding box center [157, 377] width 16 height 16
click at [159, 375] on icon "Previous" at bounding box center [156, 376] width 11 height 11
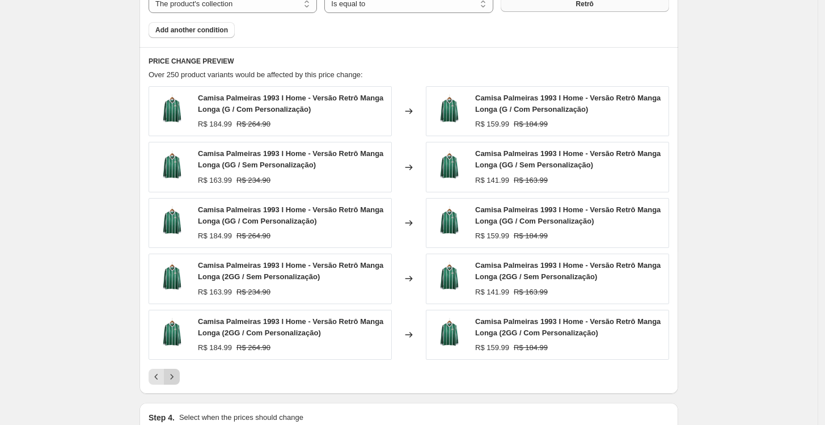
click at [175, 375] on icon "Next" at bounding box center [171, 376] width 11 height 11
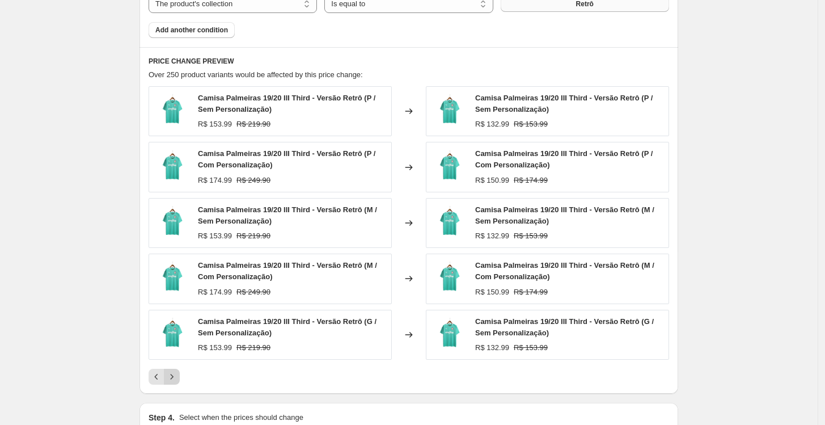
click at [175, 375] on icon "Next" at bounding box center [171, 376] width 11 height 11
click at [177, 369] on button "Next" at bounding box center [172, 377] width 16 height 16
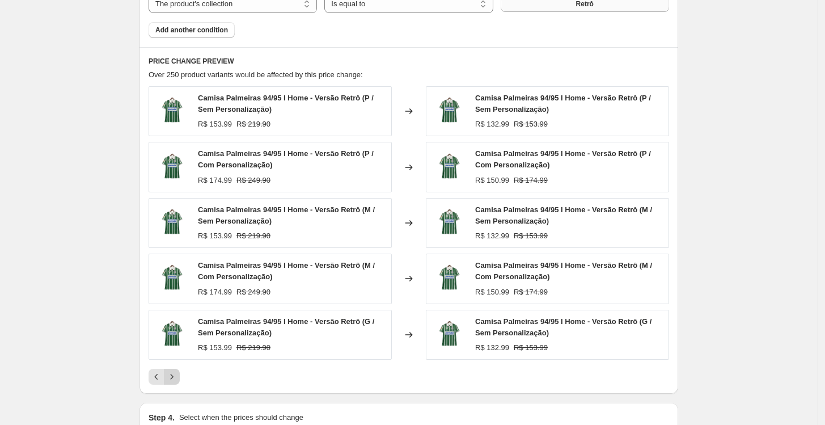
click at [177, 374] on icon "Next" at bounding box center [171, 376] width 11 height 11
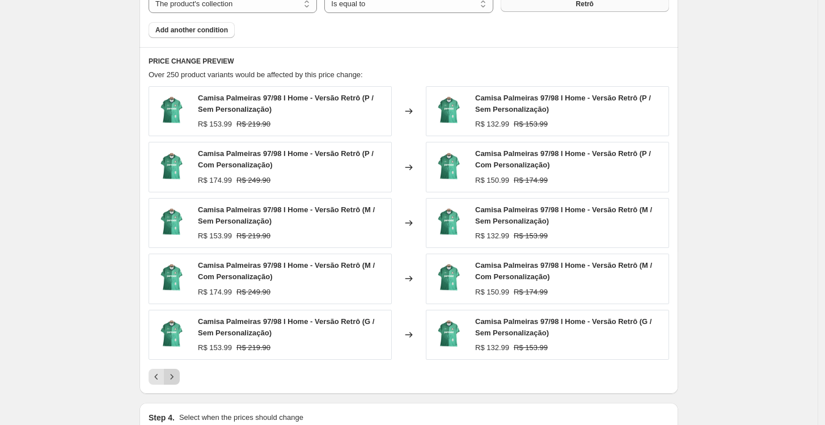
click at [177, 374] on icon "Next" at bounding box center [171, 376] width 11 height 11
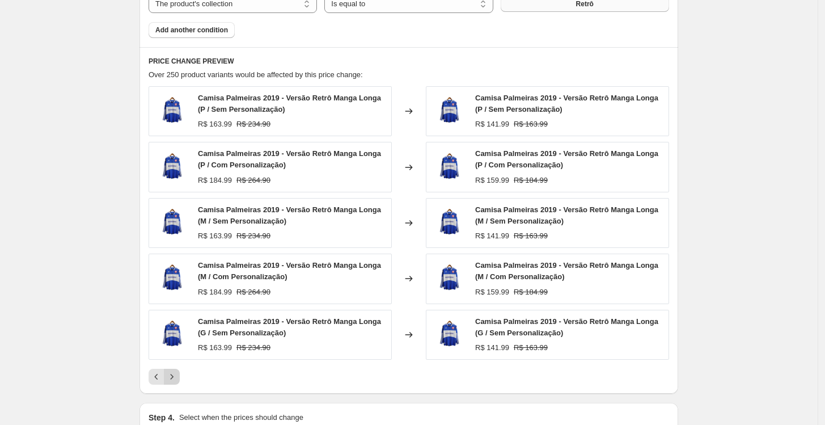
click at [177, 376] on icon "Next" at bounding box center [171, 376] width 11 height 11
click at [162, 376] on icon "Previous" at bounding box center [156, 376] width 11 height 11
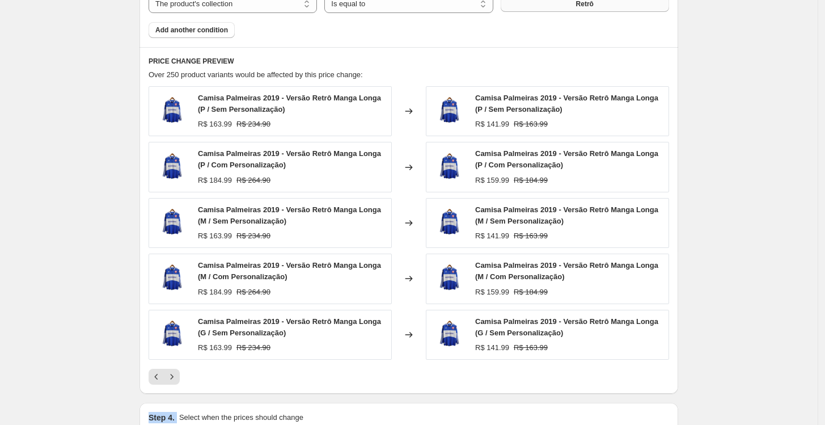
click at [162, 373] on icon "Previous" at bounding box center [156, 376] width 11 height 11
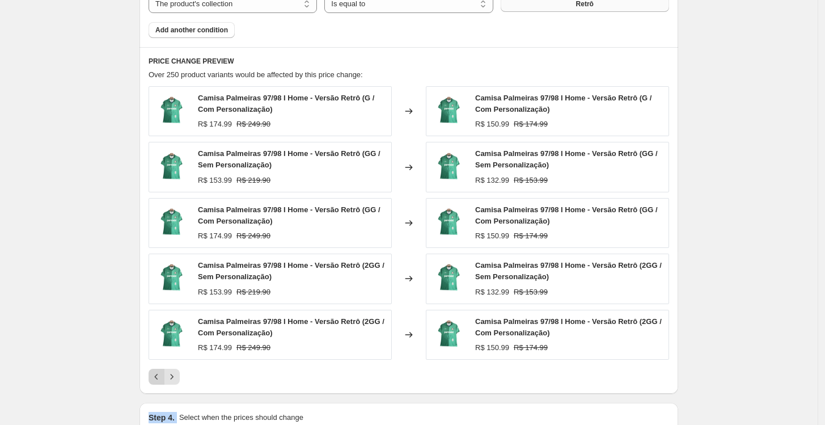
click at [159, 374] on icon "Previous" at bounding box center [156, 376] width 11 height 11
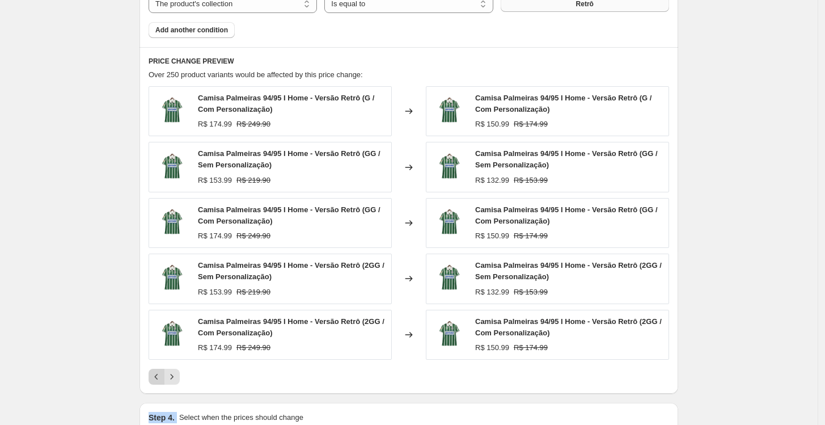
click at [159, 374] on icon "Previous" at bounding box center [156, 376] width 11 height 11
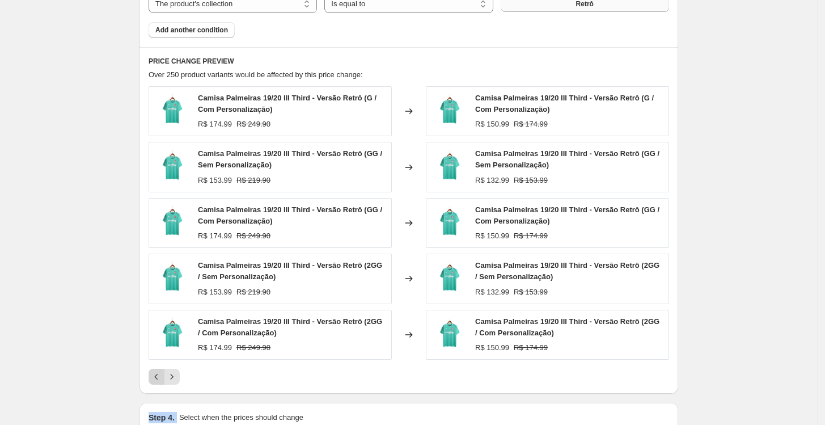
click at [159, 374] on icon "Previous" at bounding box center [156, 376] width 11 height 11
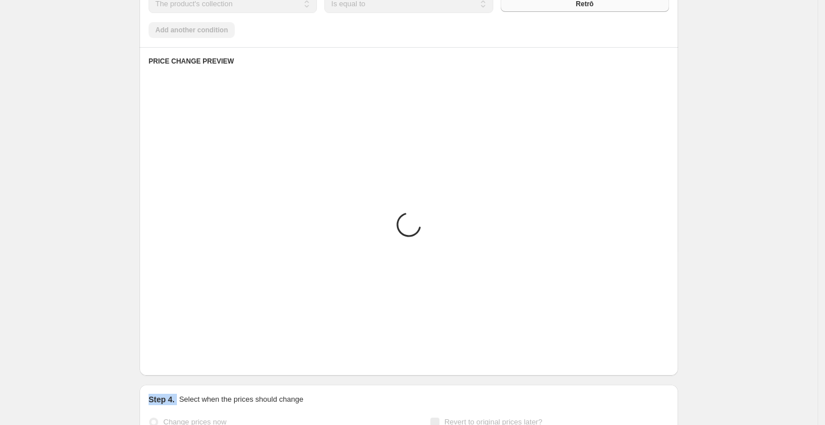
click at [159, 364] on icon "Previous" at bounding box center [156, 358] width 11 height 11
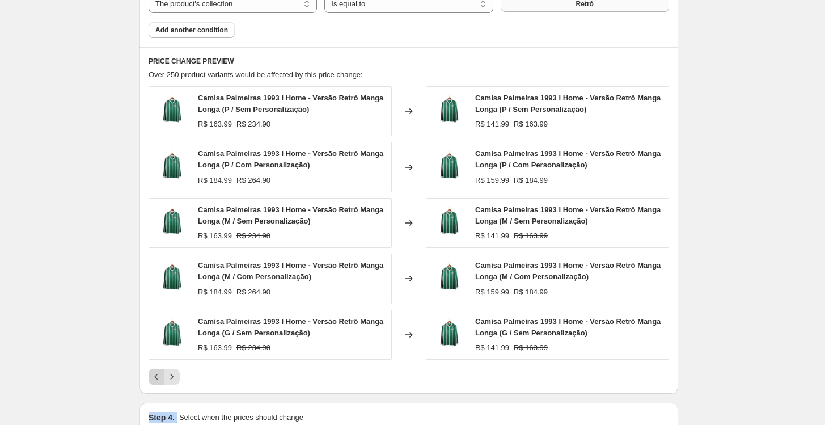
click at [159, 374] on icon "Previous" at bounding box center [156, 376] width 11 height 11
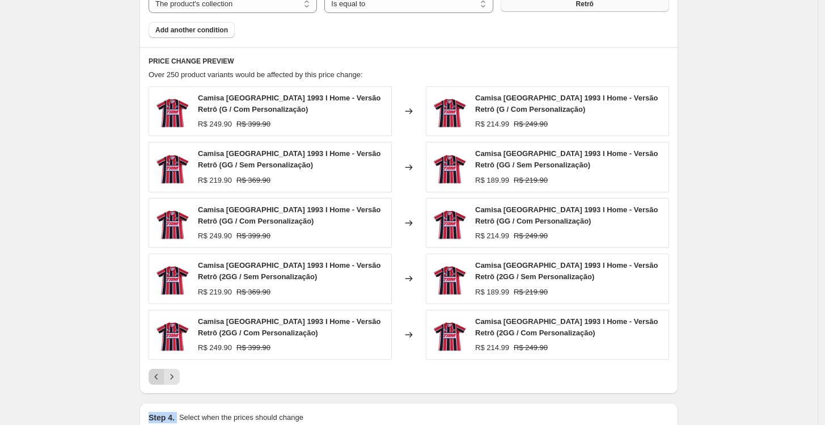
click at [159, 374] on icon "Previous" at bounding box center [156, 376] width 11 height 11
click at [177, 372] on icon "Next" at bounding box center [171, 376] width 11 height 11
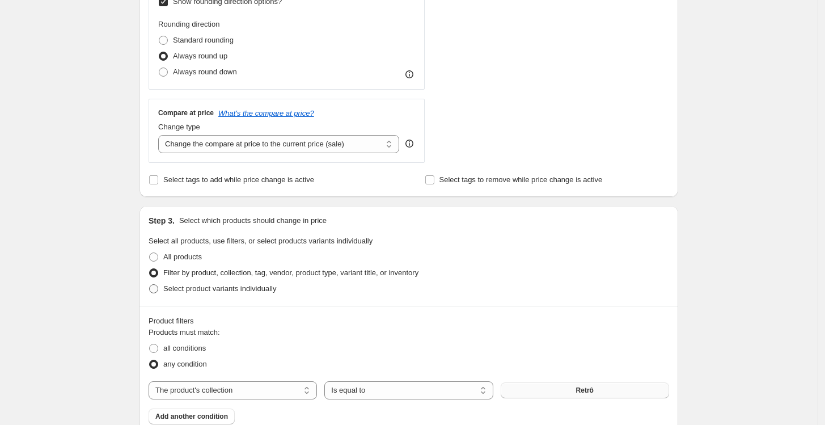
scroll to position [402, 0]
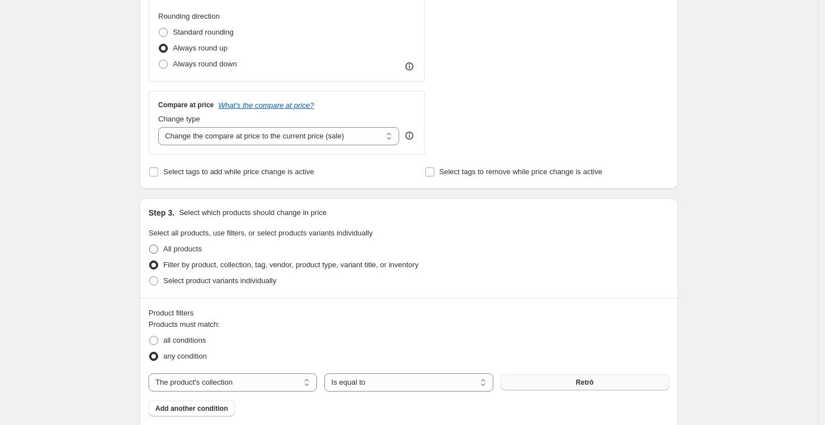
click at [191, 248] on span "All products" at bounding box center [182, 248] width 39 height 9
click at [150, 245] on input "All products" at bounding box center [149, 244] width 1 height 1
radio input "true"
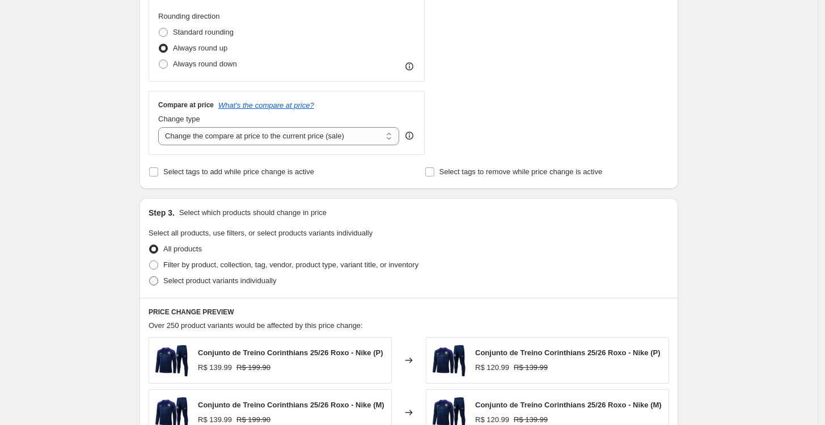
click at [201, 281] on span "Select product variants individually" at bounding box center [219, 280] width 113 height 9
click at [150, 277] on input "Select product variants individually" at bounding box center [149, 276] width 1 height 1
radio input "true"
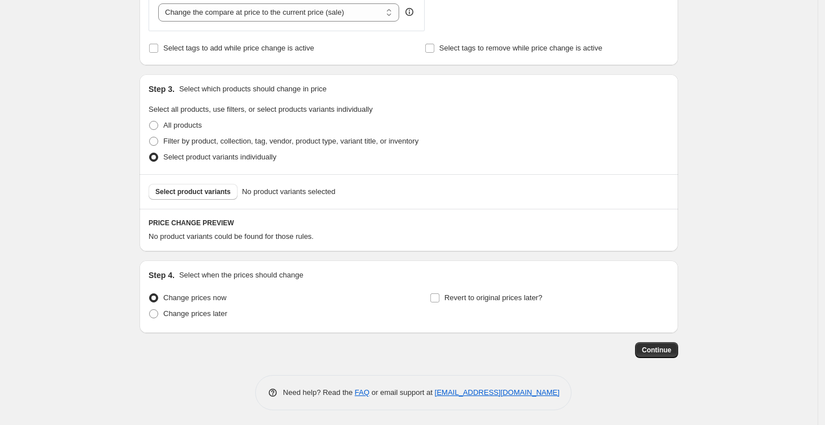
scroll to position [528, 0]
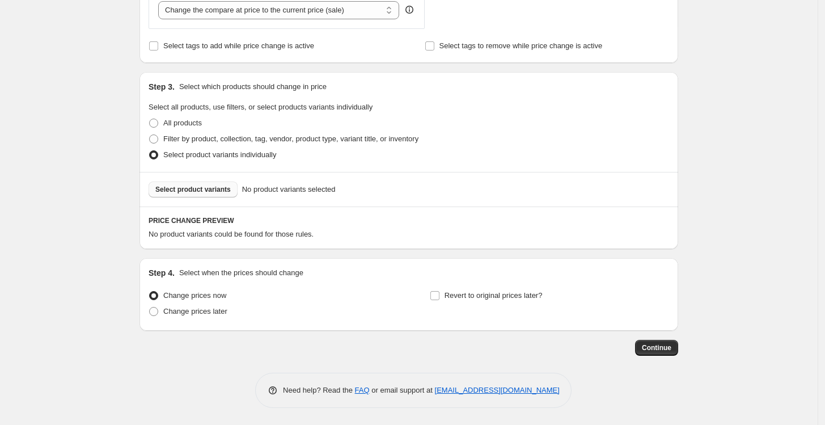
click at [215, 189] on span "Select product variants" at bounding box center [192, 189] width 75 height 9
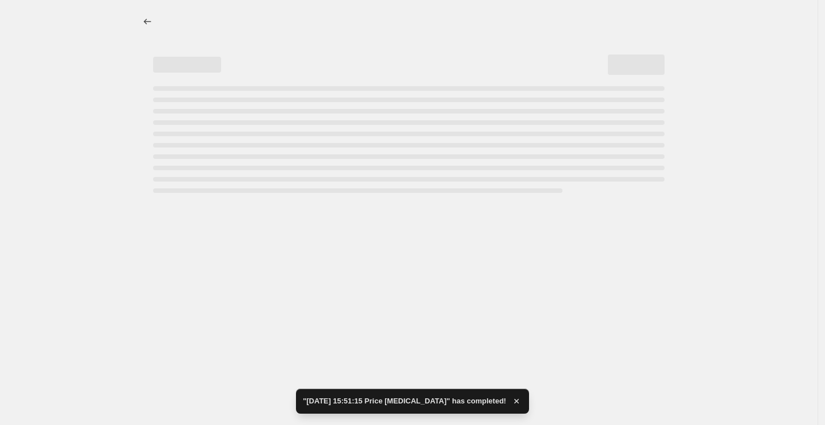
scroll to position [0, 0]
select select "percentage"
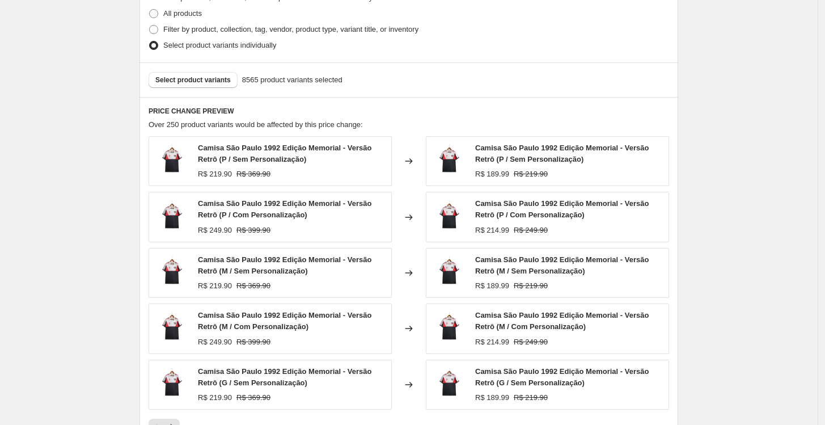
scroll to position [756, 0]
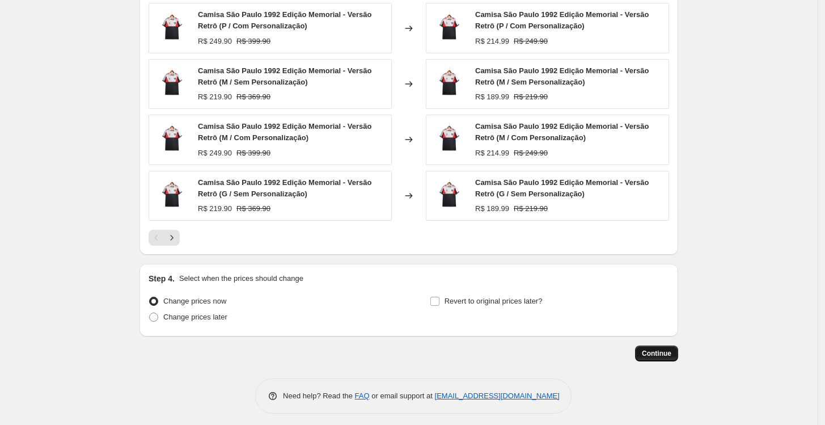
click at [652, 353] on span "Continue" at bounding box center [656, 353] width 29 height 9
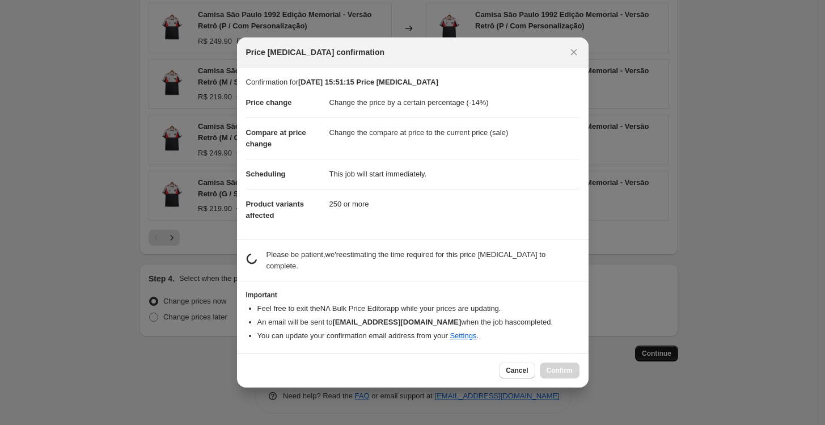
scroll to position [0, 0]
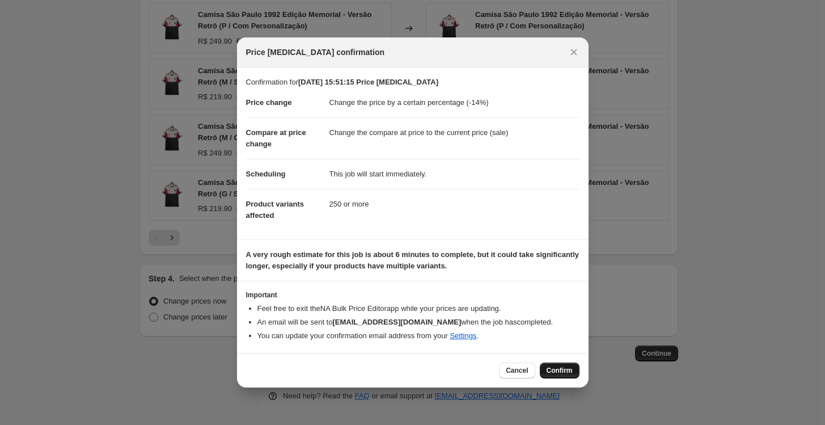
click at [560, 373] on span "Confirm" at bounding box center [560, 370] width 26 height 9
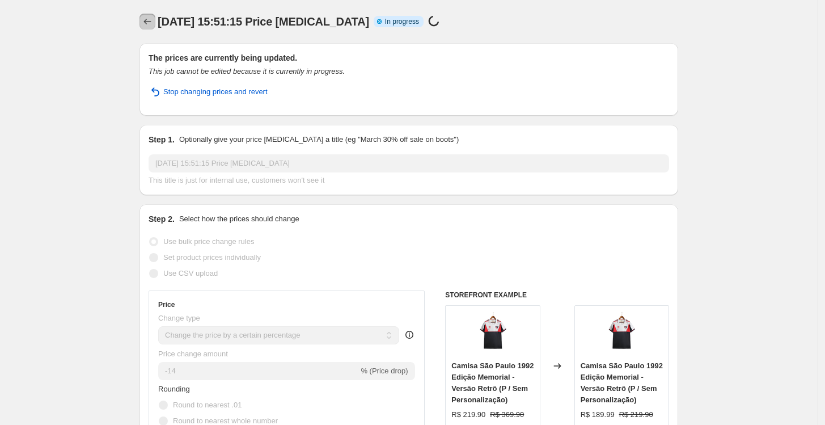
click at [150, 20] on icon "Price change jobs" at bounding box center [147, 21] width 11 height 11
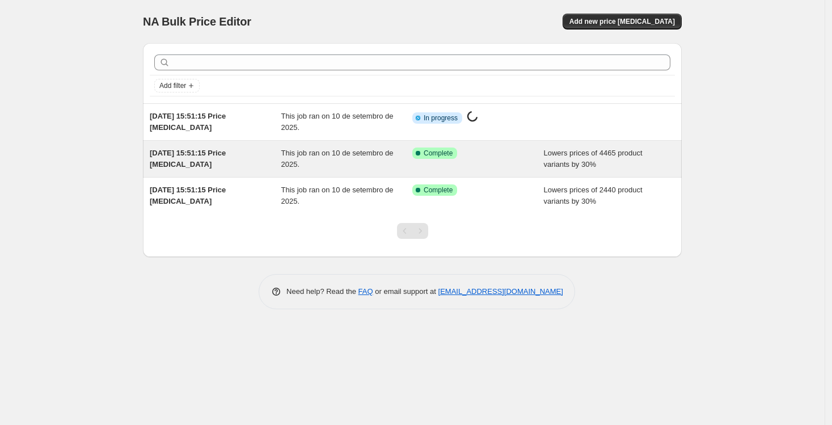
click at [458, 153] on div "Success Complete Complete" at bounding box center [469, 152] width 115 height 11
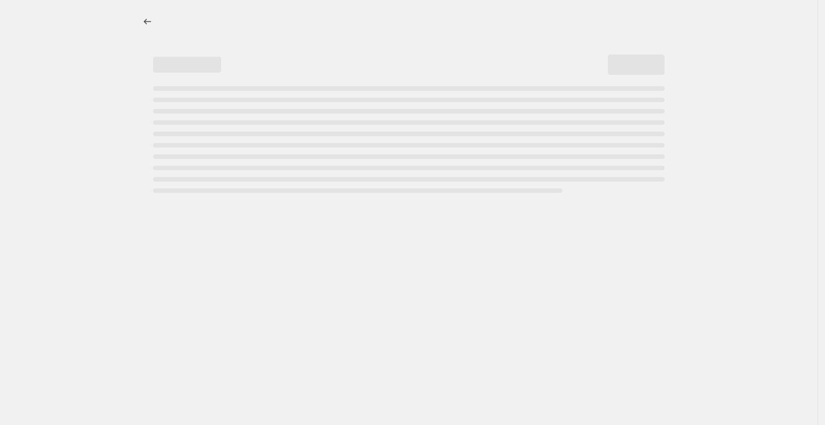
select select "percentage"
select select "collection"
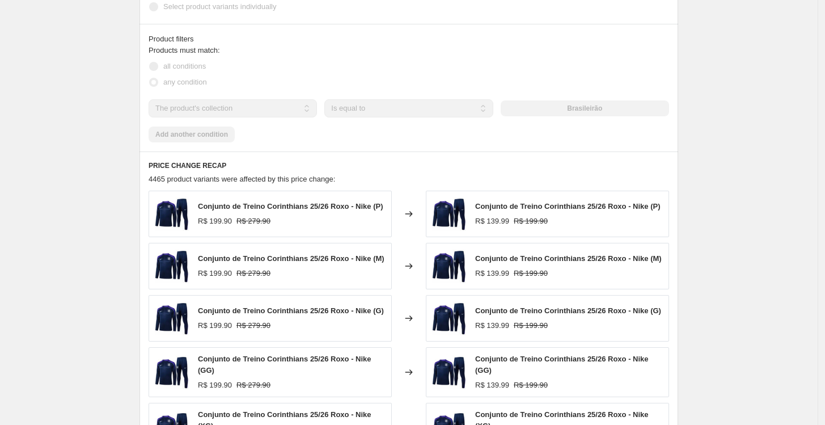
scroll to position [882, 0]
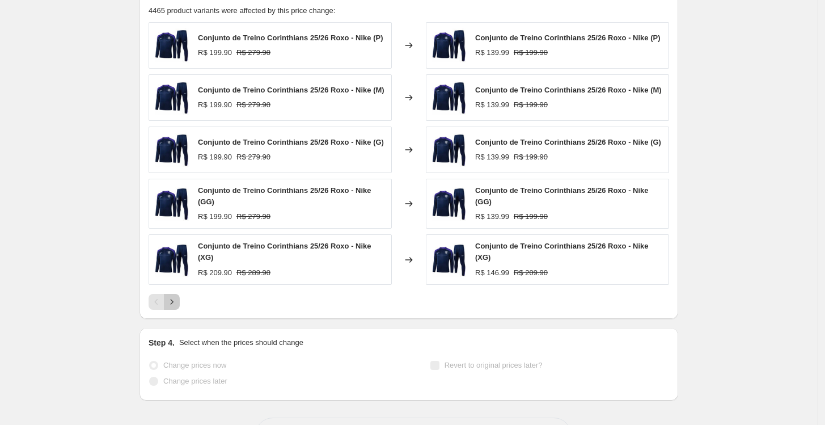
click at [174, 301] on icon "Next" at bounding box center [172, 301] width 3 height 5
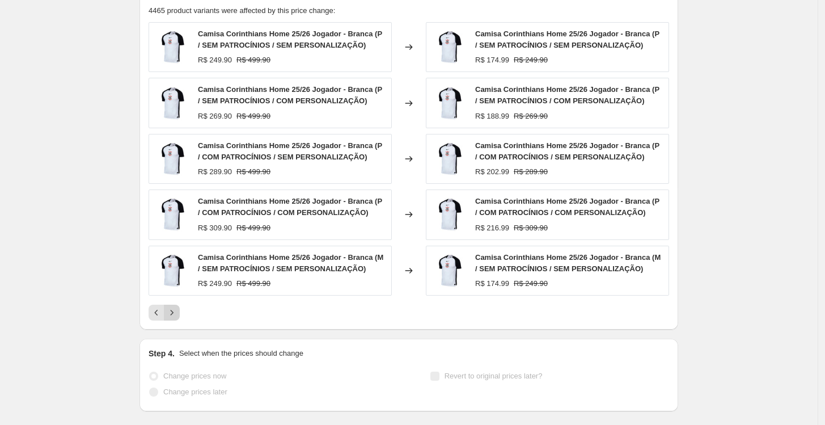
click at [176, 320] on div "PRICE CHANGE RECAP 4465 product variants were affected by this price change: Ca…" at bounding box center [408, 156] width 539 height 346
click at [171, 314] on icon "Next" at bounding box center [171, 312] width 11 height 11
click at [177, 312] on icon "Next" at bounding box center [171, 312] width 11 height 11
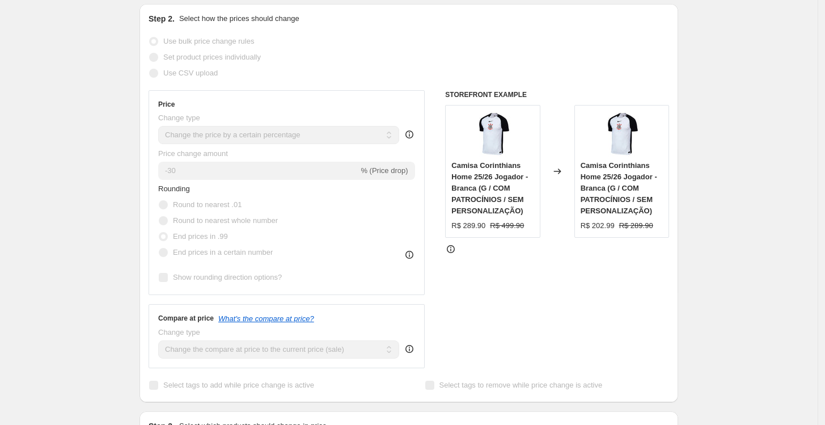
scroll to position [0, 0]
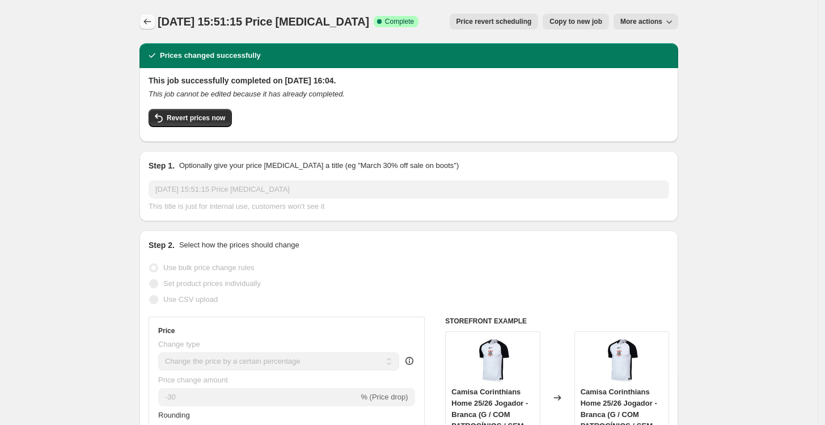
click at [150, 18] on icon "Price change jobs" at bounding box center [147, 21] width 11 height 11
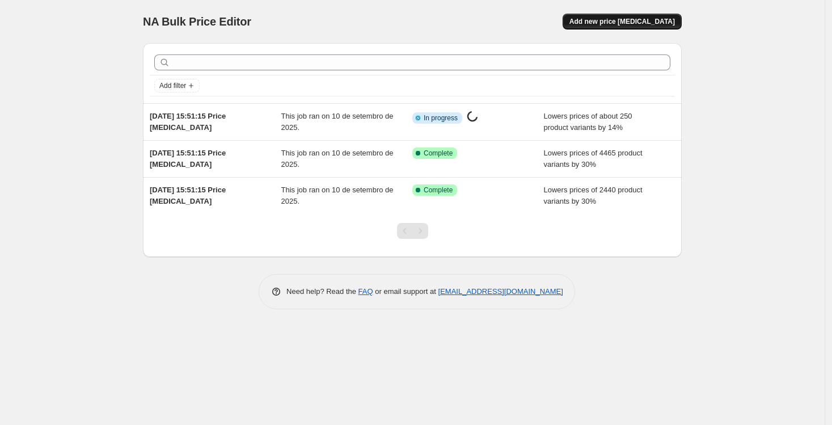
click at [633, 20] on span "Add new price change job" at bounding box center [621, 21] width 105 height 9
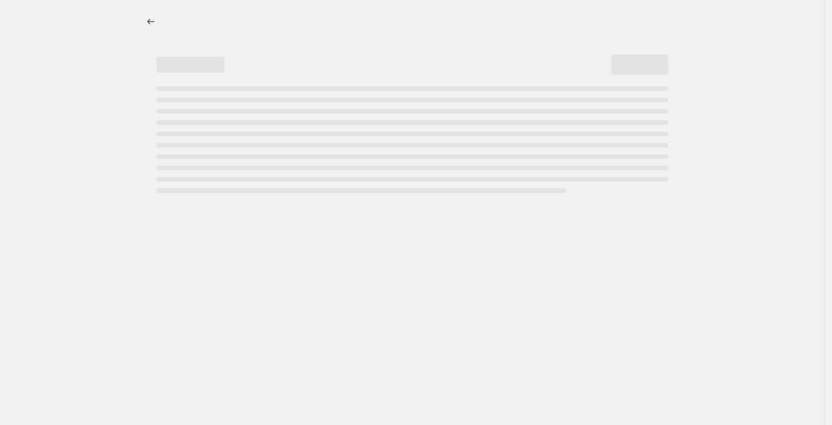
select select "percentage"
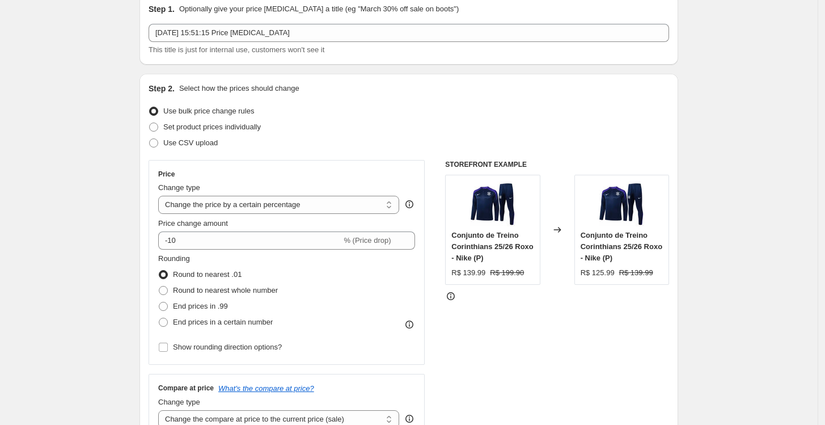
scroll to position [63, 0]
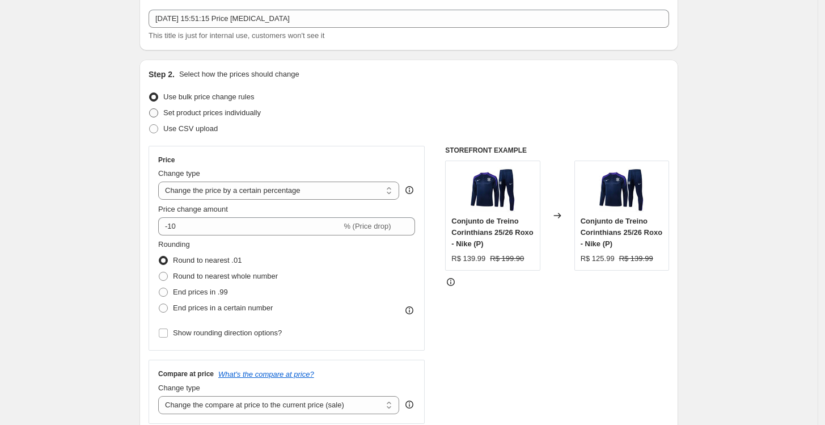
click at [240, 116] on span "Set product prices individually" at bounding box center [212, 112] width 98 height 9
click at [150, 109] on input "Set product prices individually" at bounding box center [149, 108] width 1 height 1
radio input "true"
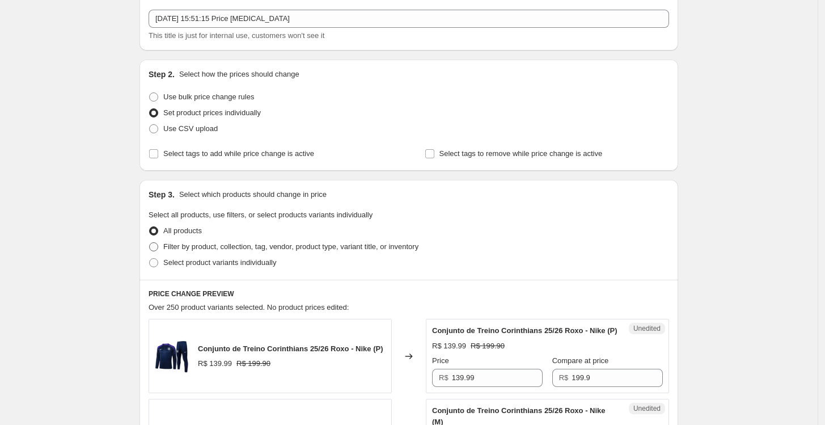
click at [229, 249] on span "Filter by product, collection, tag, vendor, product type, variant title, or inv…" at bounding box center [290, 246] width 255 height 9
click at [150, 243] on input "Filter by product, collection, tag, vendor, product type, variant title, or inv…" at bounding box center [149, 242] width 1 height 1
radio input "true"
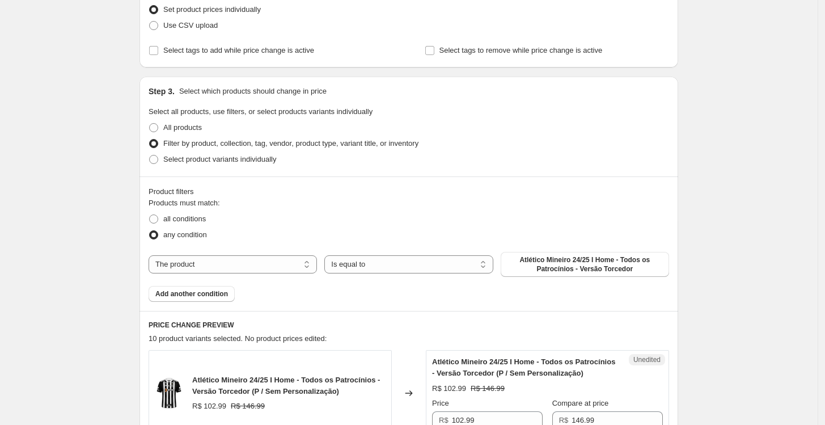
scroll to position [189, 0]
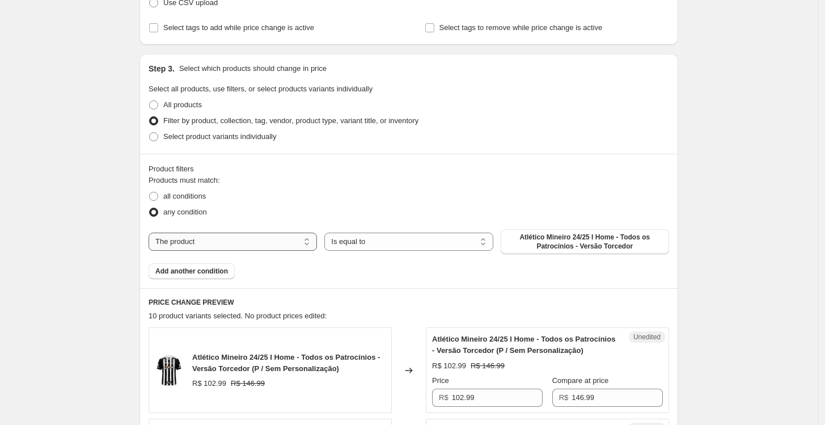
click at [268, 246] on select "The product The product's collection The product's tag The product's vendor The…" at bounding box center [233, 241] width 168 height 18
select select "collection"
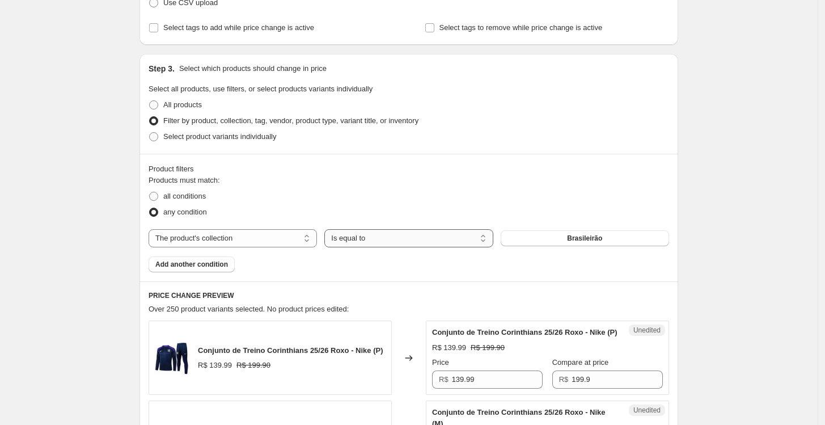
click at [406, 241] on select "Is equal to Is not equal to" at bounding box center [408, 238] width 168 height 18
click at [403, 241] on select "Is equal to Is not equal to" at bounding box center [408, 238] width 168 height 18
click at [531, 241] on button "Brasileirão" at bounding box center [585, 238] width 168 height 16
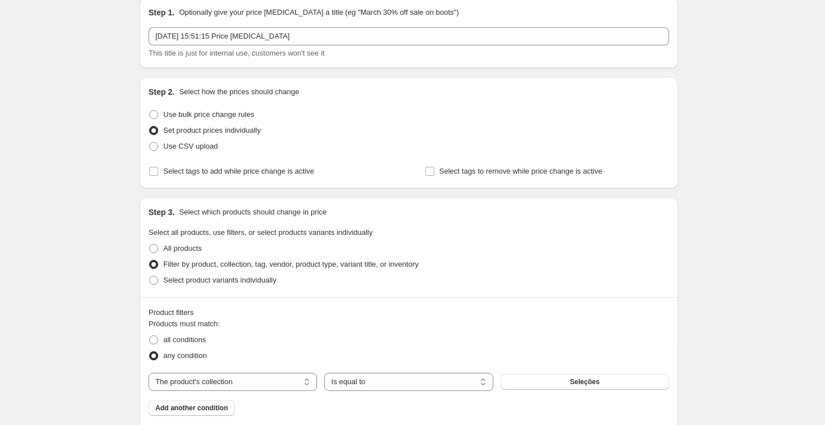
scroll to position [0, 0]
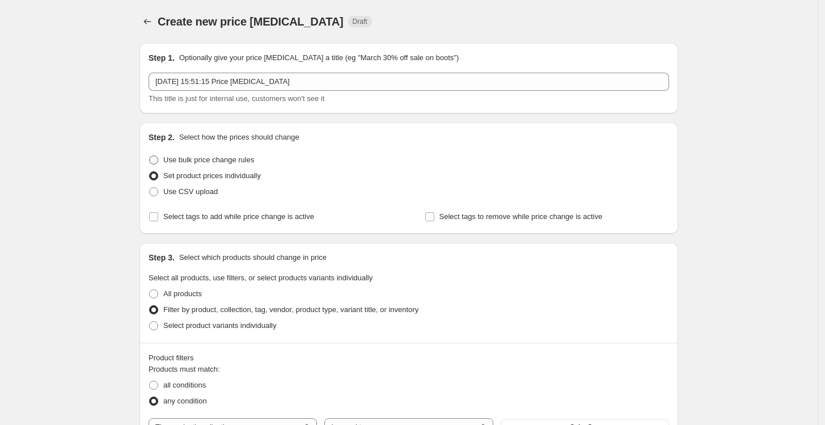
click at [194, 163] on span "Use bulk price change rules" at bounding box center [208, 159] width 91 height 9
click at [150, 156] on input "Use bulk price change rules" at bounding box center [149, 155] width 1 height 1
radio input "true"
select select "percentage"
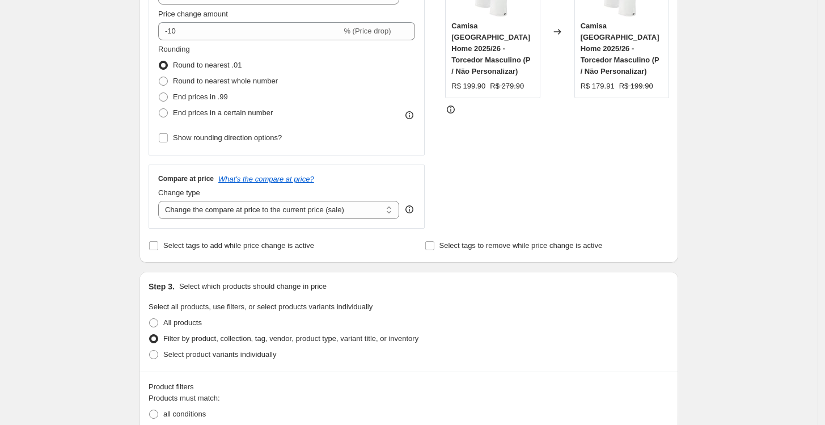
scroll to position [252, 0]
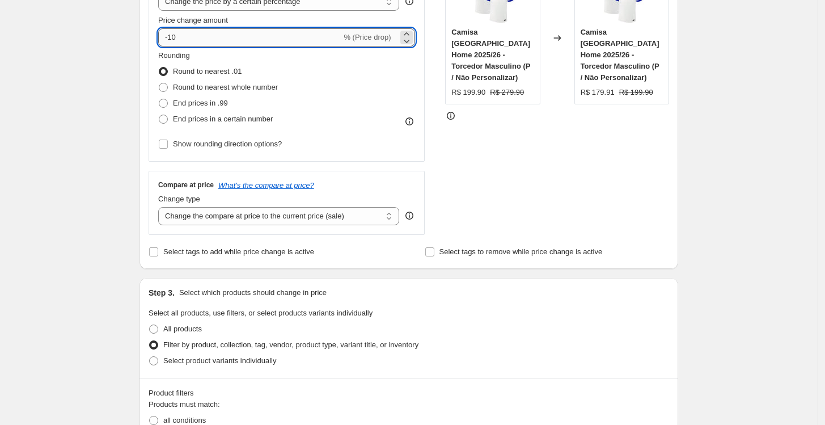
drag, startPoint x: 205, startPoint y: 37, endPoint x: 171, endPoint y: 32, distance: 33.8
click at [171, 32] on input "-10" at bounding box center [249, 37] width 183 height 18
type input "-30"
click at [750, 177] on div "Create new price change job. This page is ready Create new price change job Dra…" at bounding box center [409, 387] width 818 height 1279
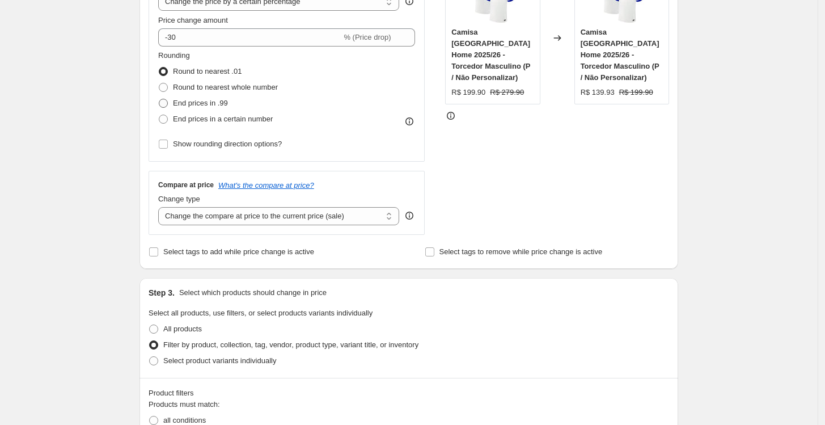
click at [218, 103] on span "End prices in .99" at bounding box center [200, 103] width 55 height 9
click at [159, 99] on input "End prices in .99" at bounding box center [159, 99] width 1 height 1
radio input "true"
click at [204, 137] on label "Show rounding direction options?" at bounding box center [220, 144] width 124 height 16
click at [168, 139] on input "Show rounding direction options?" at bounding box center [163, 143] width 9 height 9
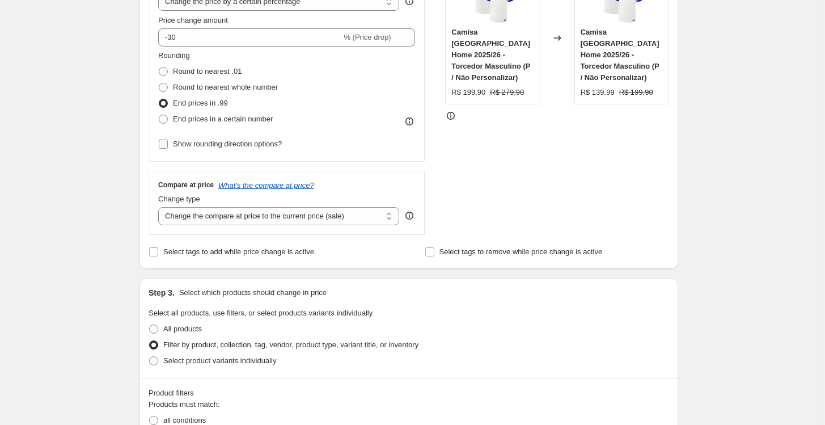
checkbox input "true"
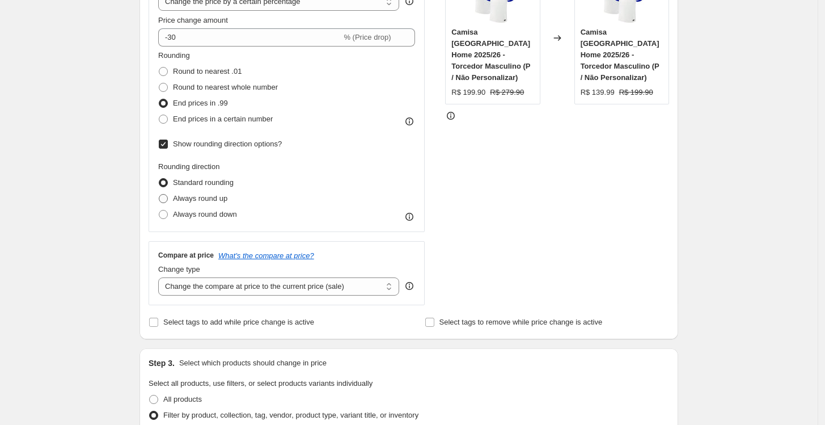
click at [210, 194] on span "Always round up" at bounding box center [200, 198] width 54 height 9
click at [159, 194] on input "Always round up" at bounding box center [159, 194] width 1 height 1
radio input "true"
click at [669, 198] on div "STOREFRONT EXAMPLE Camisa Inglaterra Home 2025/26 - Torcedor Masculino (P / Não…" at bounding box center [557, 131] width 224 height 348
click at [692, 198] on div "Create new price change job. This page is ready Create new price change job Dra…" at bounding box center [409, 423] width 566 height 1350
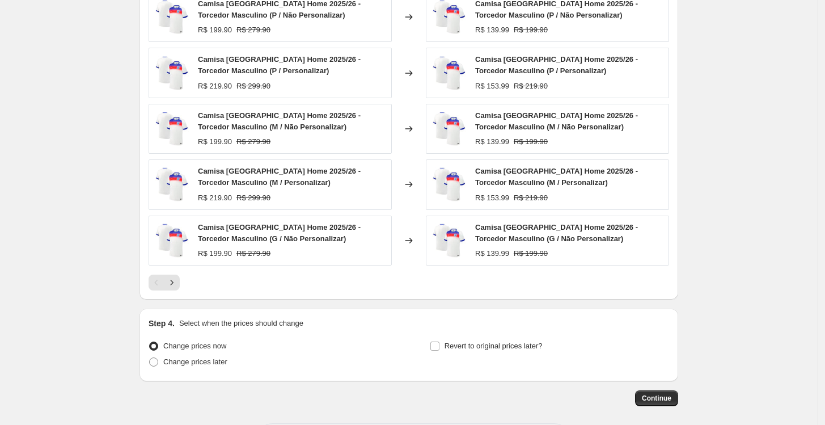
scroll to position [882, 0]
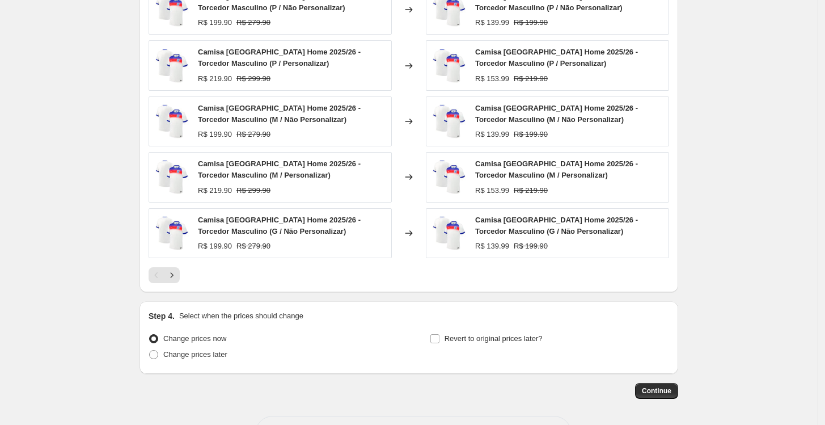
click at [164, 277] on div "Pagination" at bounding box center [157, 275] width 16 height 16
click at [168, 275] on button "Next" at bounding box center [172, 275] width 16 height 16
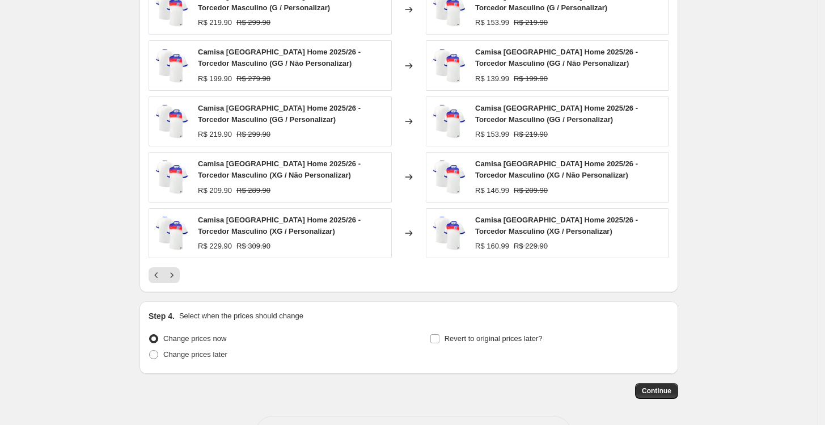
click at [193, 273] on div at bounding box center [409, 275] width 521 height 16
click at [172, 274] on icon "Next" at bounding box center [171, 274] width 11 height 11
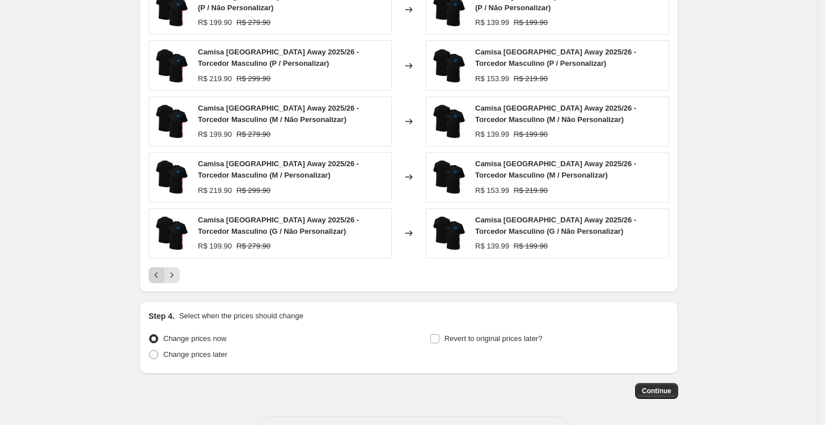
click at [158, 272] on icon "Previous" at bounding box center [156, 274] width 11 height 11
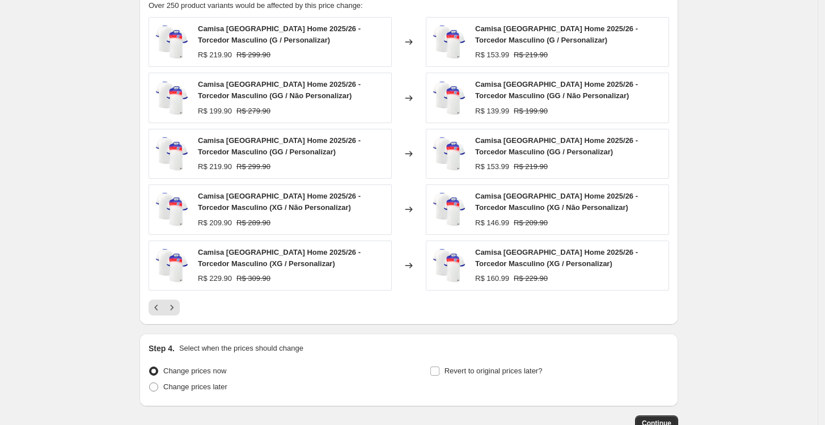
scroll to position [819, 0]
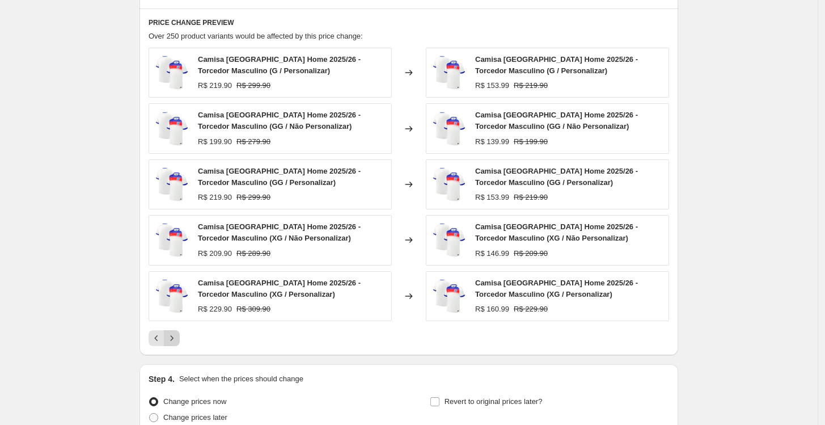
click at [176, 339] on icon "Next" at bounding box center [171, 337] width 11 height 11
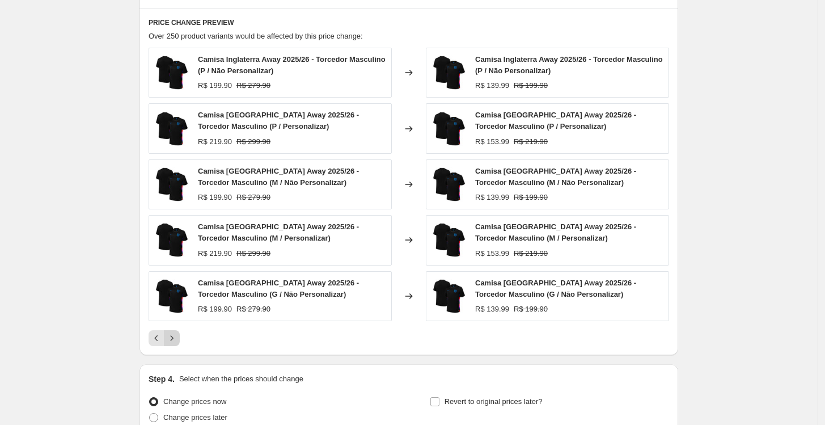
click at [177, 336] on icon "Next" at bounding box center [171, 337] width 11 height 11
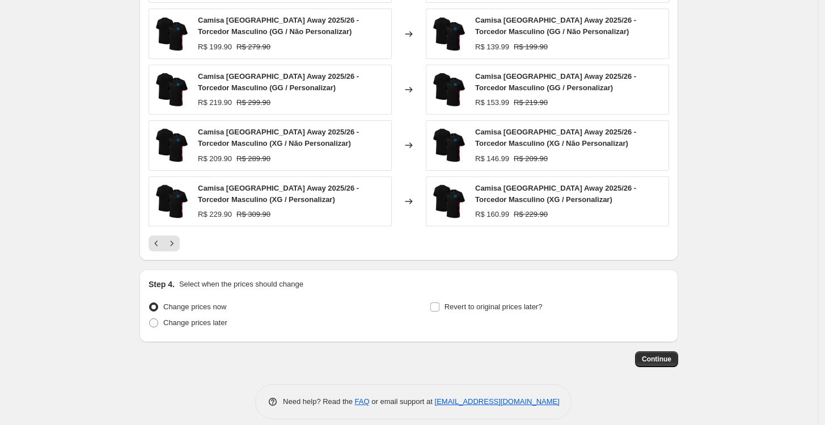
scroll to position [924, 0]
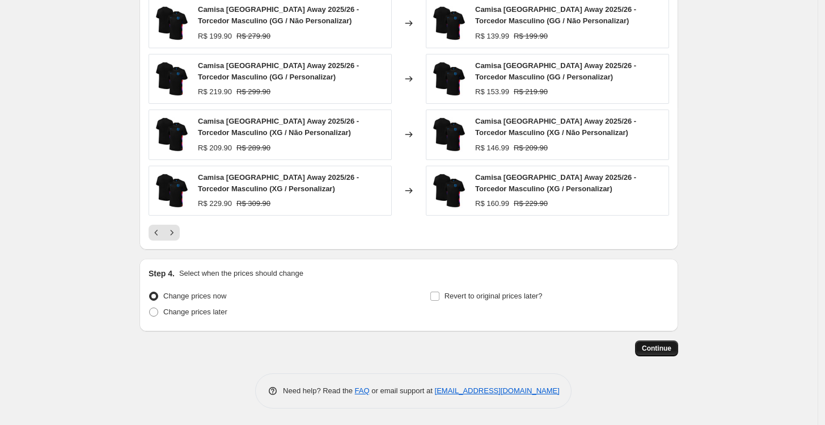
click at [652, 345] on span "Continue" at bounding box center [656, 348] width 29 height 9
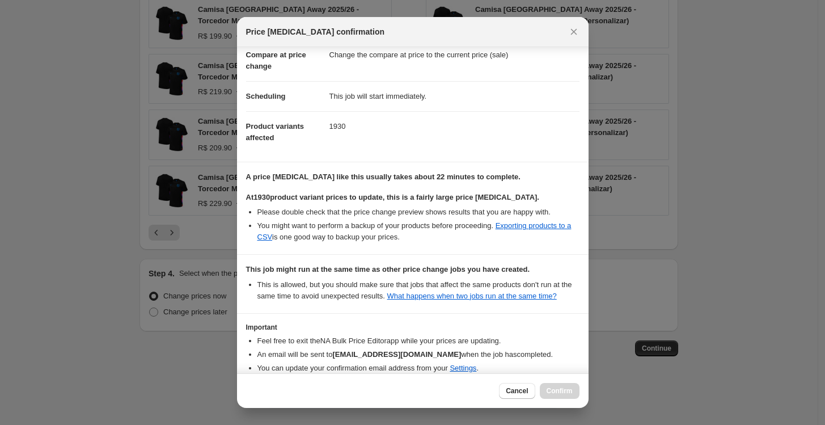
scroll to position [114, 0]
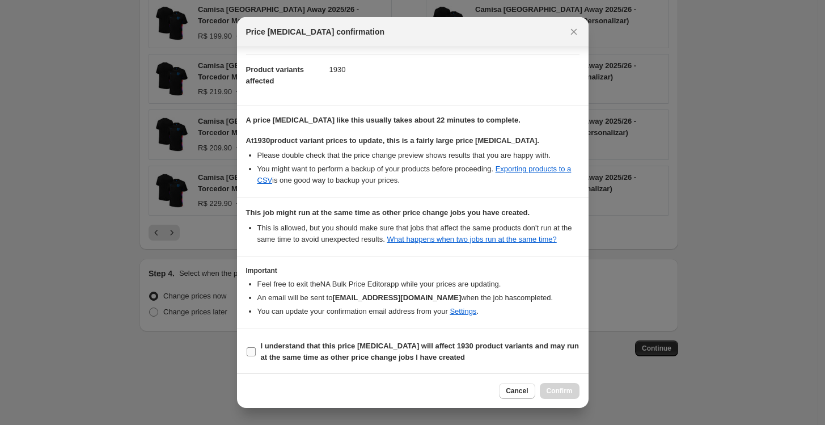
click at [315, 350] on b "I understand that this price change job will affect 1930 product variants and m…" at bounding box center [420, 351] width 319 height 20
click at [256, 350] on input "I understand that this price change job will affect 1930 product variants and m…" at bounding box center [251, 351] width 9 height 9
checkbox input "true"
click at [553, 389] on span "Confirm" at bounding box center [560, 390] width 26 height 9
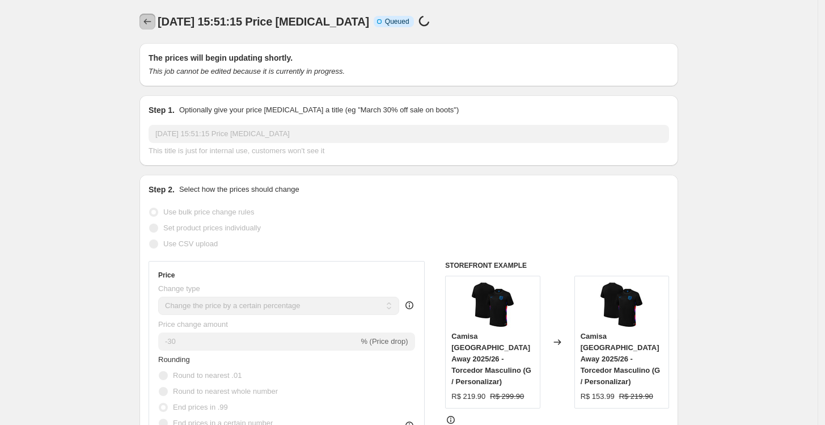
click at [152, 23] on icon "Price change jobs" at bounding box center [147, 21] width 11 height 11
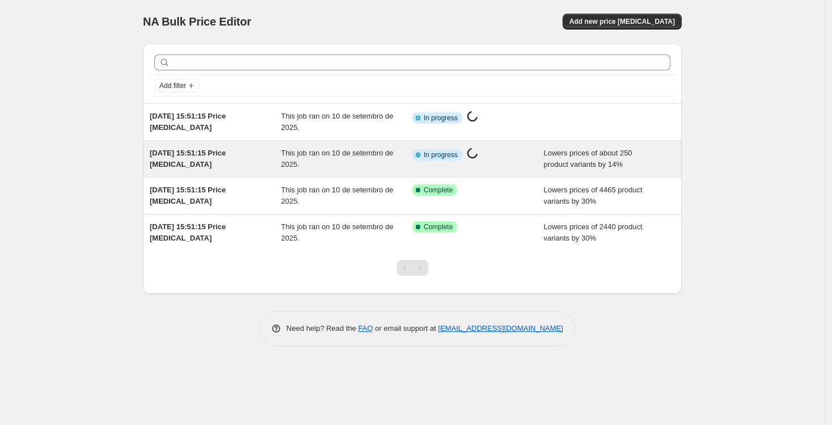
click at [480, 166] on div "Info Partially complete In progress Price change job in progress..." at bounding box center [478, 158] width 132 height 23
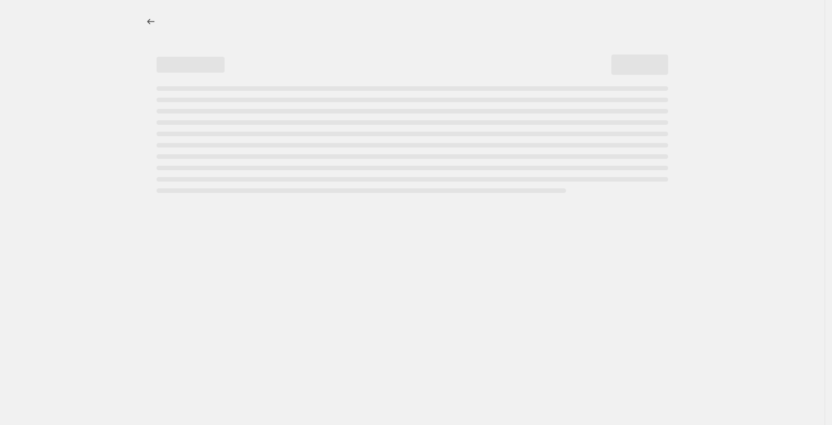
select select "percentage"
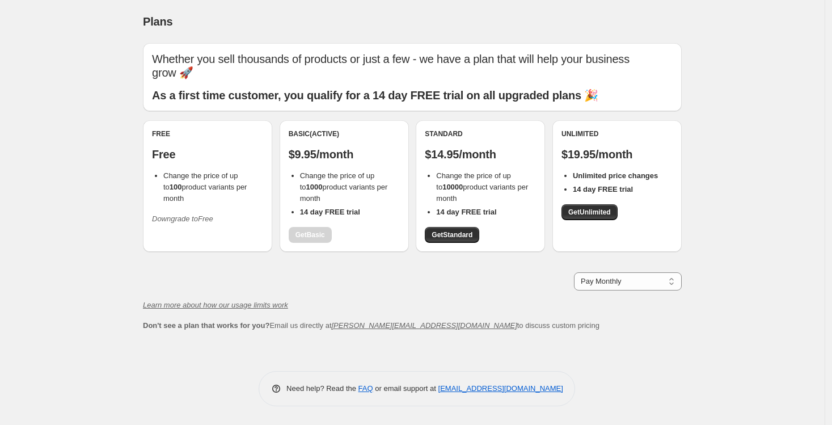
click at [272, 103] on div "Whether you sell thousands of products or just a few - we have a plan that will…" at bounding box center [412, 77] width 539 height 68
click at [325, 99] on b "As a first time customer, you qualify for a 14 day FREE trial on all upgraded p…" at bounding box center [375, 95] width 446 height 12
click at [318, 233] on div "Basic (Active) $9.95/month Change the price of up to 1000 product variants per …" at bounding box center [344, 185] width 111 height 113
click at [576, 214] on span "Get Unlimited" at bounding box center [589, 212] width 43 height 9
